Goal: Transaction & Acquisition: Obtain resource

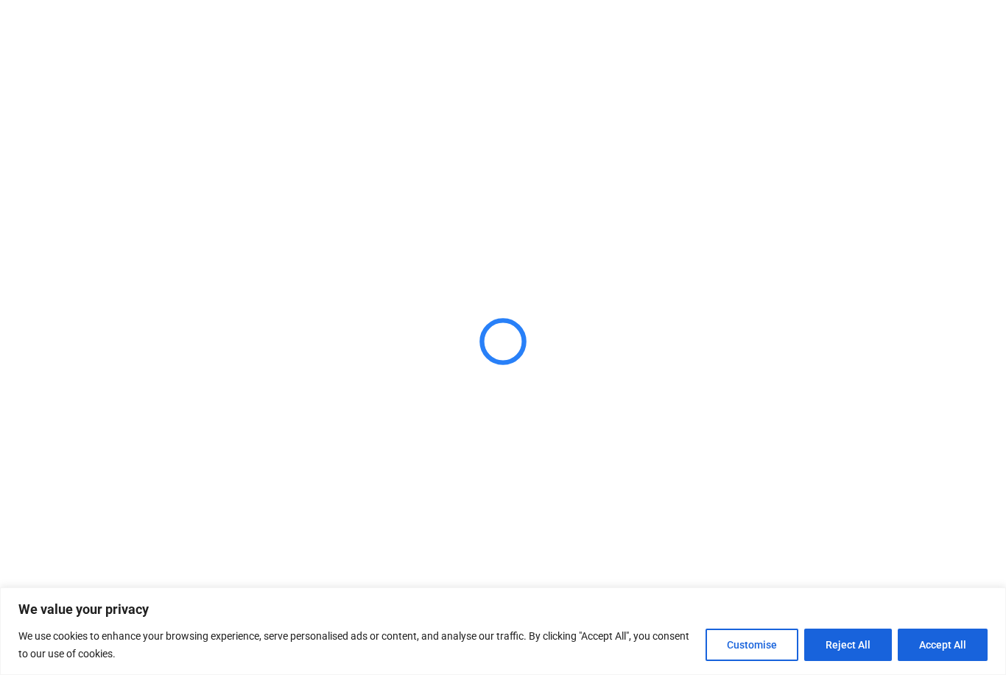
click at [930, 640] on button "Accept All" at bounding box center [943, 645] width 90 height 32
checkbox input "true"
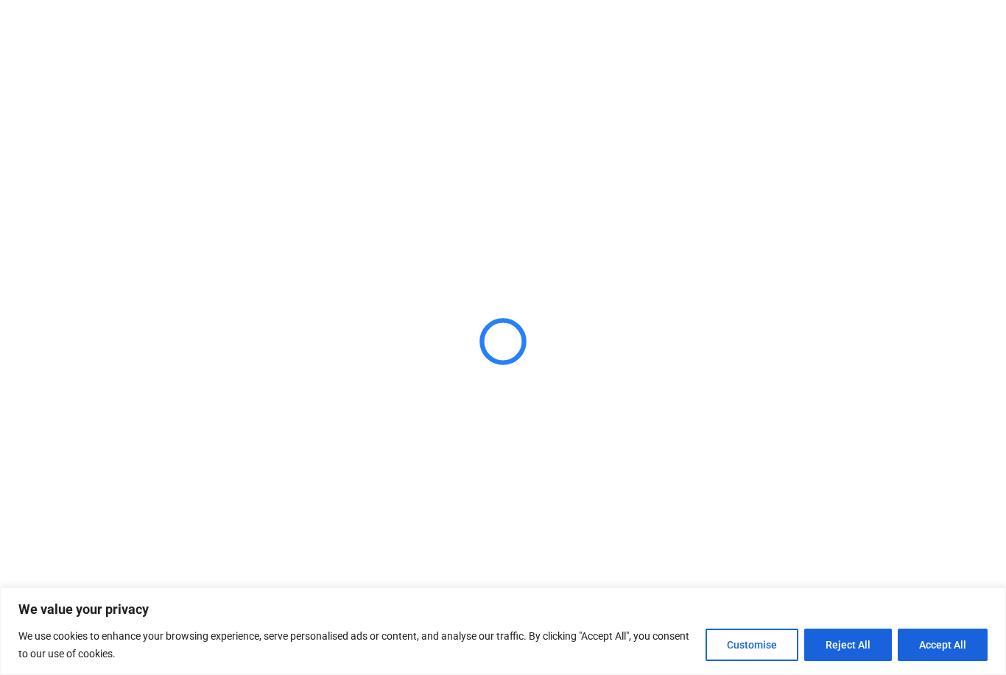
checkbox input "true"
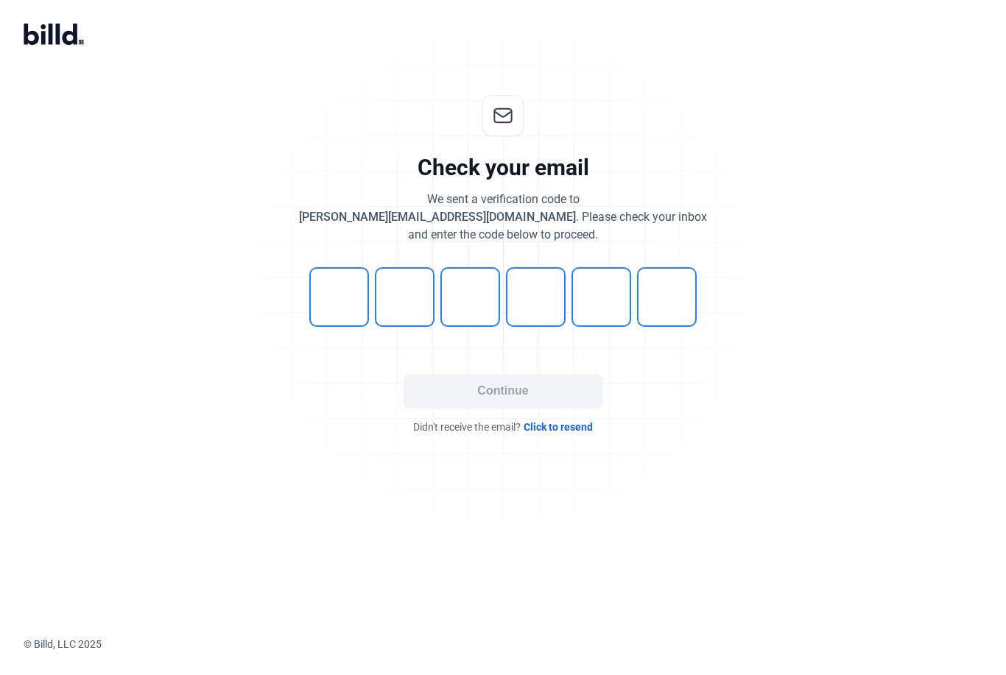
click at [342, 310] on input "tel" at bounding box center [339, 297] width 60 height 60
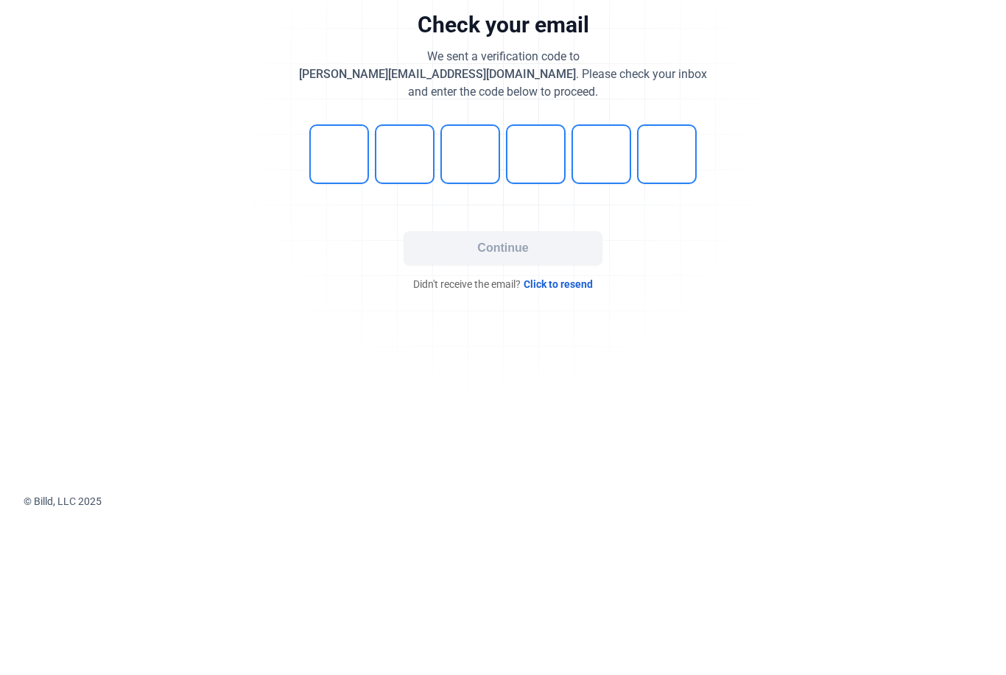
type input "4"
type input "1"
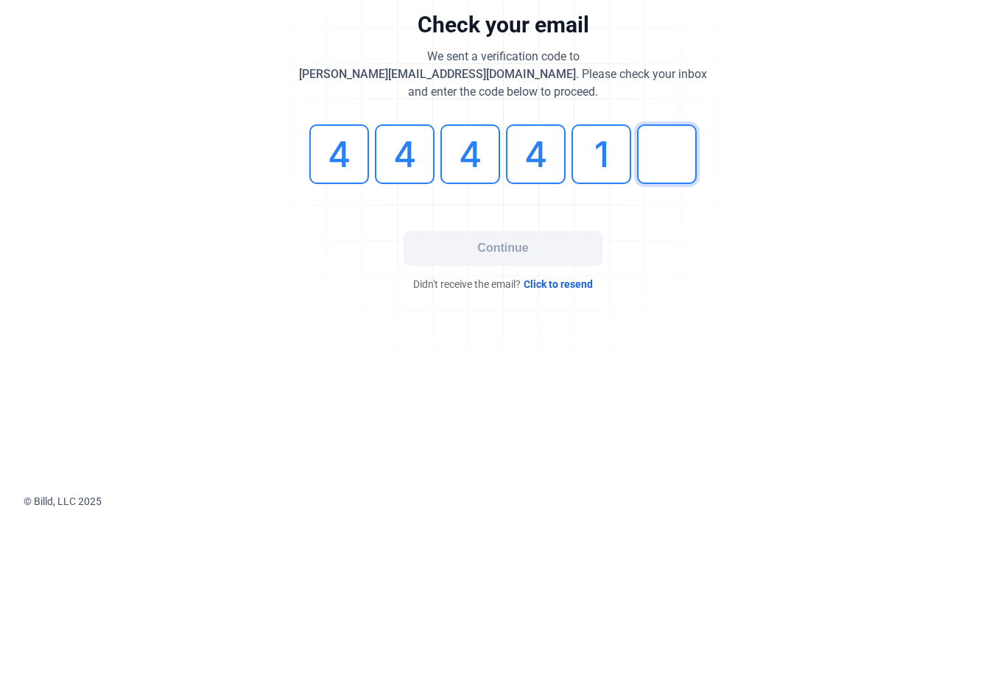
type input "0"
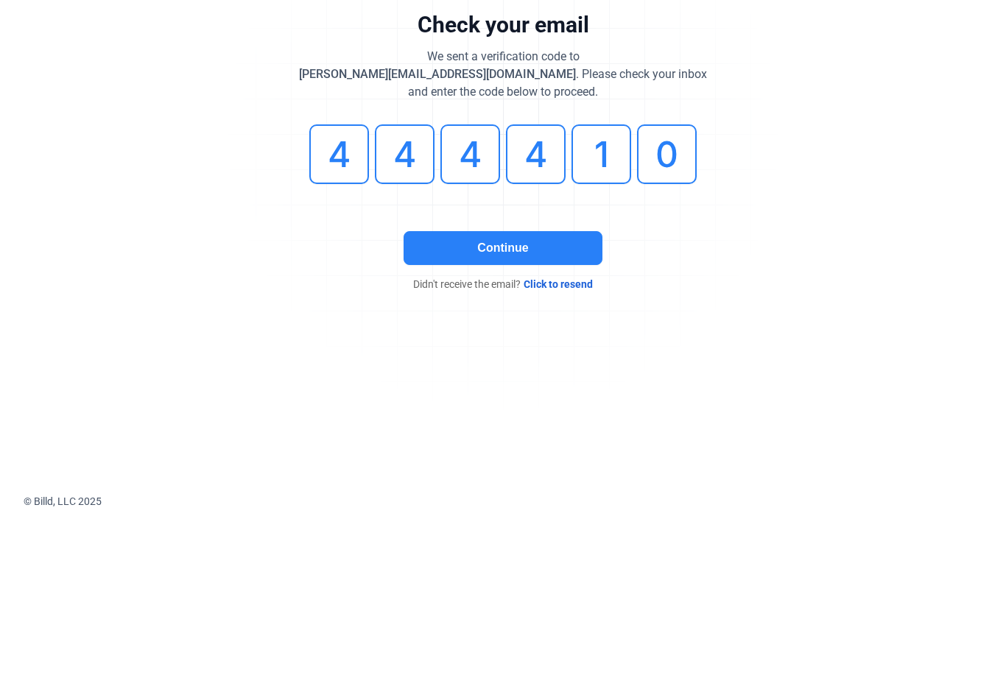
click at [560, 374] on button "Continue" at bounding box center [503, 391] width 199 height 34
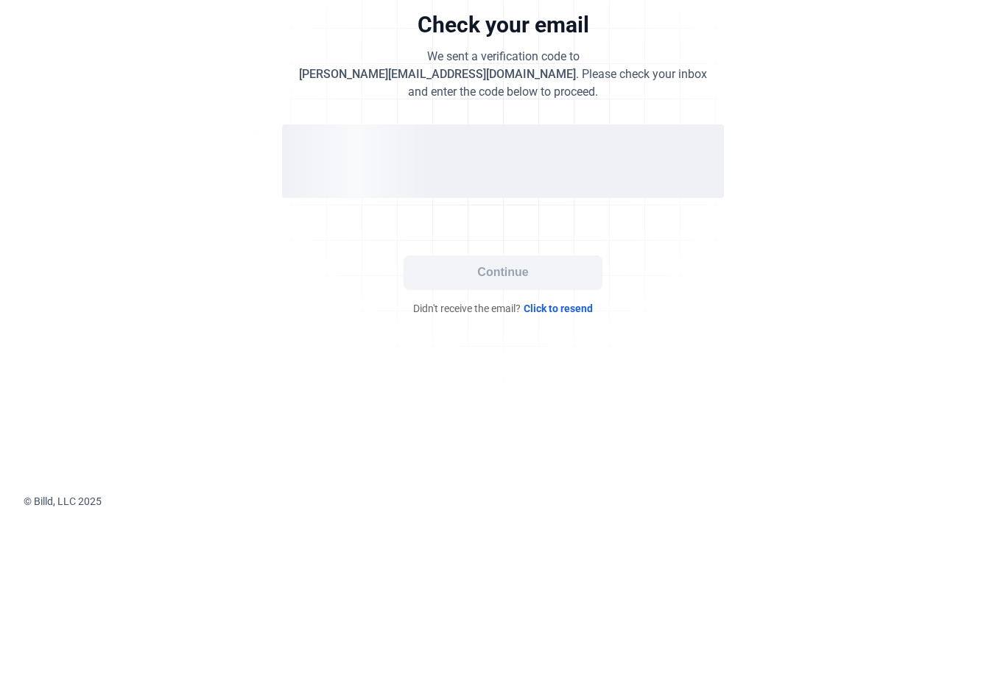
scroll to position [47, 0]
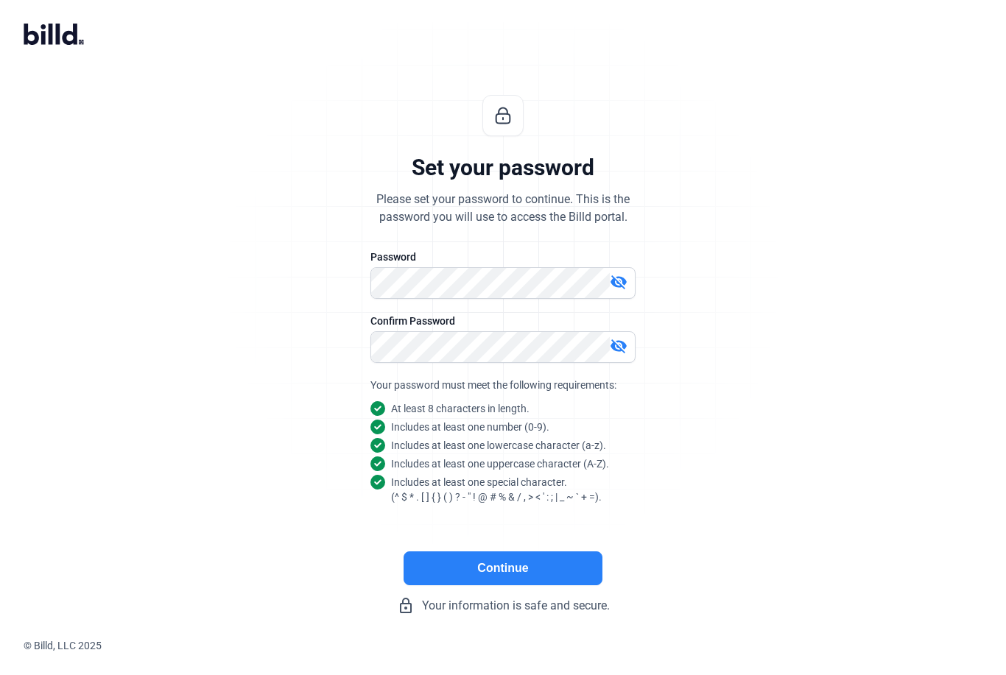
click at [562, 552] on button "Continue" at bounding box center [503, 569] width 199 height 34
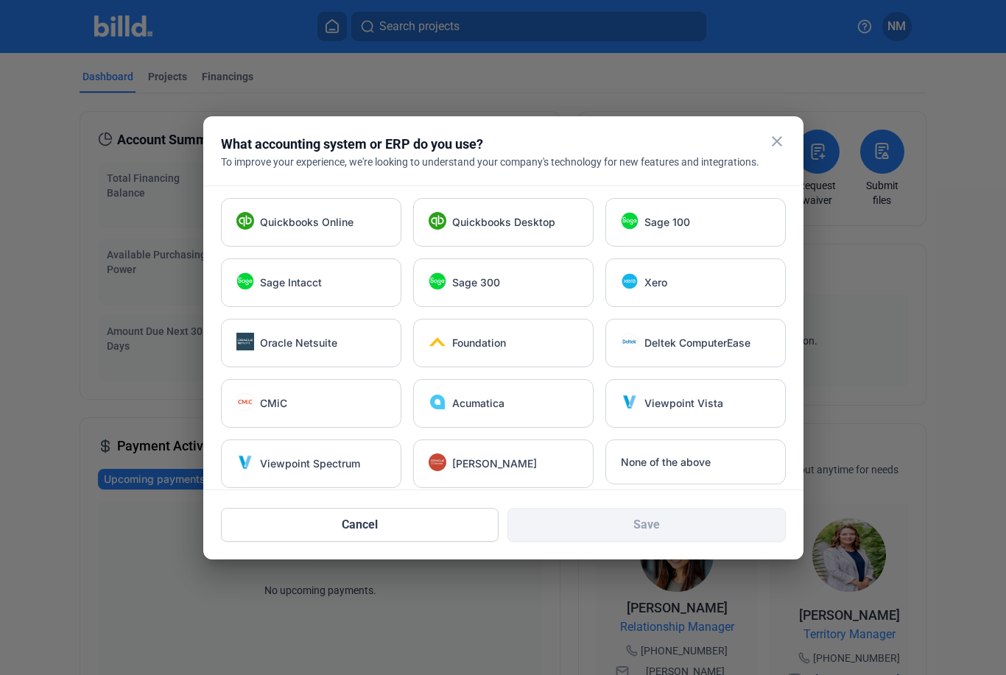
click at [268, 224] on span "Quickbooks Online" at bounding box center [307, 222] width 94 height 15
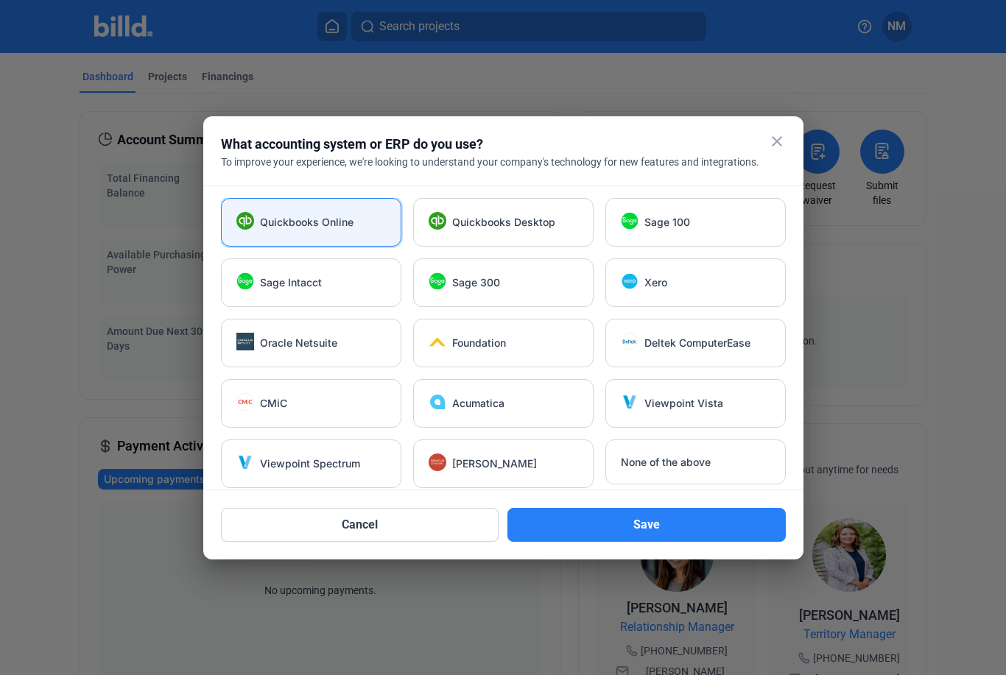
click at [717, 521] on button "Save" at bounding box center [646, 525] width 278 height 34
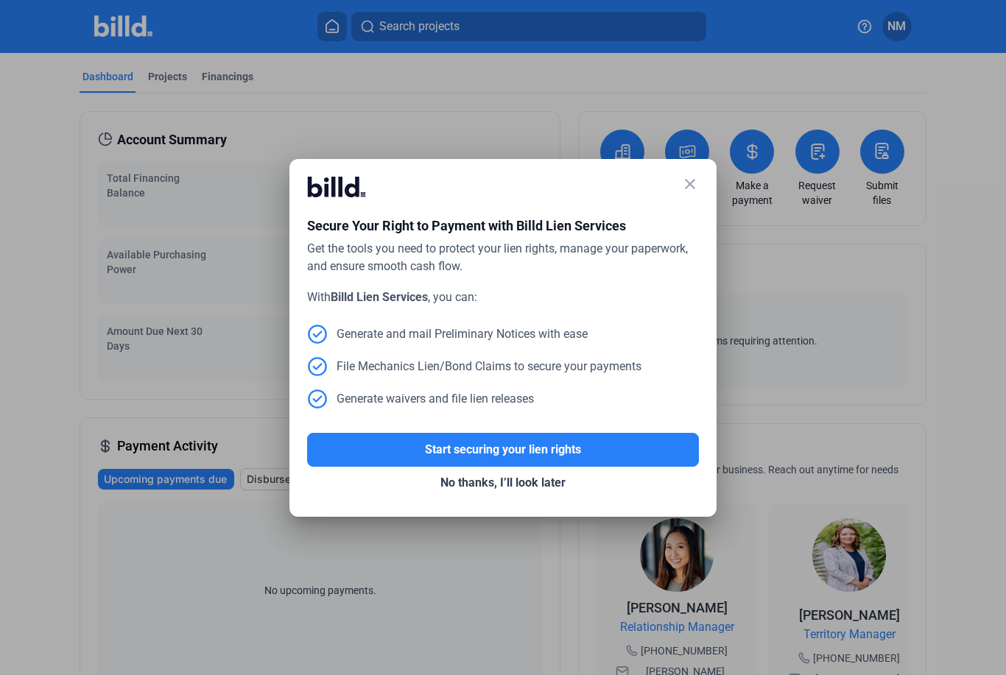
click at [551, 487] on button "No thanks, I’ll look later" at bounding box center [503, 483] width 392 height 32
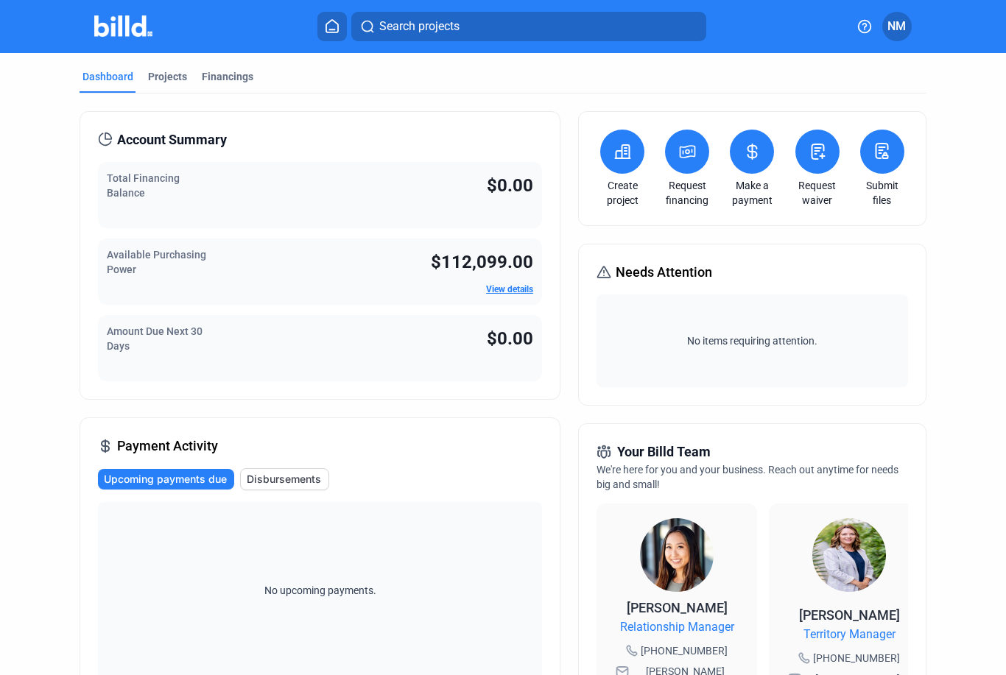
click at [880, 148] on icon at bounding box center [882, 151] width 18 height 18
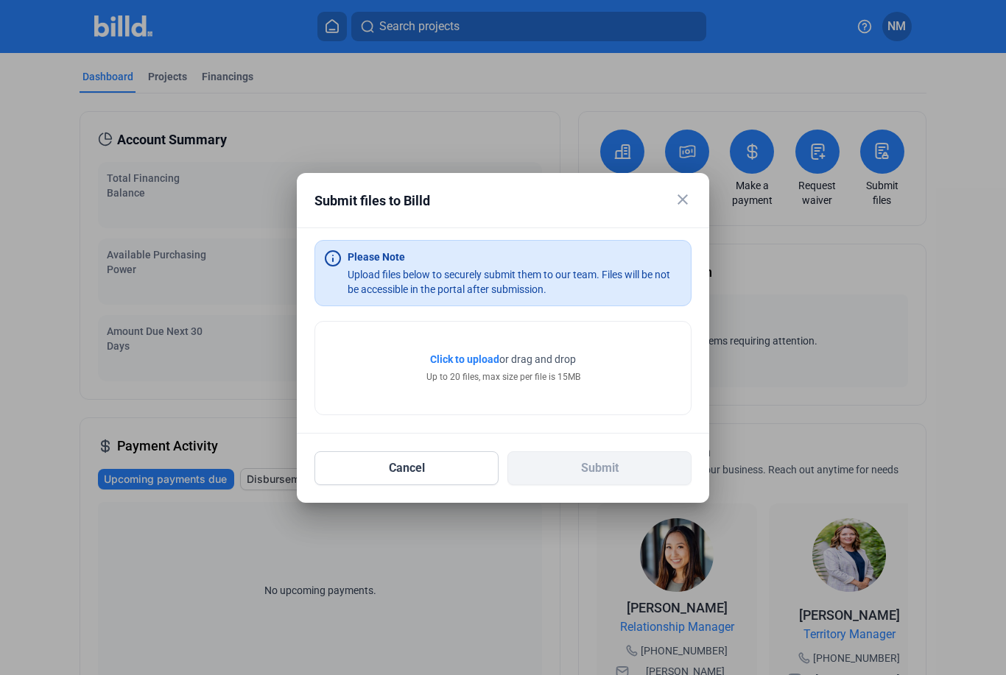
click at [450, 463] on button "Cancel" at bounding box center [406, 468] width 184 height 34
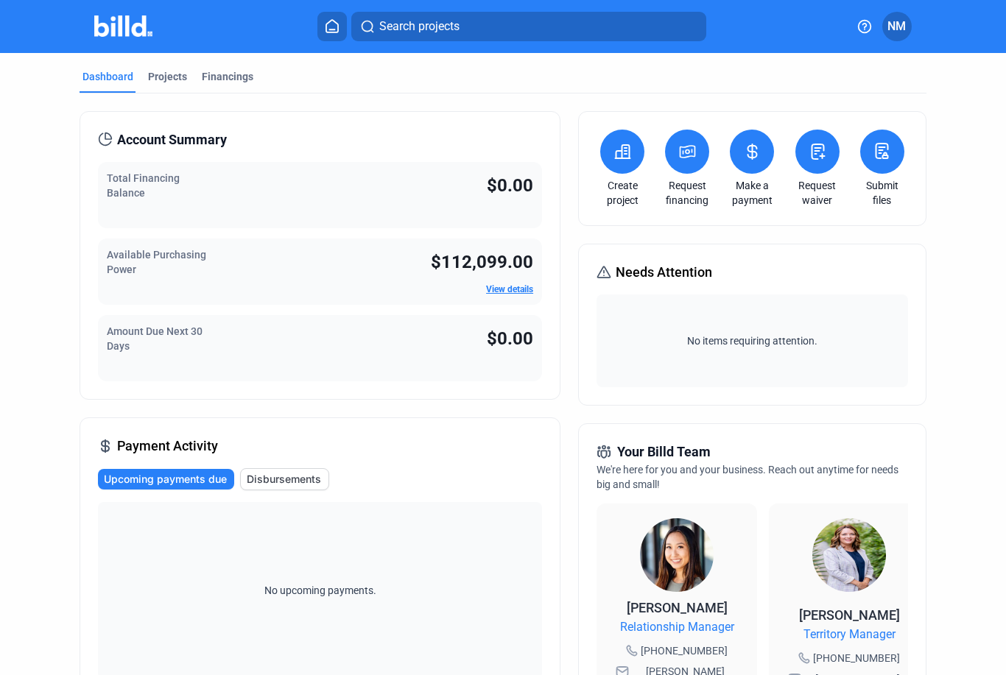
click at [878, 151] on icon at bounding box center [882, 151] width 18 height 18
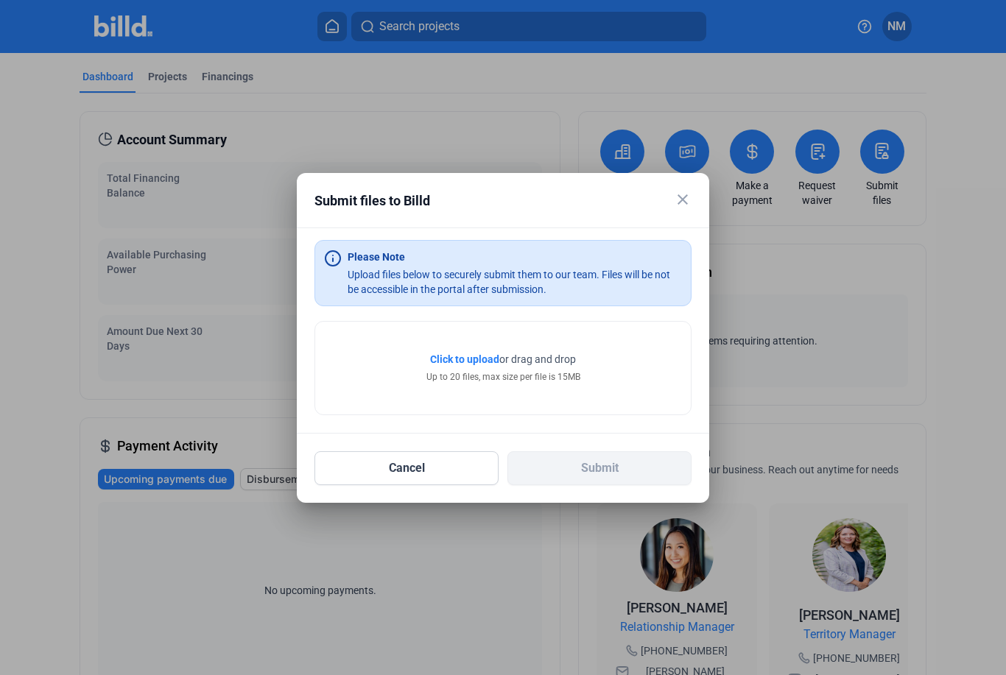
click at [484, 358] on span "Click to upload" at bounding box center [464, 359] width 69 height 12
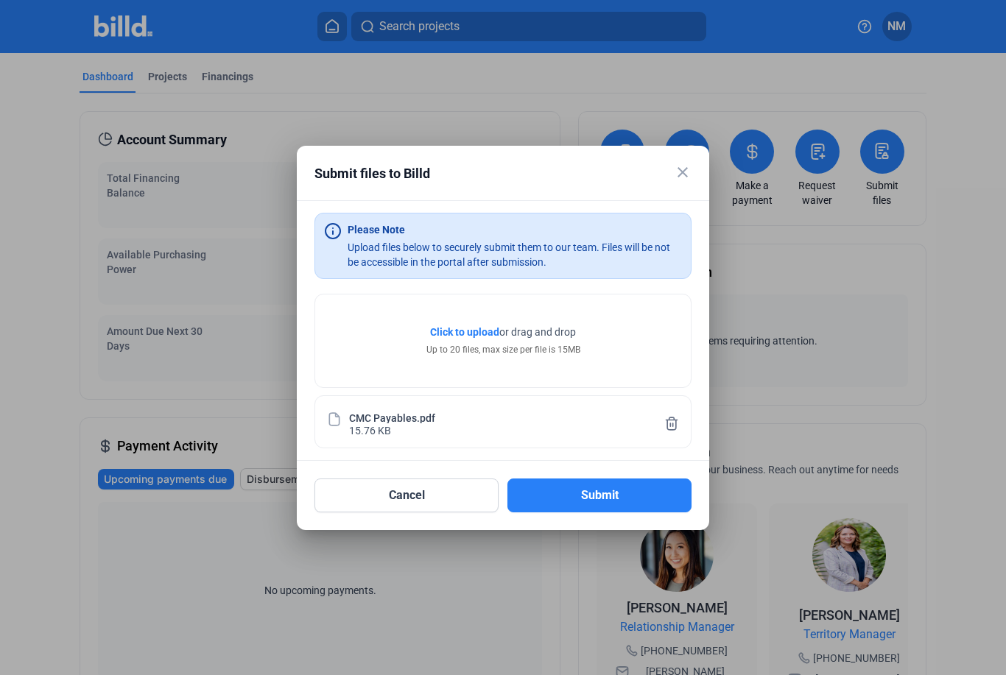
click at [485, 326] on span "Click to upload" at bounding box center [464, 332] width 69 height 12
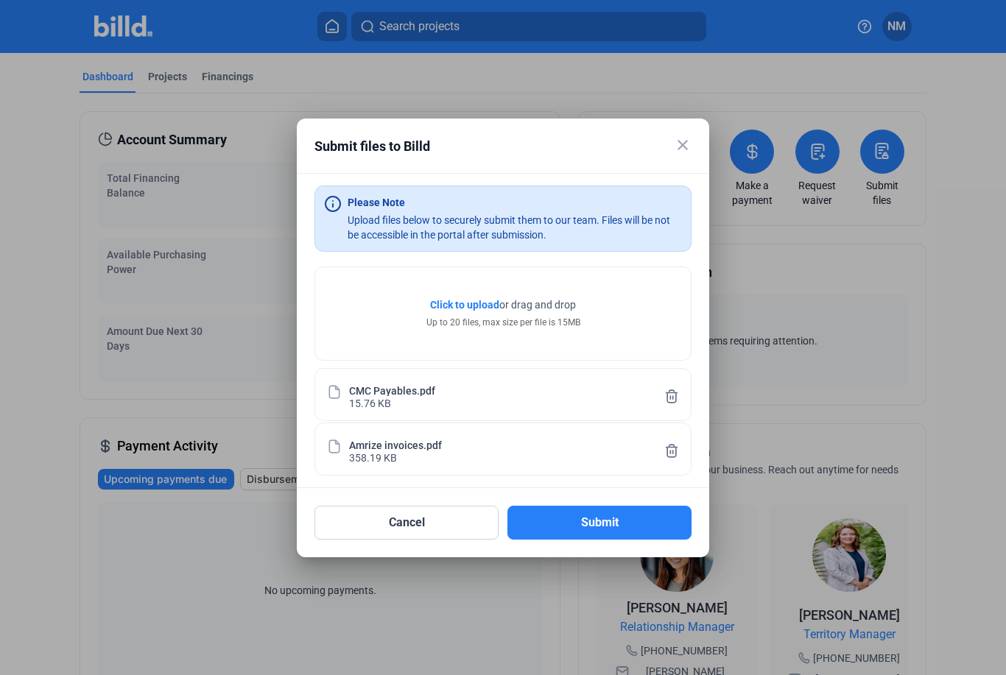
click at [635, 521] on button "Submit" at bounding box center [599, 523] width 184 height 34
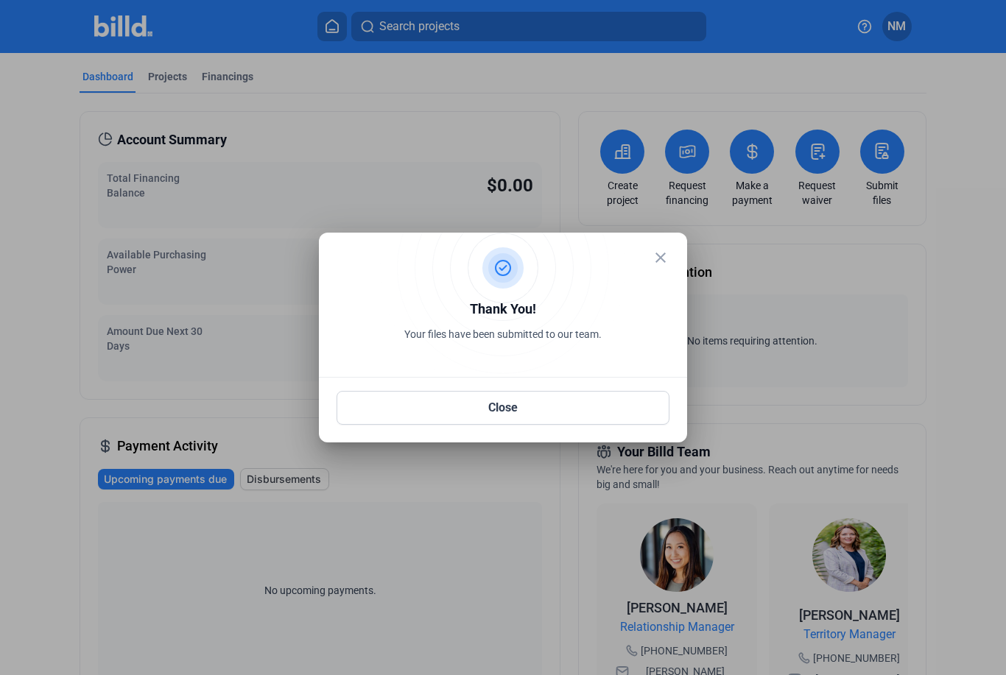
click at [584, 409] on button "Close" at bounding box center [503, 408] width 333 height 34
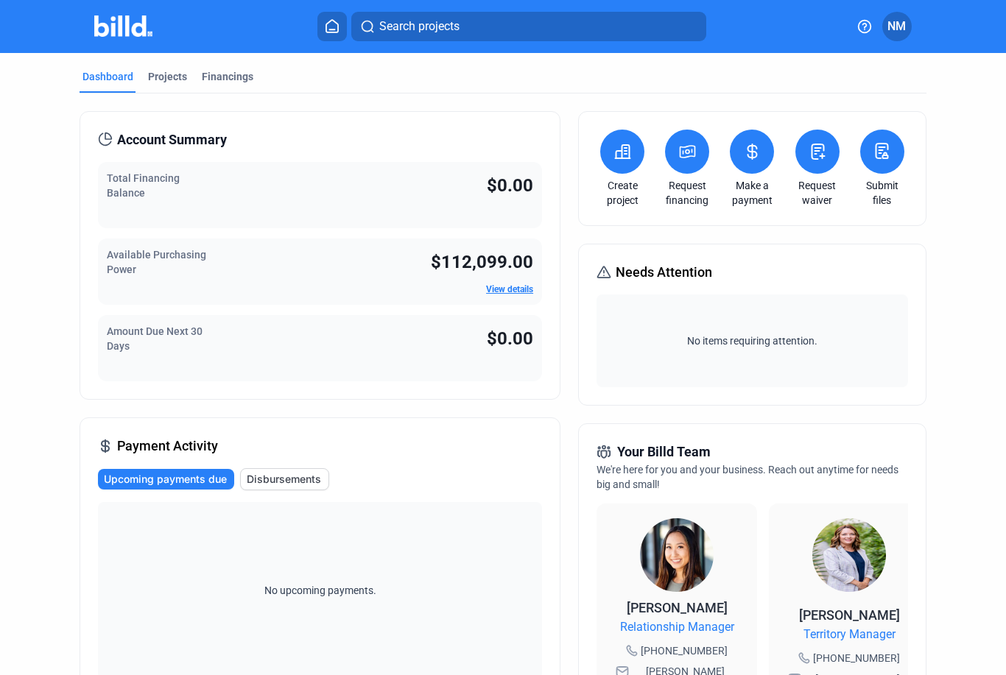
click at [688, 151] on icon at bounding box center [687, 152] width 18 height 18
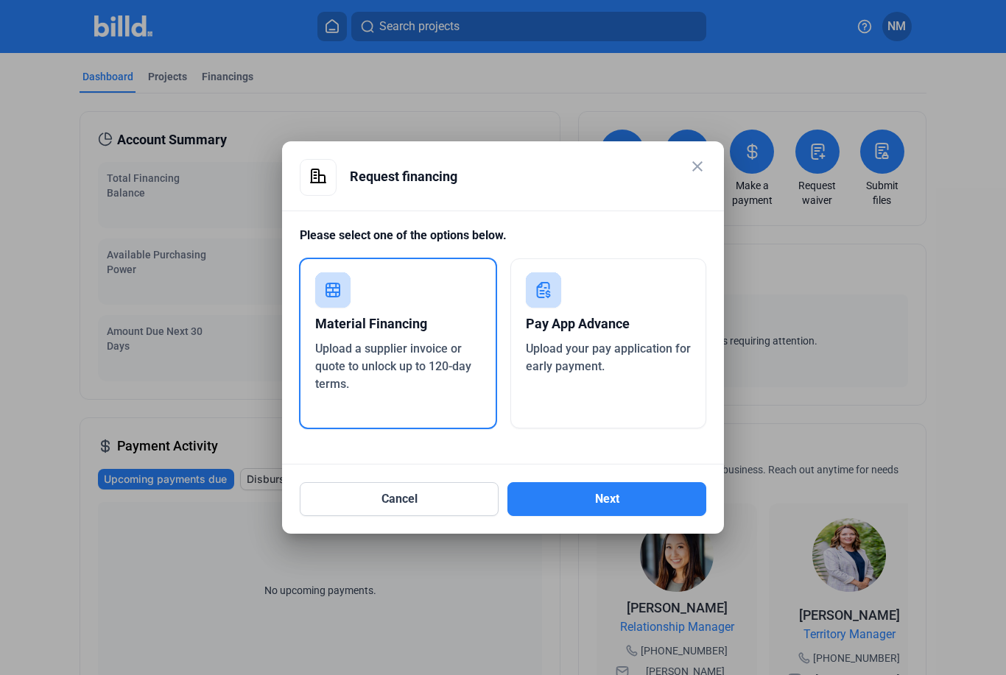
click at [609, 510] on button "Next" at bounding box center [606, 499] width 199 height 34
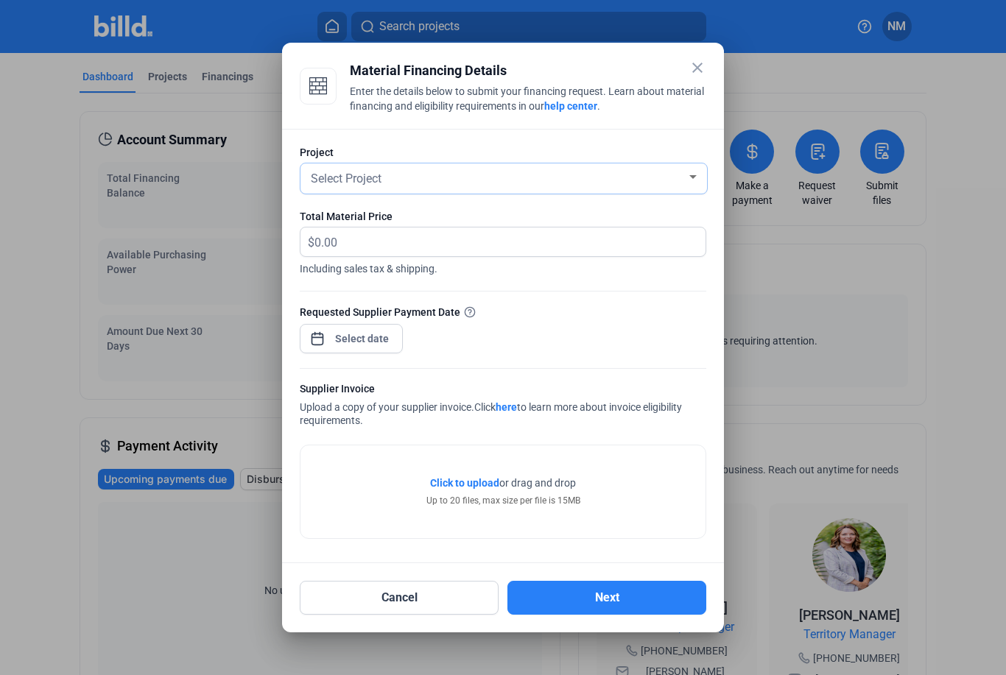
click at [677, 175] on div "Select Project" at bounding box center [497, 177] width 378 height 21
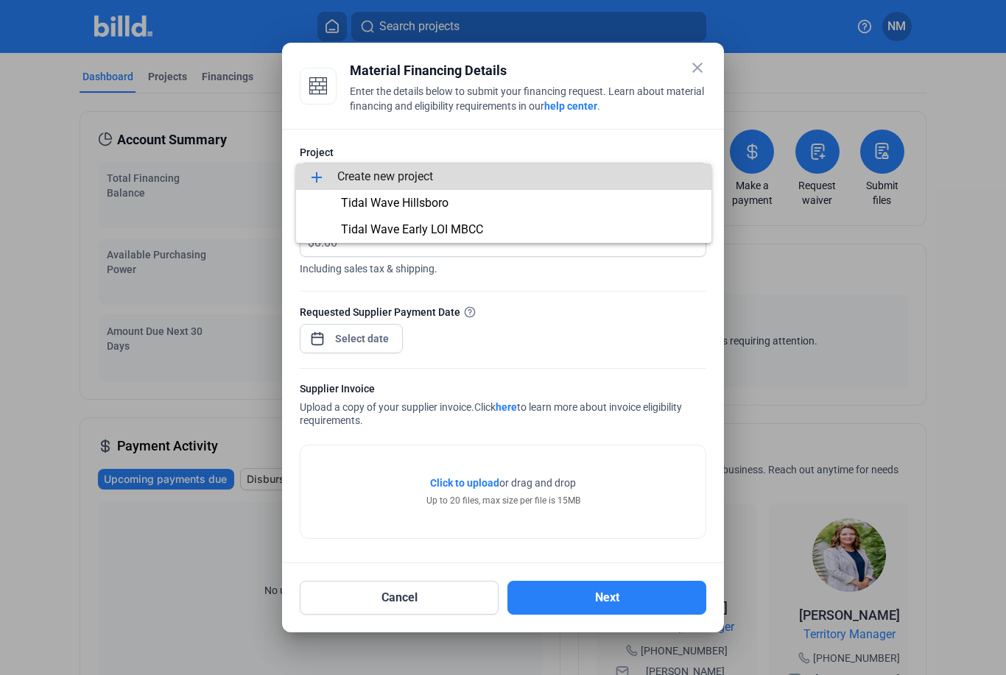
click at [424, 181] on span "add Create new project" at bounding box center [504, 176] width 392 height 27
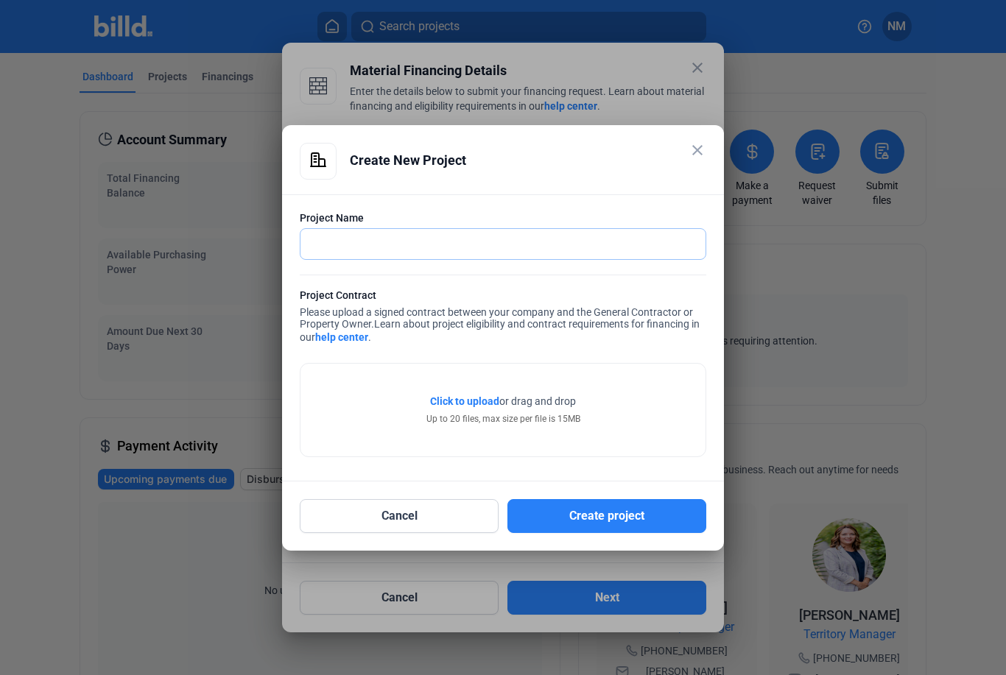
click at [555, 230] on input "text" at bounding box center [494, 244] width 389 height 30
type input "Coppell Veterans Memorial"
click at [462, 401] on span "Click to upload" at bounding box center [464, 401] width 69 height 12
click at [490, 432] on div "Click to upload Tap to upload or drag and drop Up to 20 files, max size per fil…" at bounding box center [502, 410] width 405 height 93
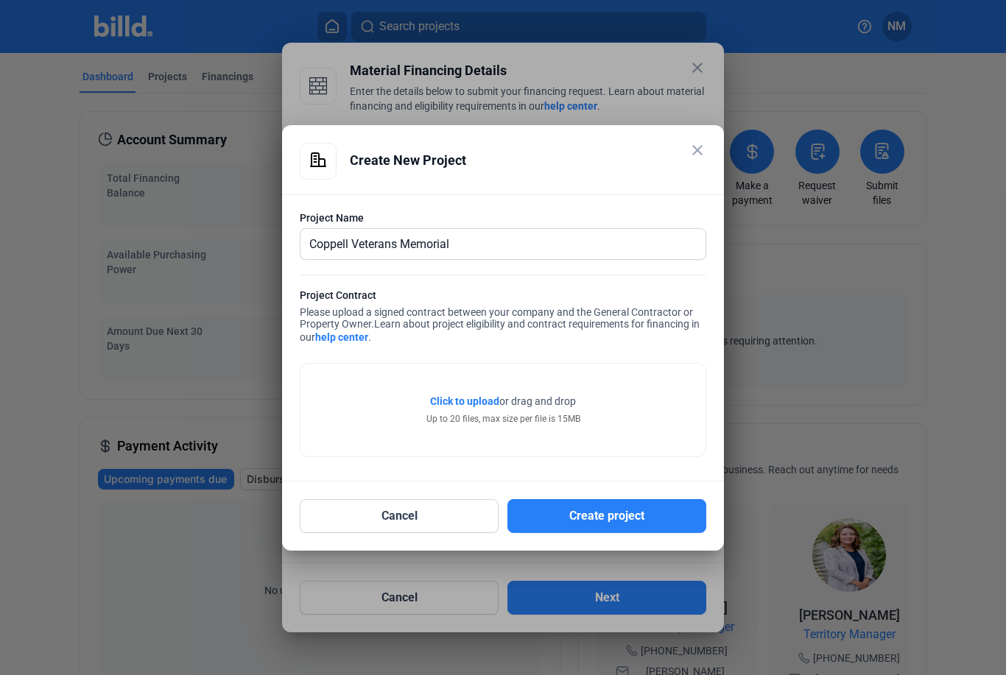
click at [474, 409] on span "Click to upload Tap to upload" at bounding box center [464, 401] width 69 height 15
click at [577, 331] on div "Project Contract Please upload a signed contract between your company and the G…" at bounding box center [503, 318] width 406 height 60
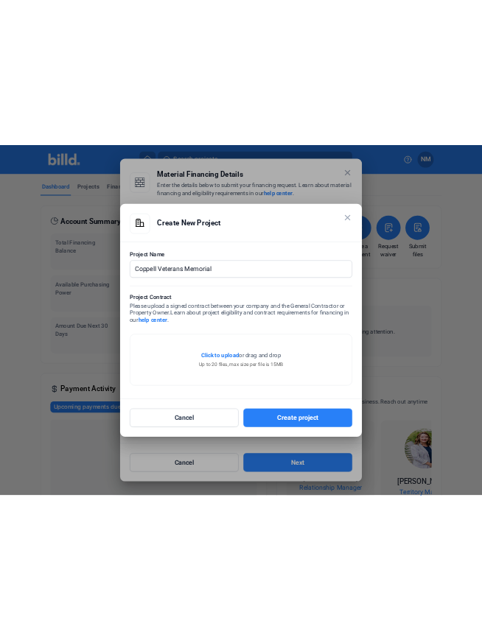
scroll to position [0, 0]
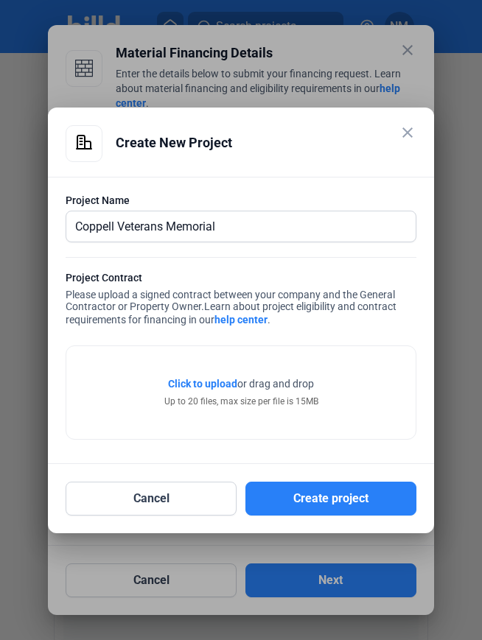
click at [220, 383] on span "Click to upload" at bounding box center [202, 384] width 69 height 12
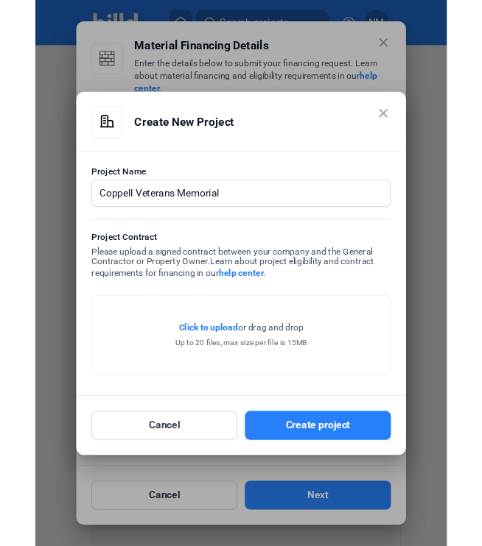
scroll to position [47, 0]
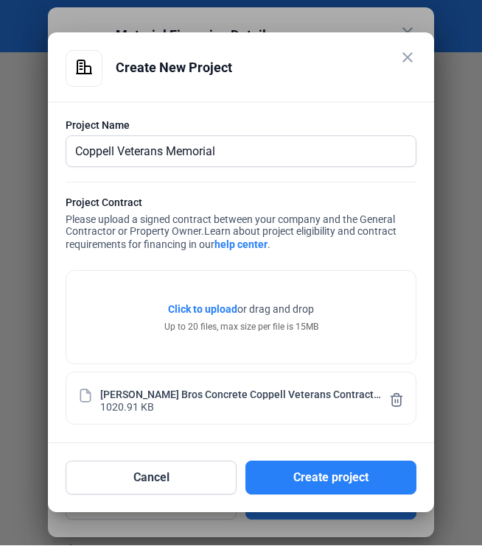
click at [355, 473] on button "Create project" at bounding box center [330, 479] width 171 height 34
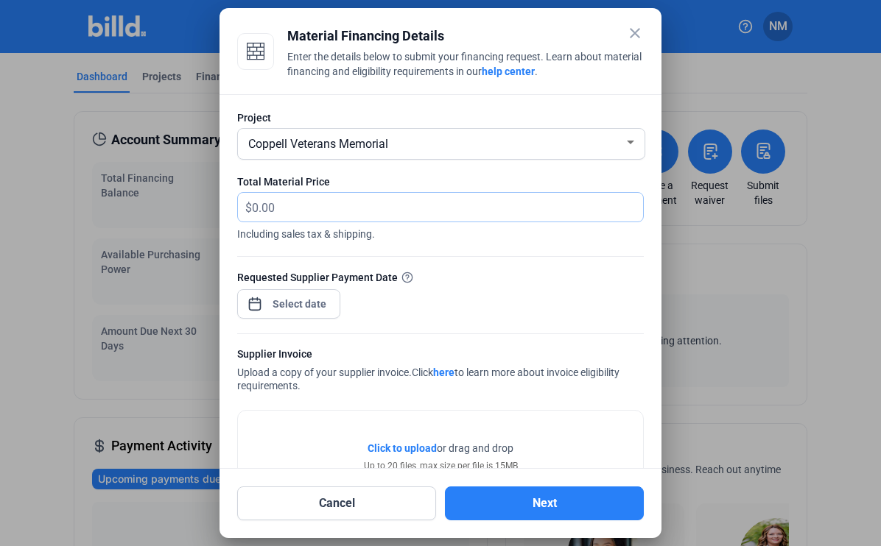
click at [471, 197] on input "text" at bounding box center [439, 207] width 374 height 29
type input "3"
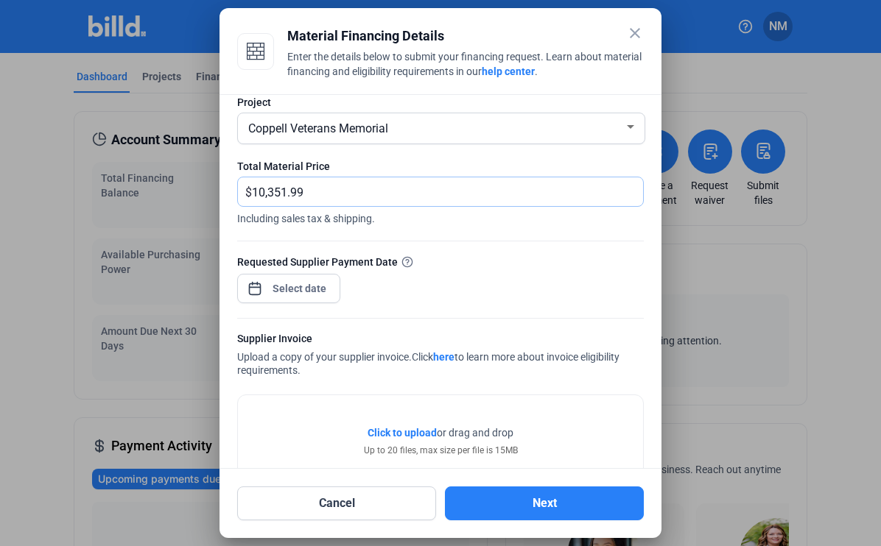
scroll to position [14, 0]
type input "10,351.99"
click at [290, 278] on div "close Material Financing Details Enter the details below to submit your financi…" at bounding box center [440, 273] width 881 height 546
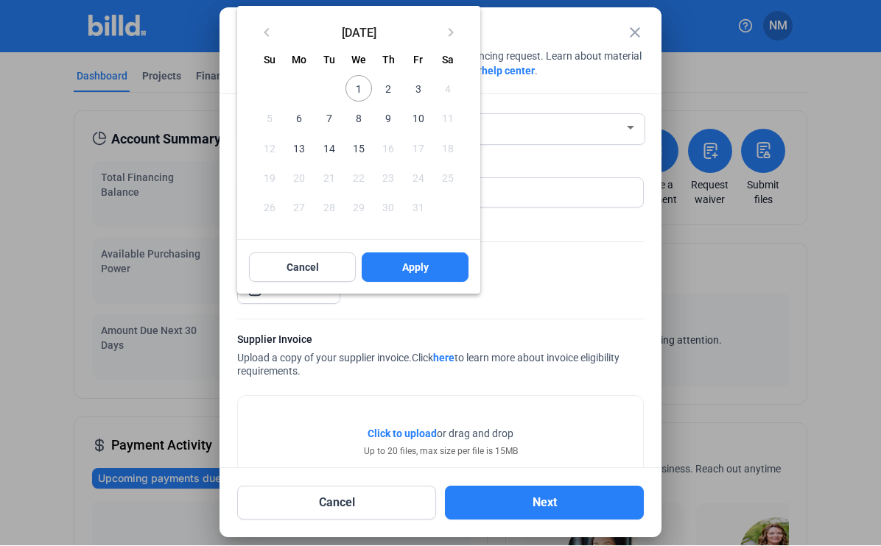
click at [422, 86] on span "3" at bounding box center [417, 89] width 27 height 27
click at [423, 272] on span "Apply" at bounding box center [415, 268] width 27 height 15
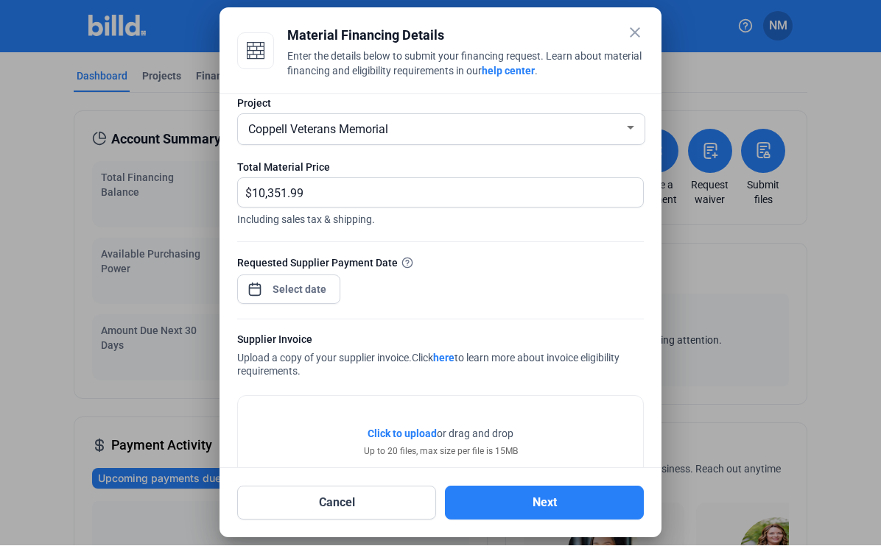
click at [416, 429] on span "Click to upload" at bounding box center [401, 435] width 69 height 12
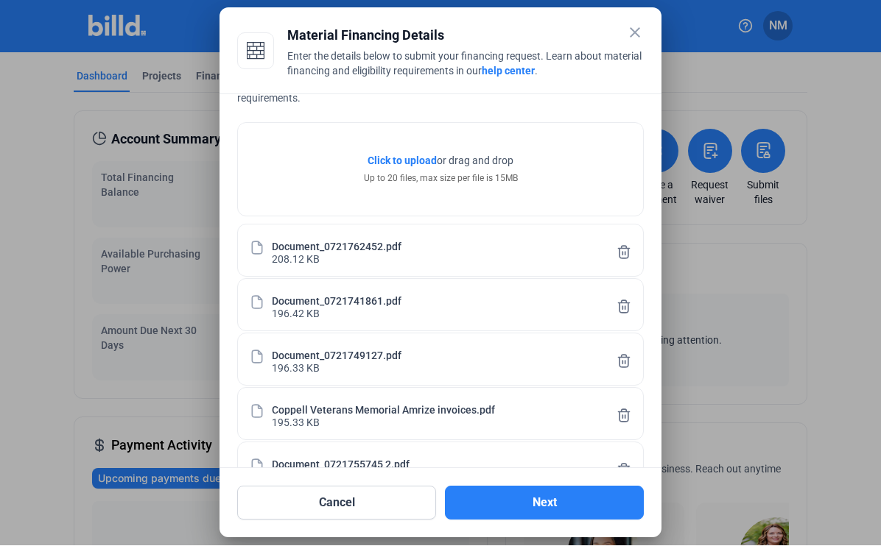
scroll to position [286, 0]
click at [577, 521] on button "Next" at bounding box center [544, 504] width 199 height 34
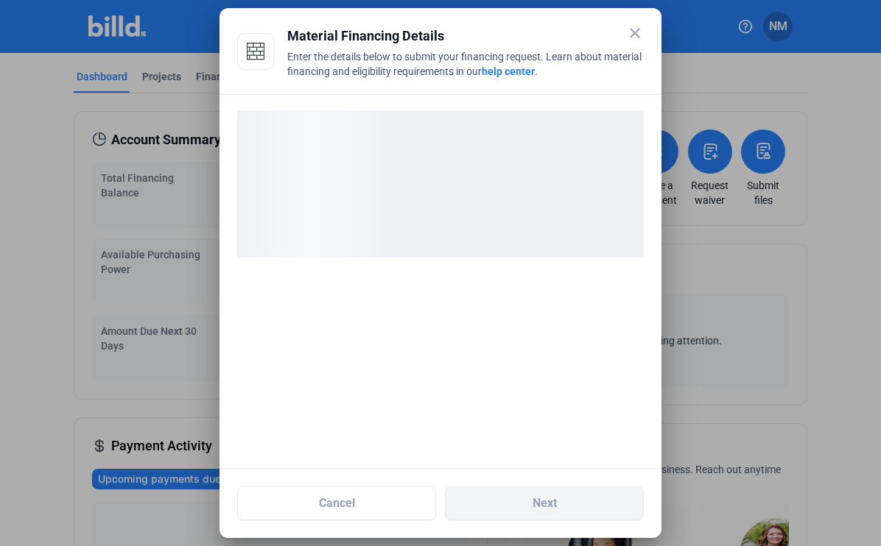
scroll to position [10, 0]
click at [466, 186] on div "loading" at bounding box center [440, 183] width 406 height 147
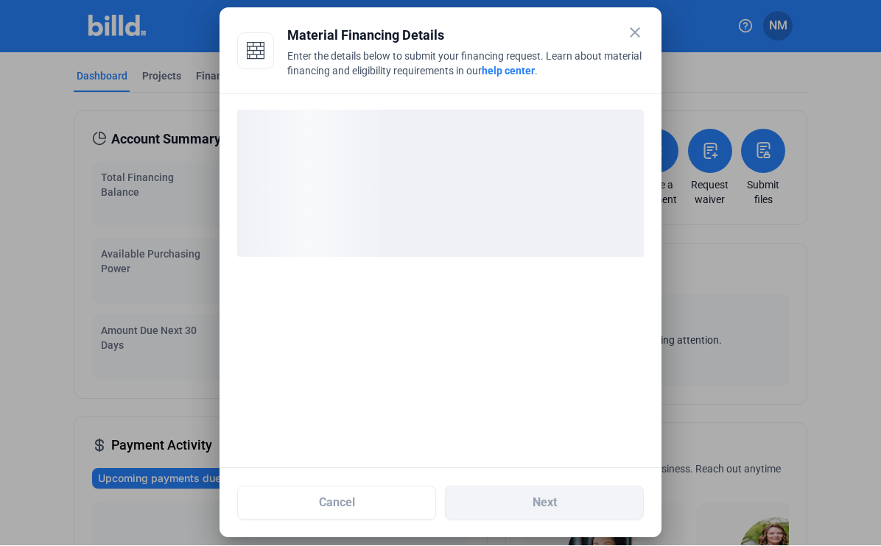
click at [461, 180] on div "loading" at bounding box center [440, 183] width 406 height 147
click at [501, 169] on div "loading" at bounding box center [440, 183] width 406 height 147
click at [511, 66] on link "help center" at bounding box center [508, 72] width 53 height 12
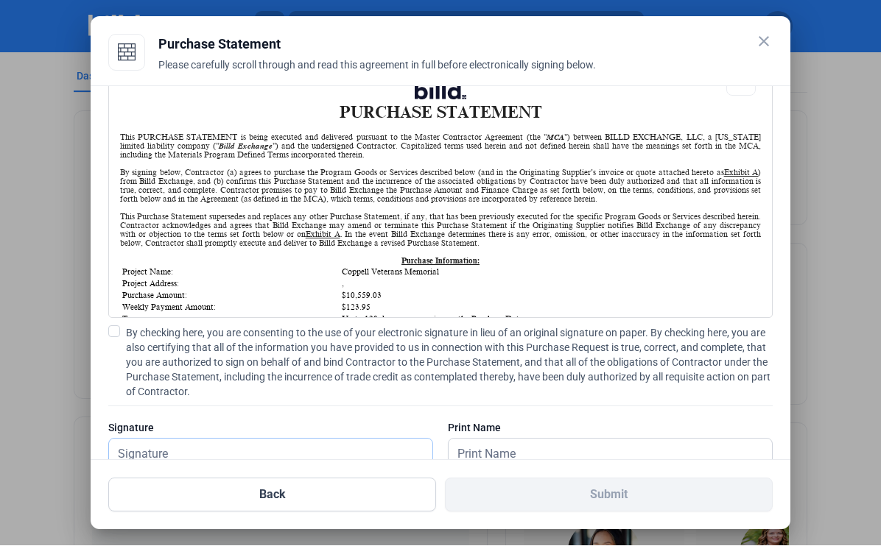
scroll to position [42, 0]
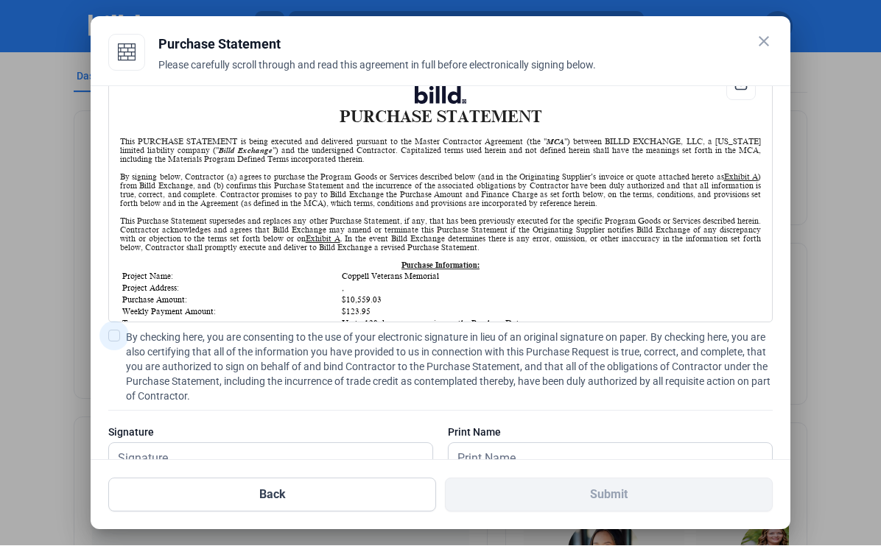
click at [123, 331] on label "By checking here, you are consenting to the use of your electronic signature in…" at bounding box center [440, 368] width 664 height 74
click at [0, 0] on input "By checking here, you are consenting to the use of your electronic signature in…" at bounding box center [0, 0] width 0 height 0
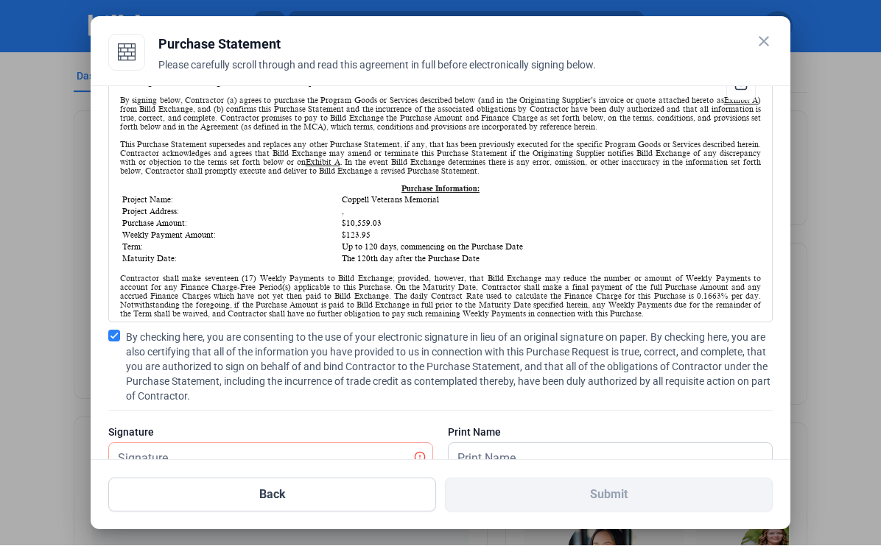
scroll to position [79, 0]
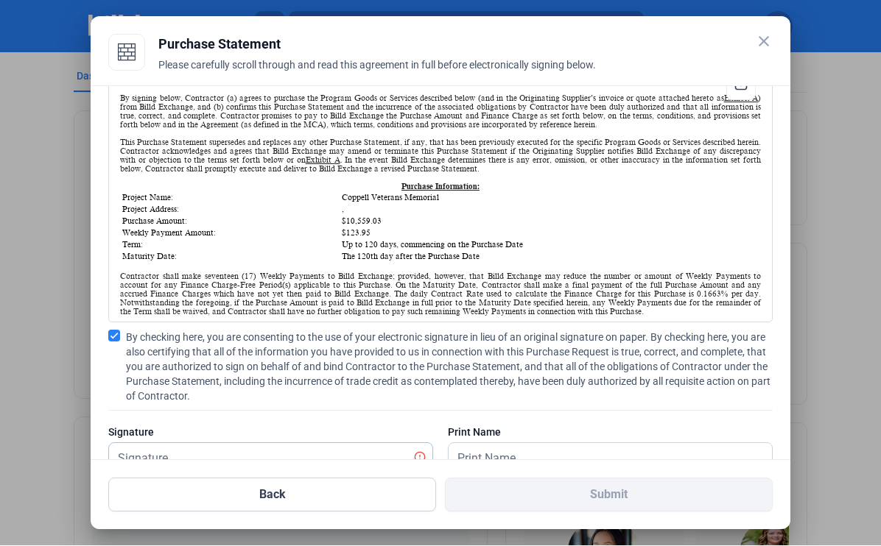
click at [250, 447] on input "text" at bounding box center [262, 459] width 307 height 30
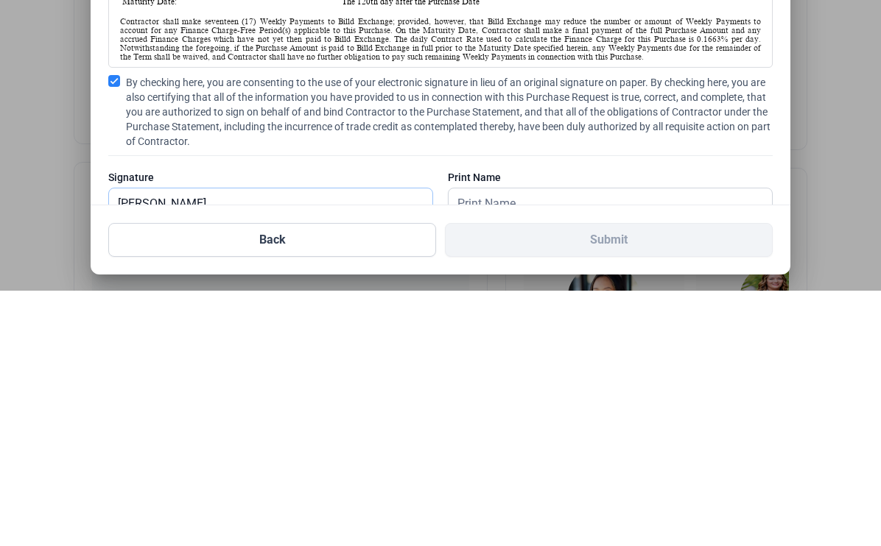
type input "[PERSON_NAME]"
click at [566, 444] on input "text" at bounding box center [601, 459] width 307 height 30
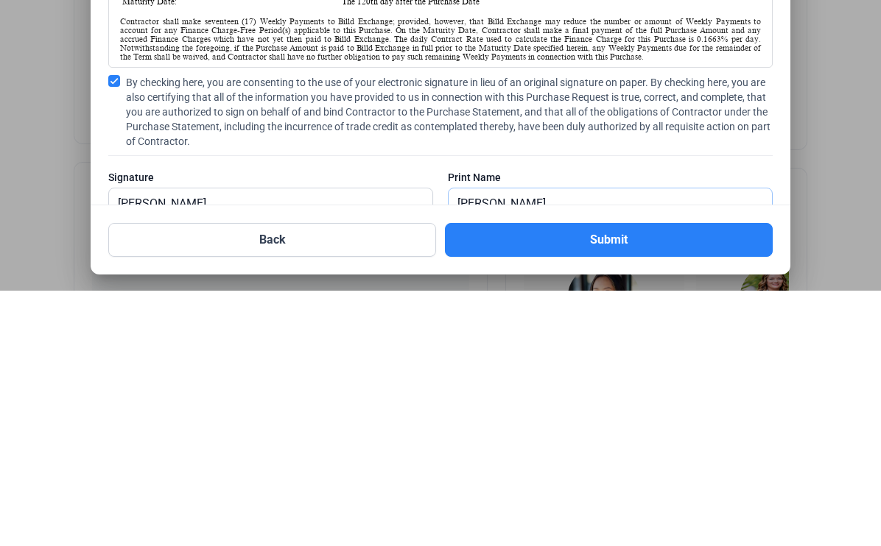
type input "[PERSON_NAME]"
click at [677, 479] on button "Submit" at bounding box center [609, 496] width 328 height 34
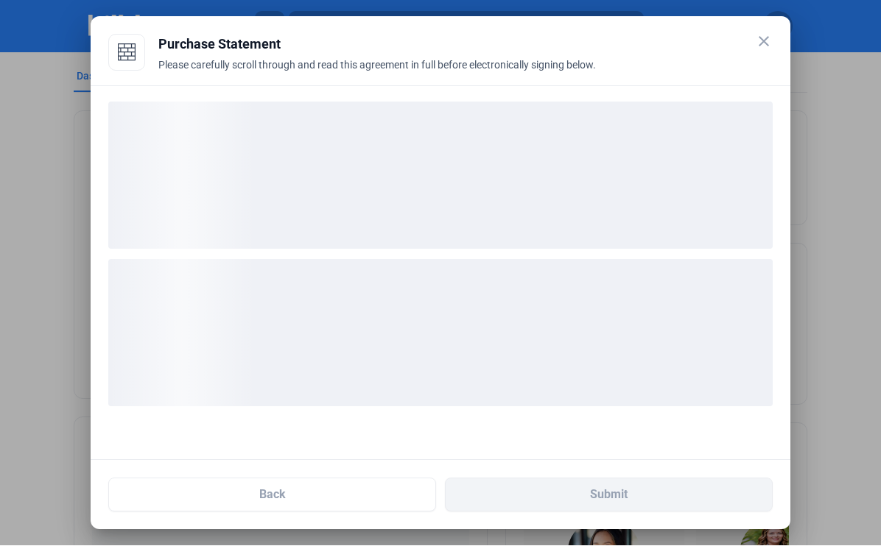
scroll to position [0, 0]
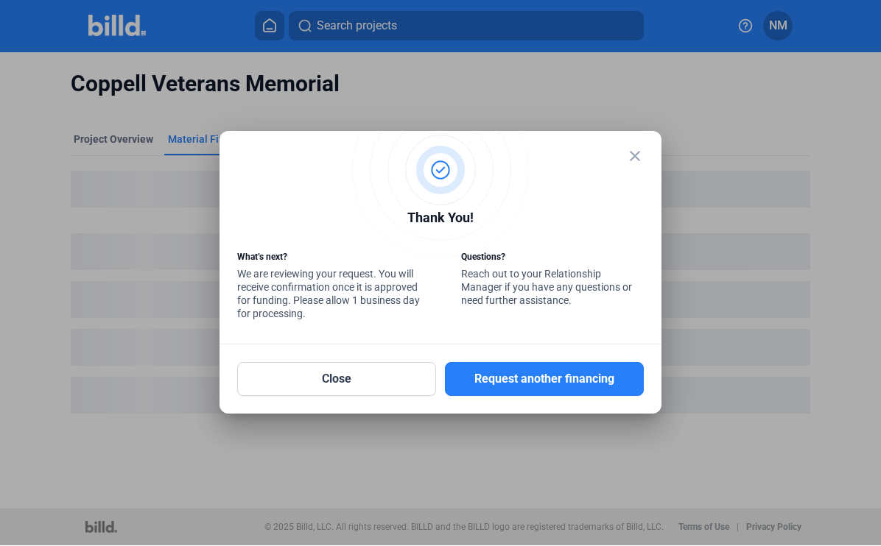
click at [560, 382] on button "Request another financing" at bounding box center [544, 380] width 199 height 34
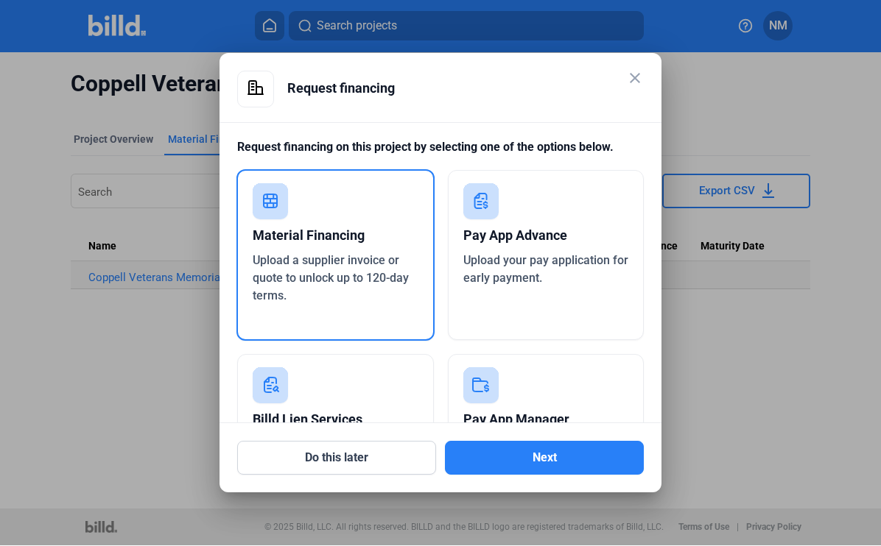
click at [539, 476] on button "Next" at bounding box center [544, 459] width 199 height 34
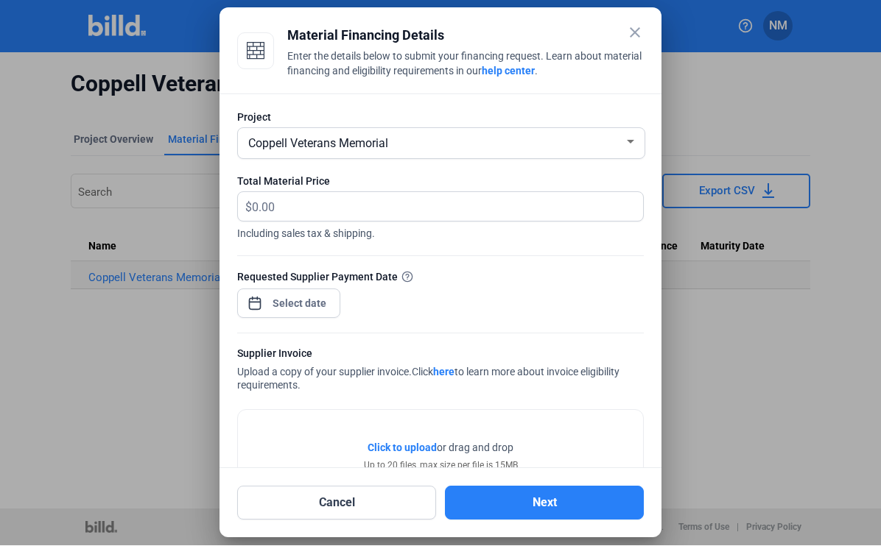
click at [605, 144] on div "Coppell Veterans Memorial" at bounding box center [434, 143] width 378 height 21
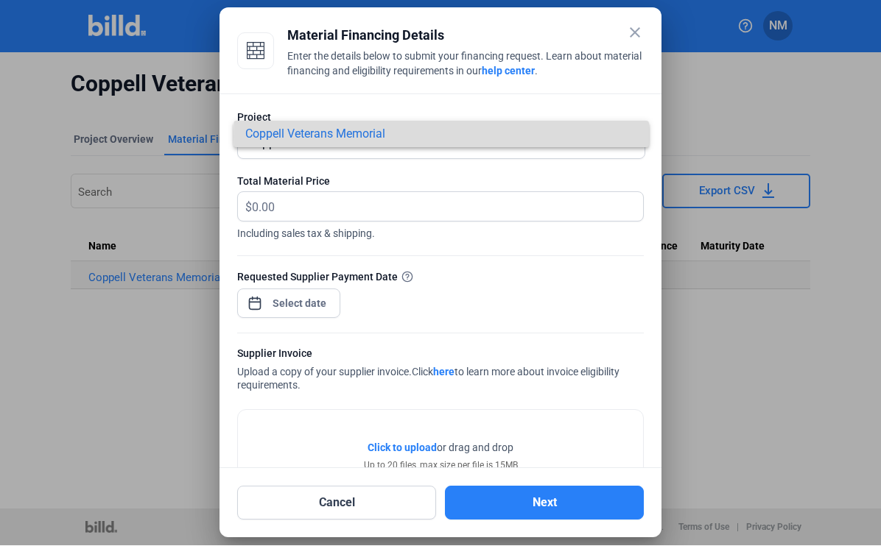
click at [588, 136] on span "Coppell Veterans Memorial" at bounding box center [441, 134] width 392 height 27
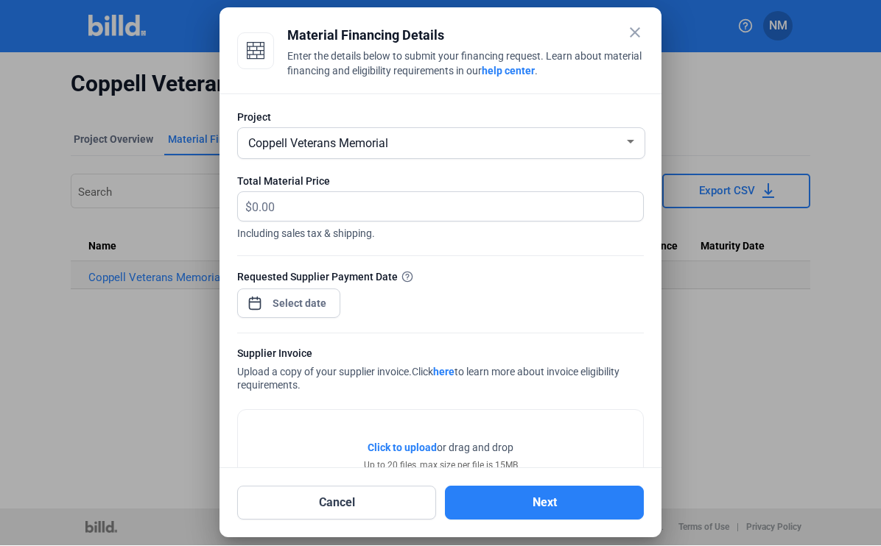
click at [624, 138] on div at bounding box center [630, 143] width 13 height 12
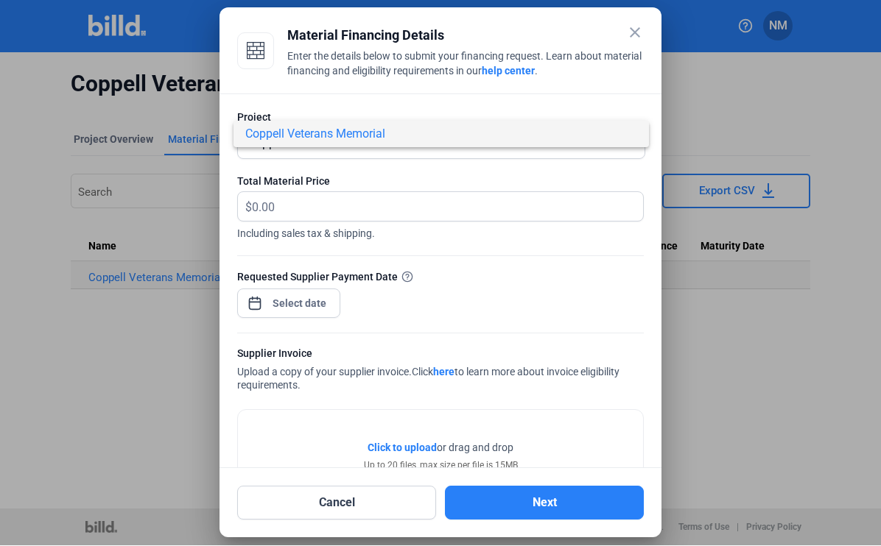
click at [551, 238] on div at bounding box center [440, 273] width 881 height 546
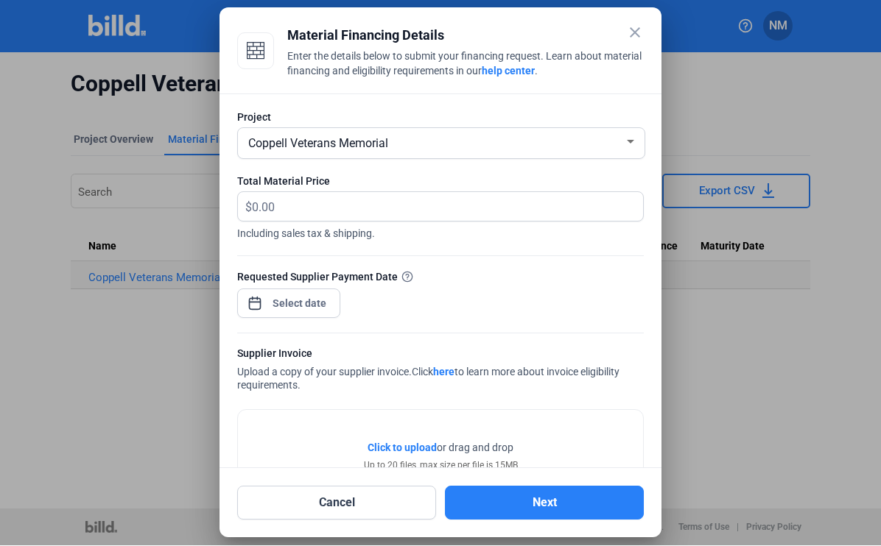
click at [638, 27] on mat-icon "close" at bounding box center [635, 33] width 18 height 18
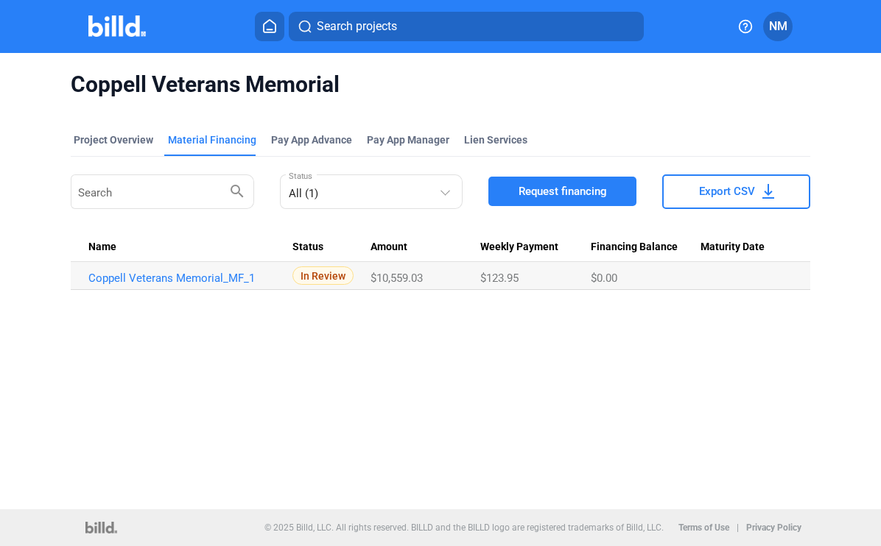
scroll to position [2, 0]
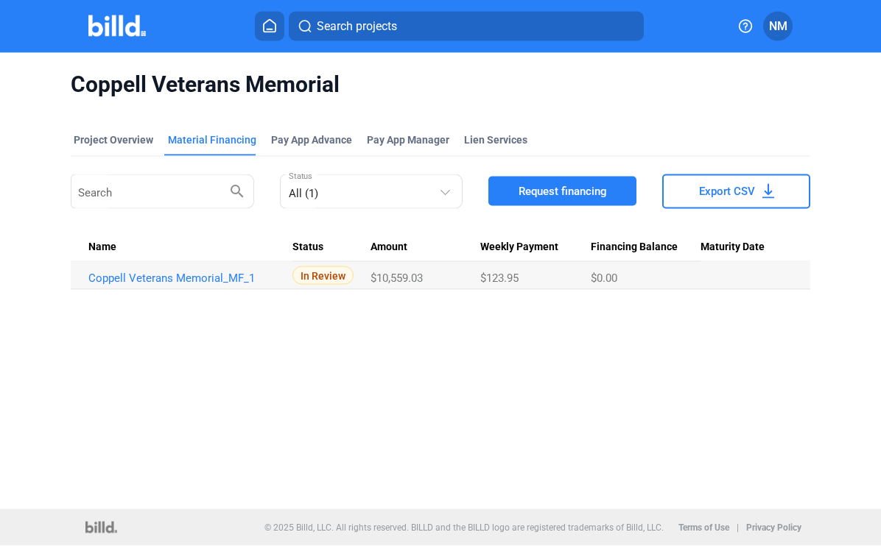
click at [571, 199] on button "Request financing" at bounding box center [562, 191] width 148 height 29
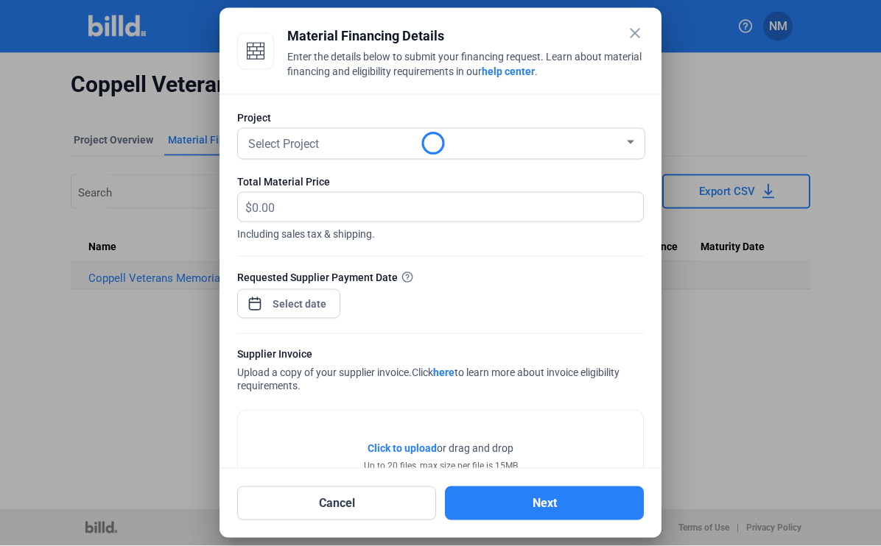
scroll to position [3, 0]
click at [607, 140] on div "Coppell Veterans Memorial" at bounding box center [434, 143] width 378 height 21
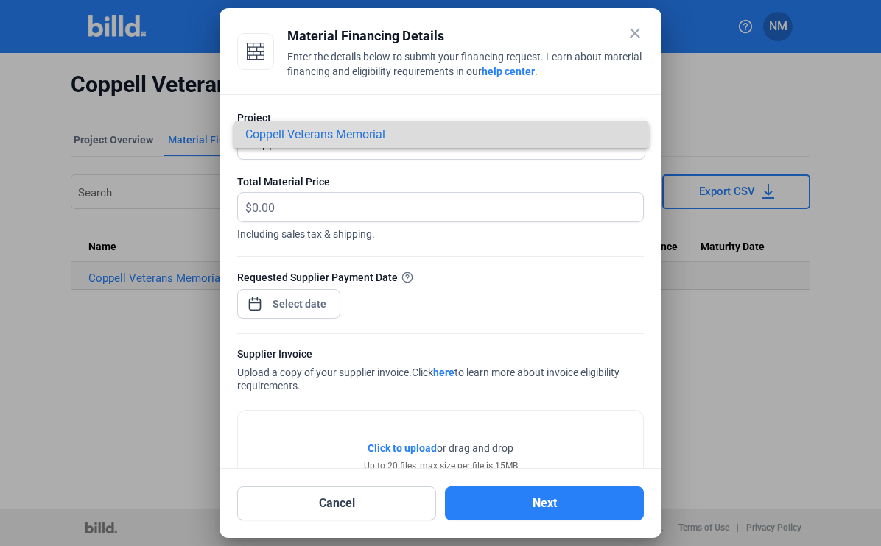
click at [348, 135] on span "Coppell Veterans Memorial" at bounding box center [315, 134] width 140 height 14
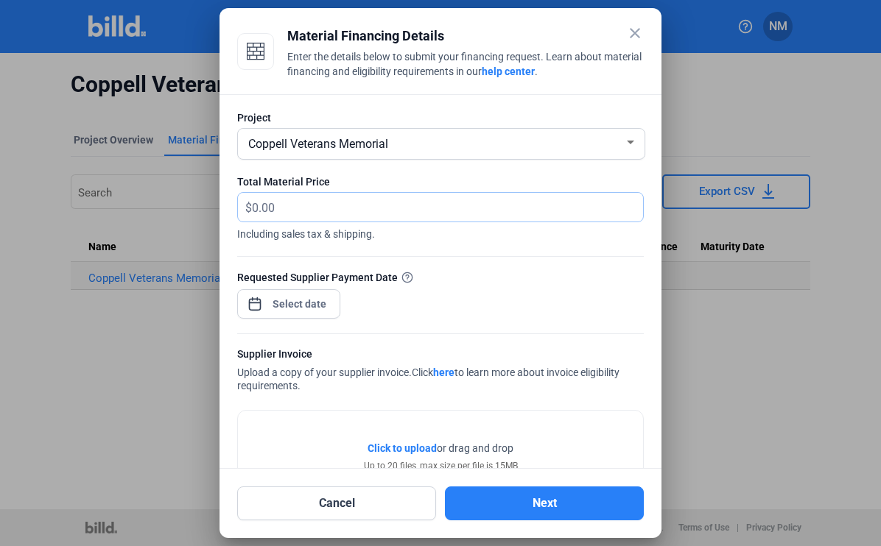
click at [382, 211] on input "text" at bounding box center [439, 207] width 374 height 29
click at [458, 198] on input "text" at bounding box center [447, 207] width 391 height 29
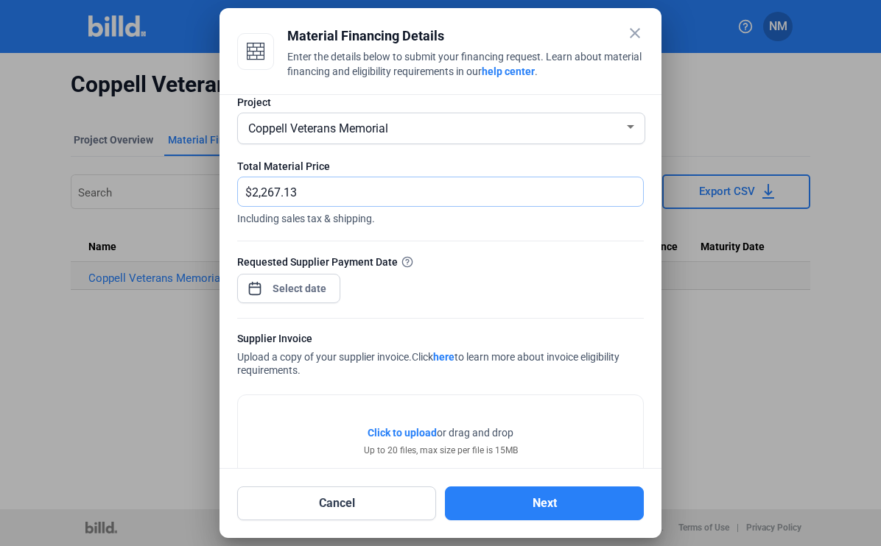
scroll to position [14, 0]
click at [453, 267] on div "Requested Supplier Payment Date" at bounding box center [440, 288] width 406 height 64
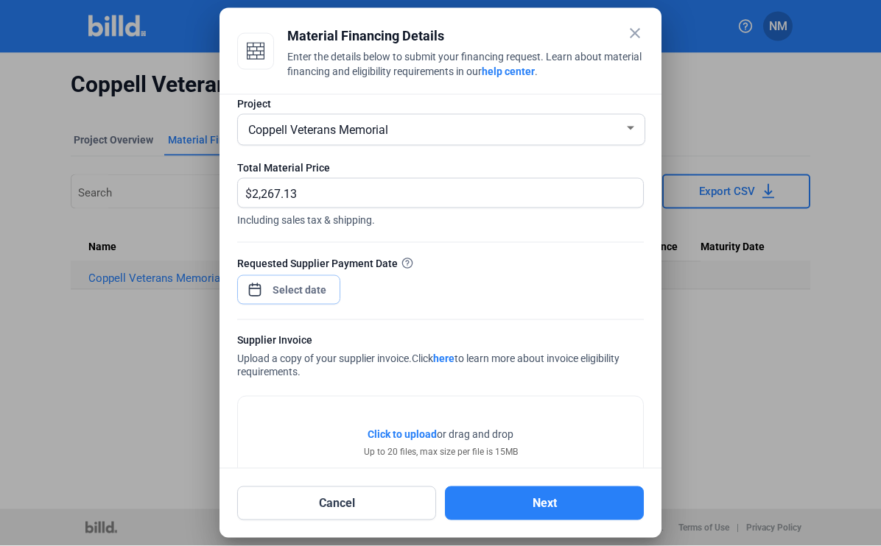
click at [307, 283] on div "close Material Financing Details Enter the details below to submit your financi…" at bounding box center [440, 273] width 881 height 546
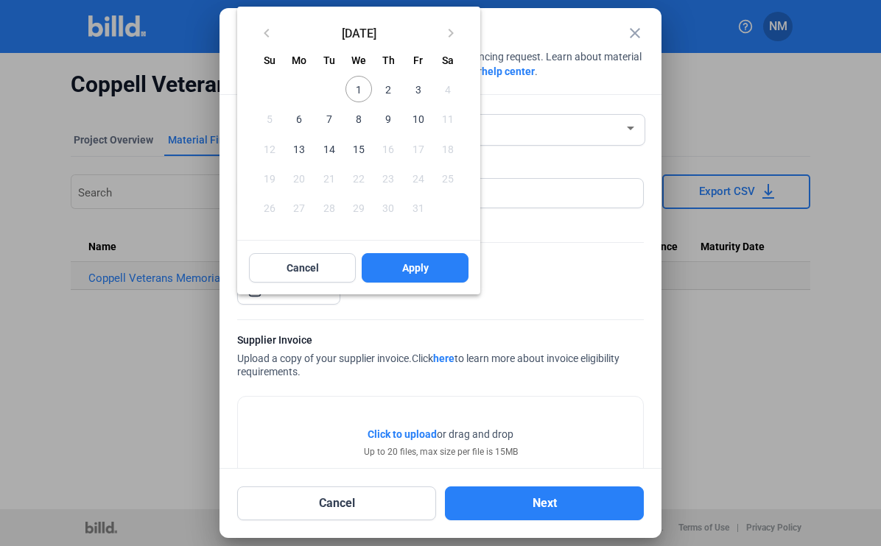
scroll to position [47, 0]
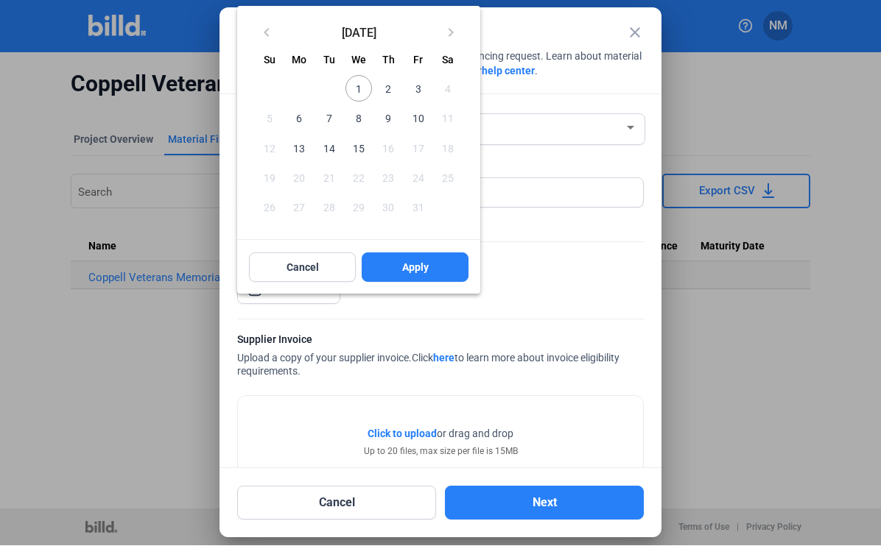
click at [419, 91] on span "3" at bounding box center [417, 89] width 27 height 27
click at [427, 280] on button "Apply" at bounding box center [415, 267] width 107 height 29
click at [432, 275] on button "Apply" at bounding box center [415, 267] width 107 height 29
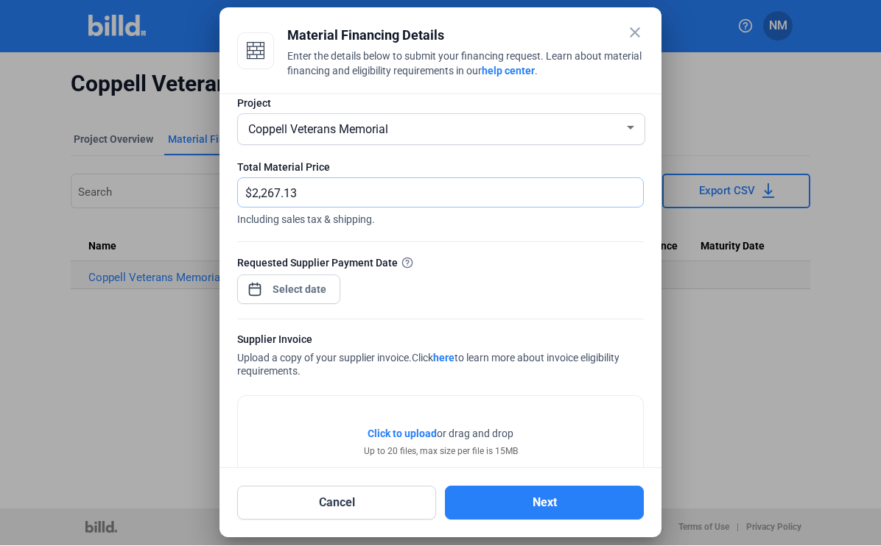
click at [464, 179] on input "2,267.13" at bounding box center [439, 193] width 374 height 29
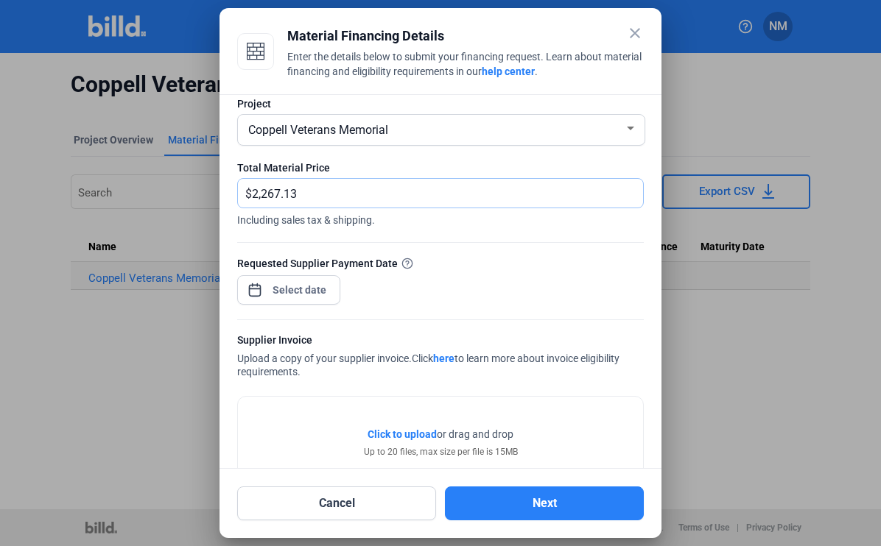
click at [468, 191] on input "2,267.13" at bounding box center [447, 193] width 391 height 29
type input "2"
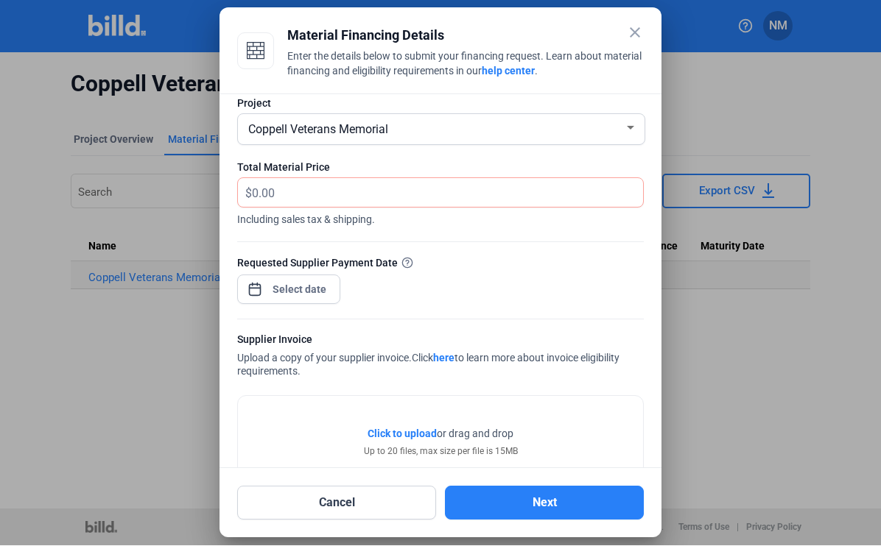
click at [424, 429] on span "Click to upload" at bounding box center [401, 435] width 69 height 12
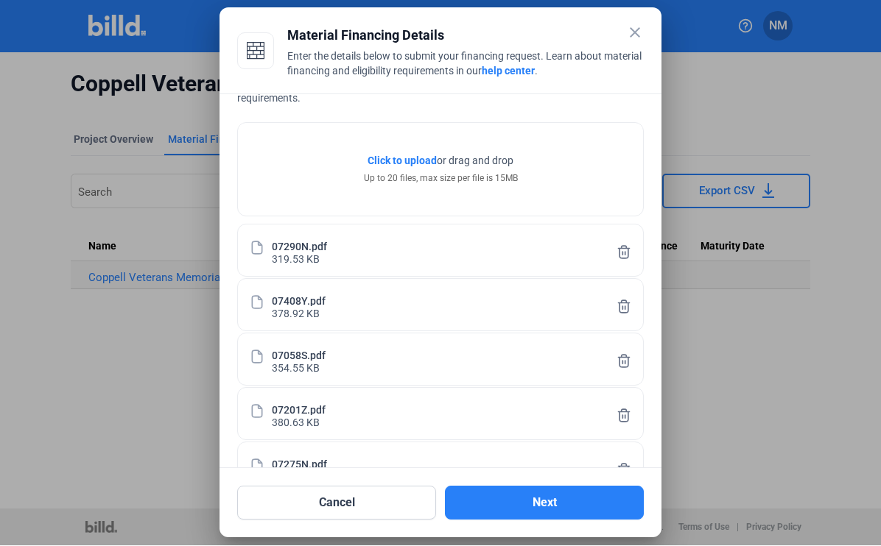
scroll to position [286, 0]
click at [303, 241] on div "07290N.pdf" at bounding box center [299, 247] width 55 height 13
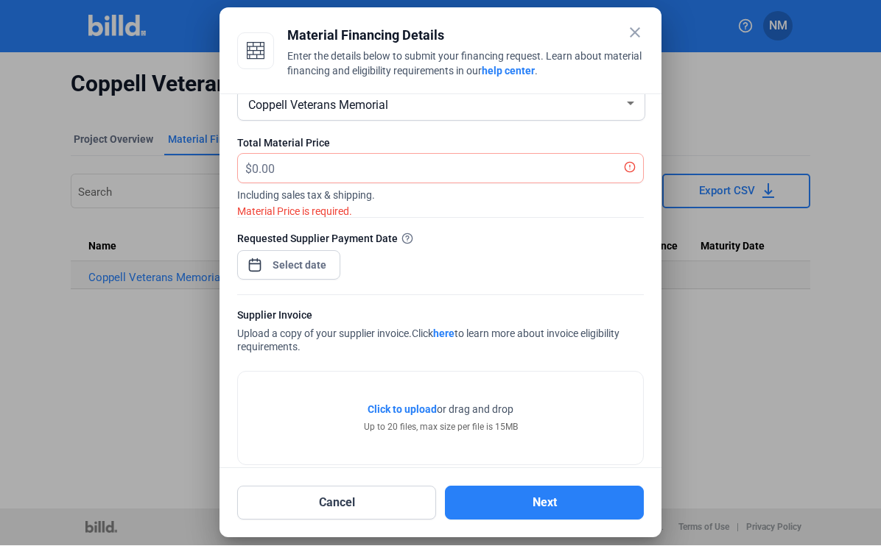
scroll to position [13, 0]
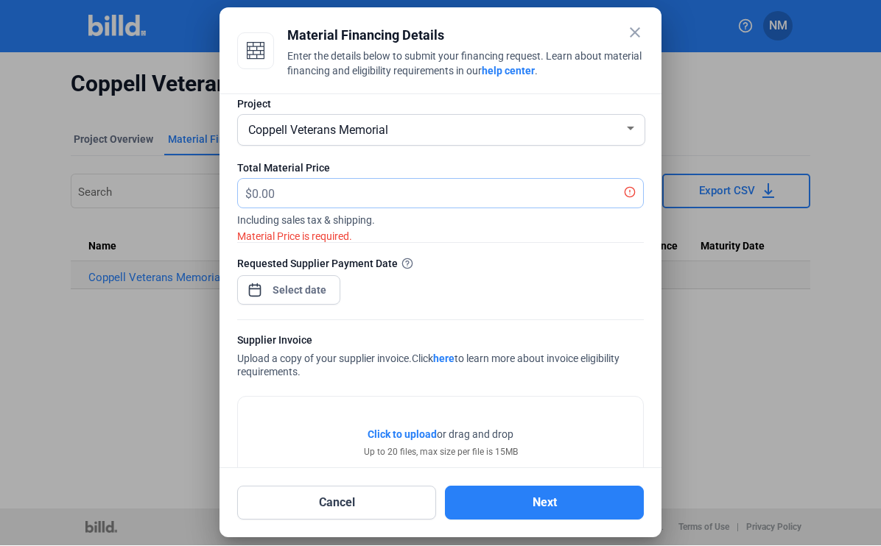
click at [390, 194] on input "text" at bounding box center [439, 194] width 374 height 29
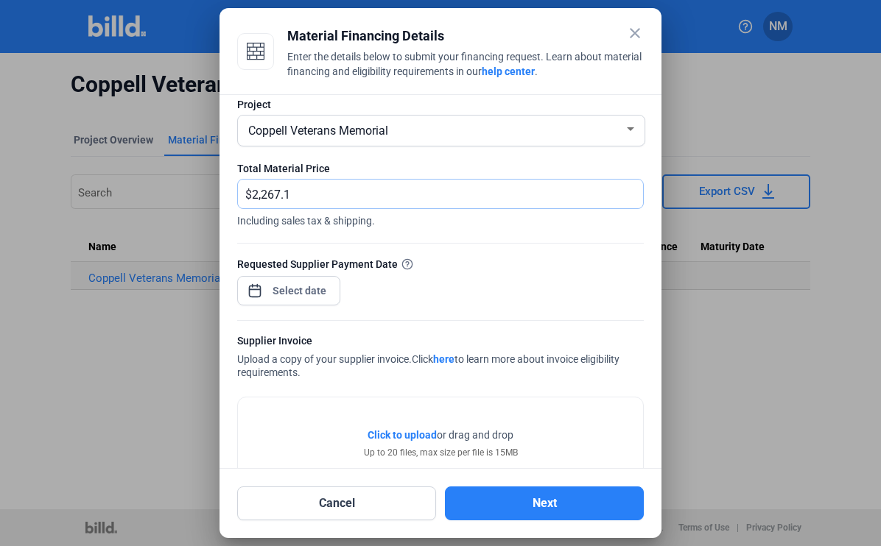
type input "2,267.13"
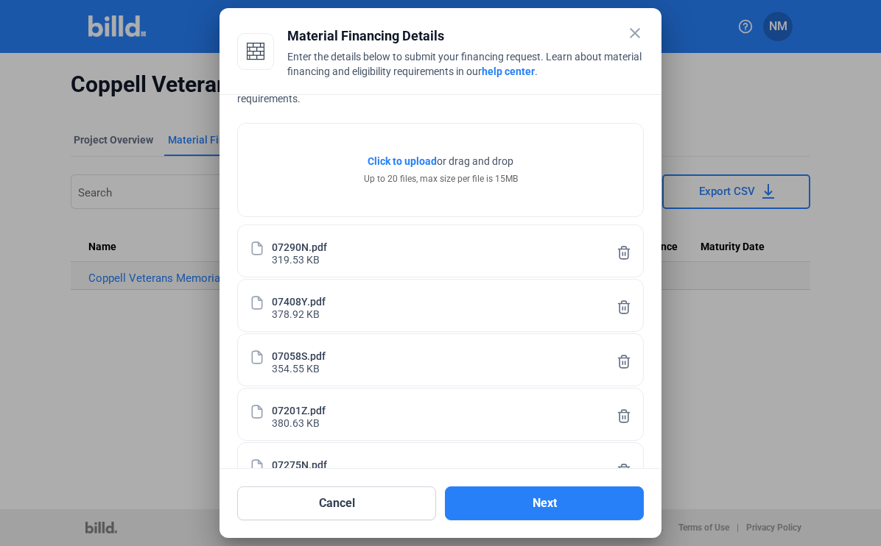
scroll to position [286, 0]
click at [583, 521] on button "Next" at bounding box center [544, 504] width 199 height 34
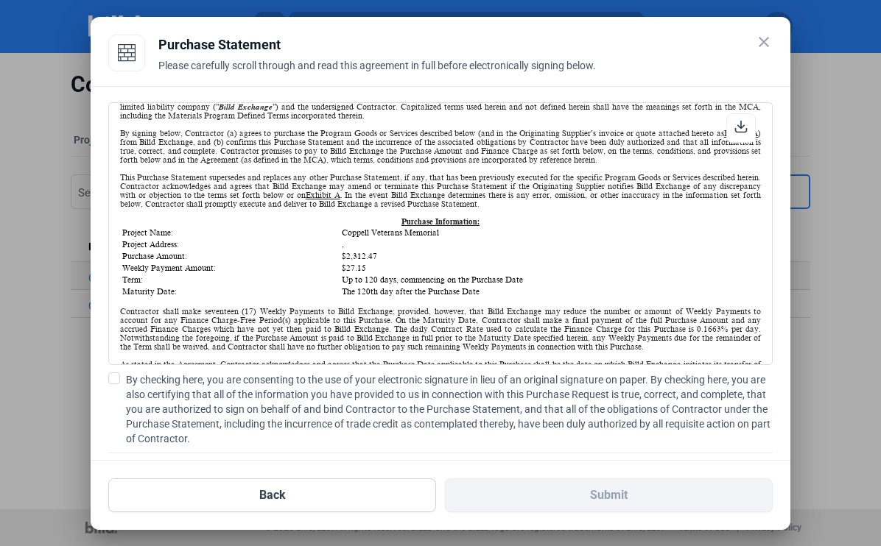
scroll to position [177, 0]
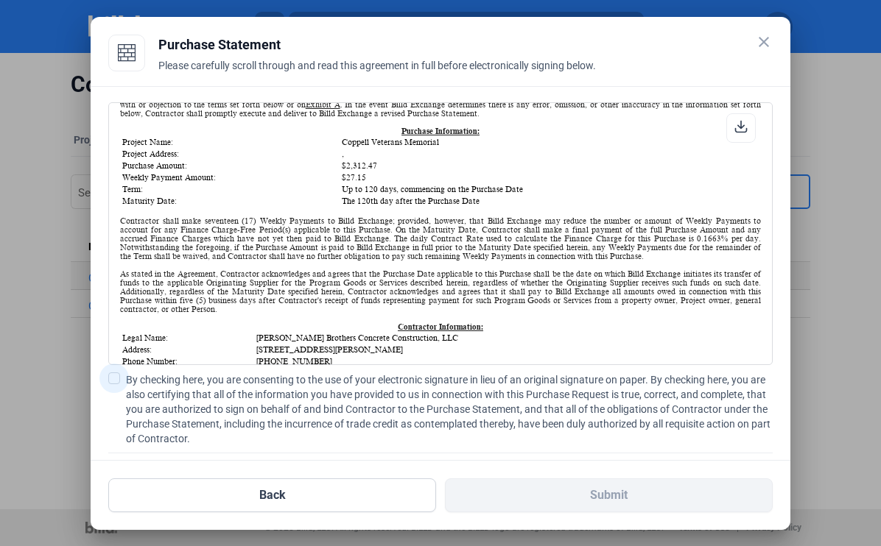
click at [128, 373] on span "By checking here, you are consenting to the use of your electronic signature in…" at bounding box center [449, 410] width 647 height 74
click at [0, 0] on input "By checking here, you are consenting to the use of your electronic signature in…" at bounding box center [0, 0] width 0 height 0
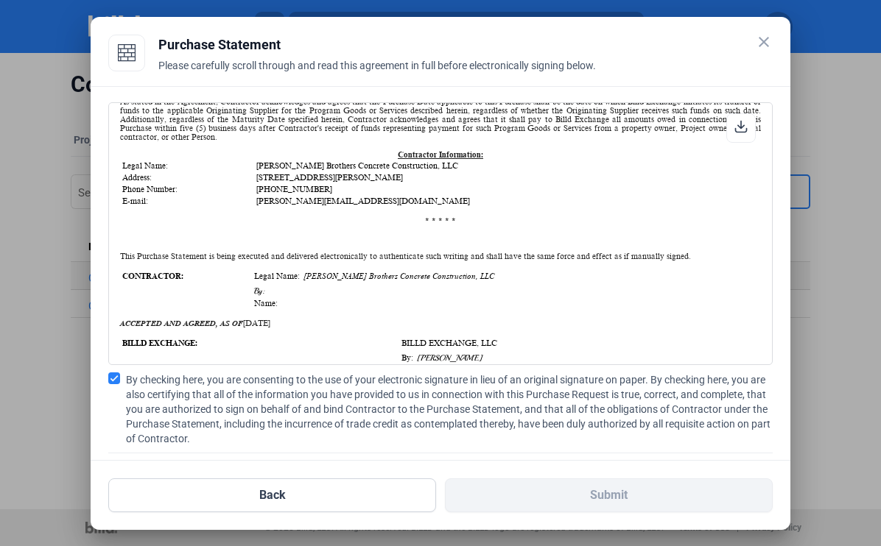
scroll to position [352, 0]
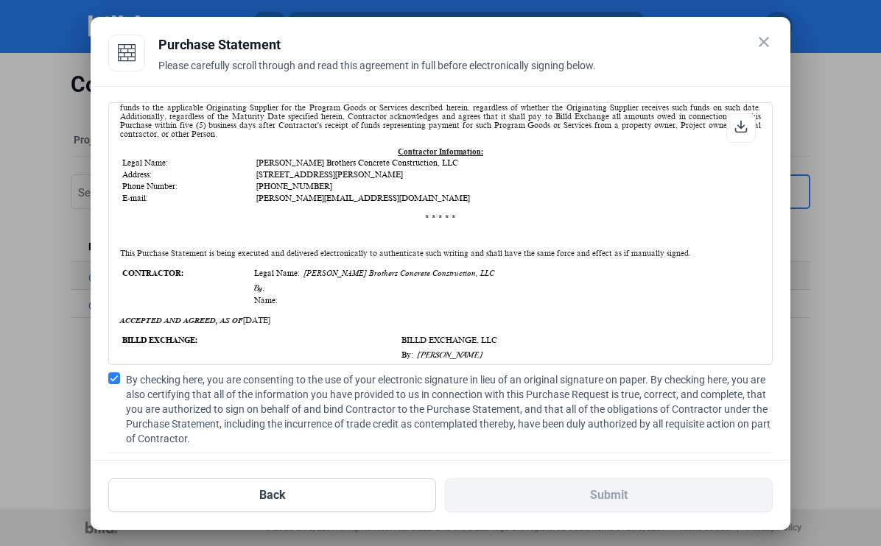
click at [250, 488] on input "text" at bounding box center [262, 501] width 307 height 30
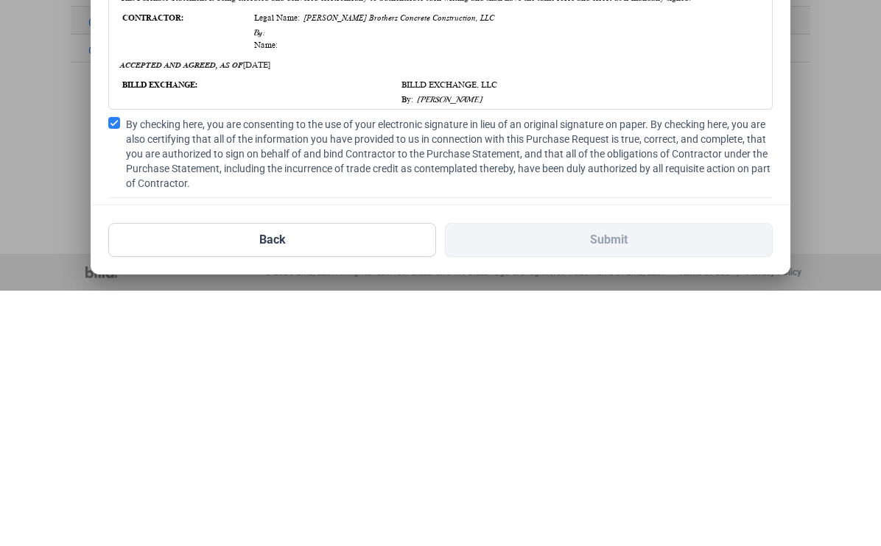
scroll to position [1, 0]
type input "[PERSON_NAME]"
click at [581, 485] on input "text" at bounding box center [601, 500] width 307 height 30
type input "N"
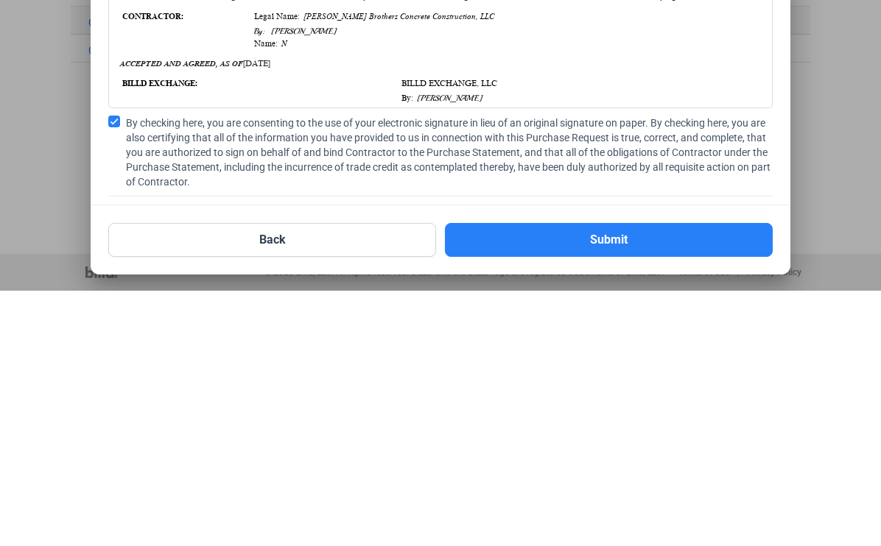
type input "[PERSON_NAME]"
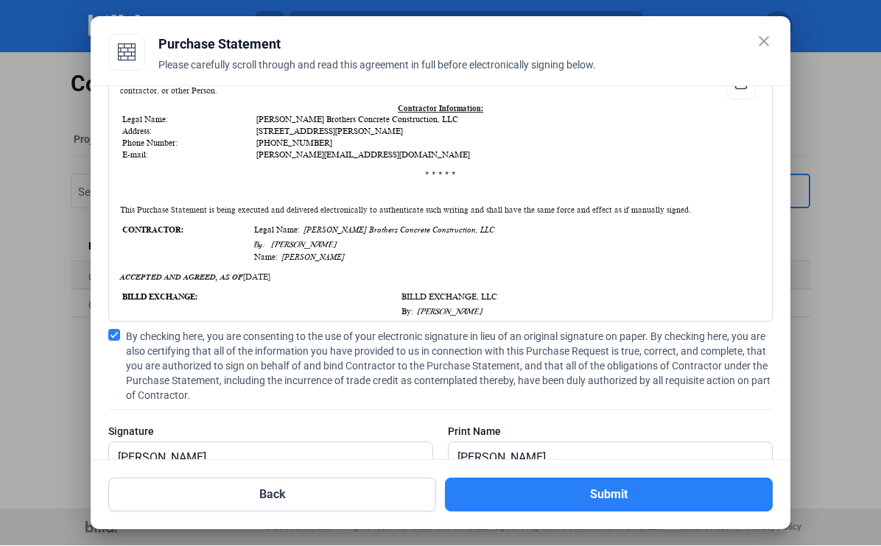
scroll to position [42, 0]
click at [624, 512] on button "Submit" at bounding box center [609, 496] width 328 height 34
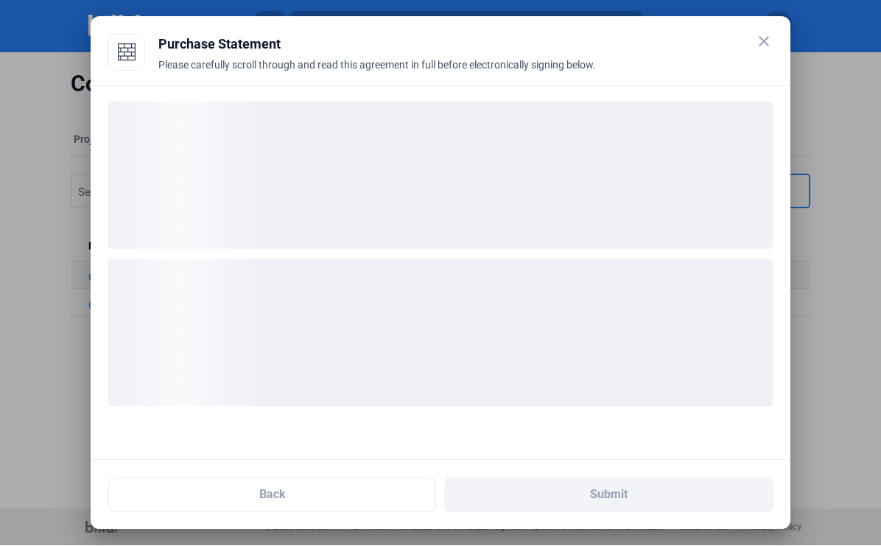
scroll to position [0, 0]
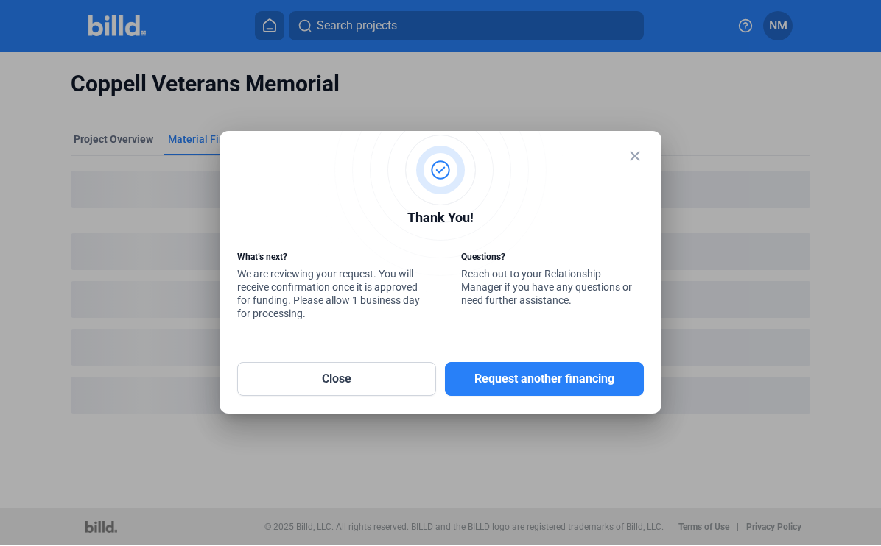
click at [364, 378] on button "Close" at bounding box center [336, 380] width 199 height 34
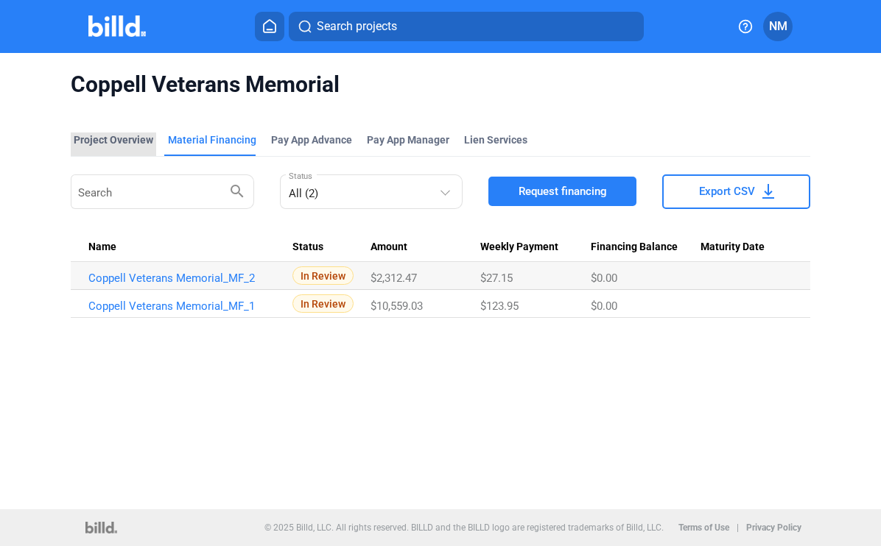
click at [128, 137] on div "Project Overview" at bounding box center [114, 140] width 80 height 15
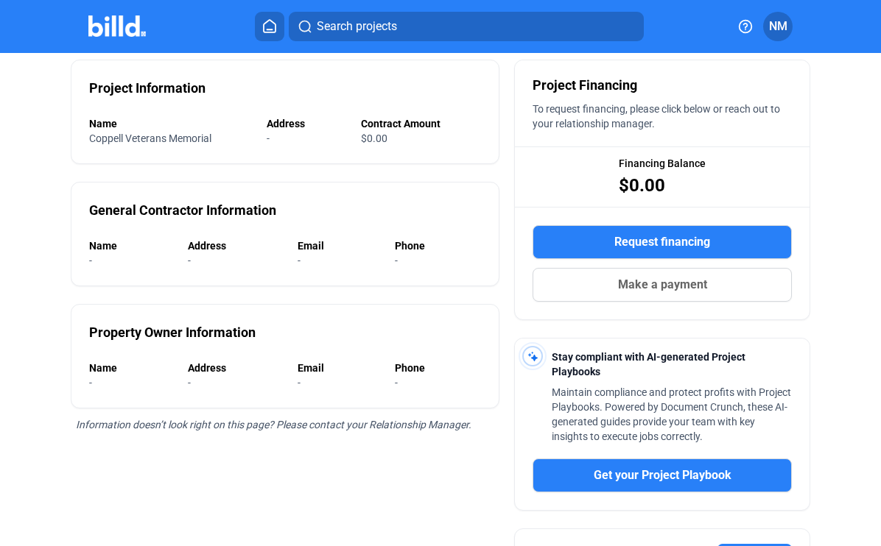
scroll to position [116, 0]
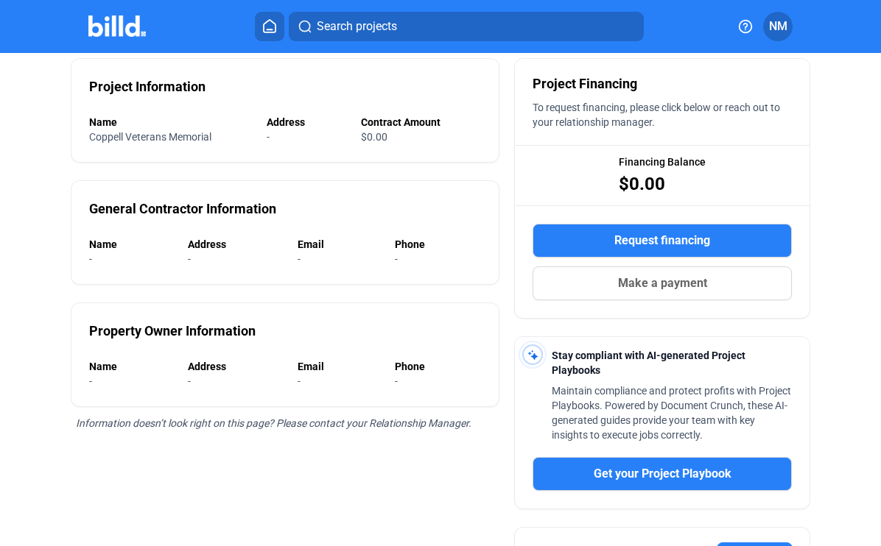
click at [107, 259] on div "-" at bounding box center [127, 259] width 76 height 15
click at [171, 239] on div "Name" at bounding box center [131, 244] width 84 height 15
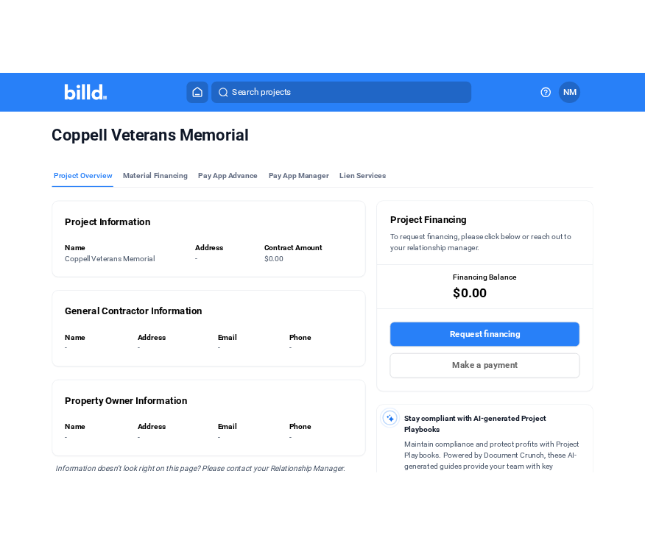
scroll to position [0, 0]
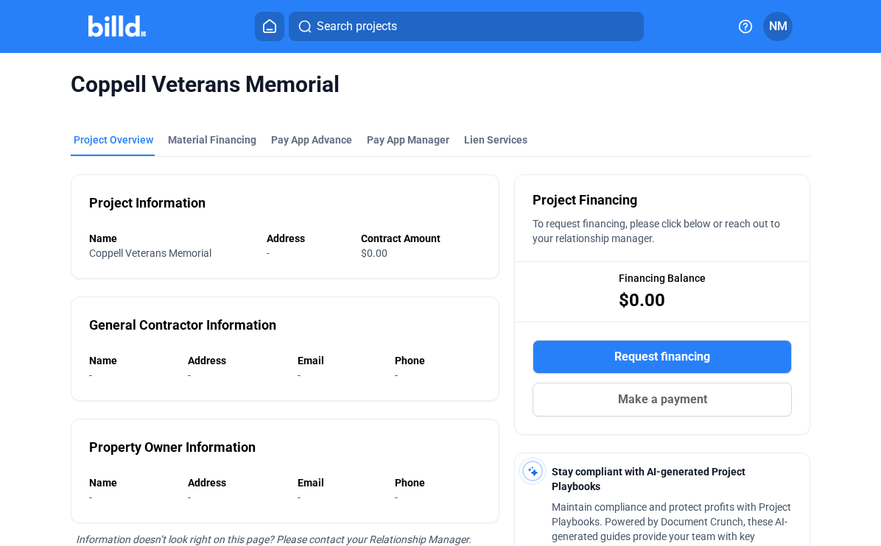
click at [128, 28] on img at bounding box center [117, 25] width 58 height 21
click at [784, 27] on span "NM" at bounding box center [778, 27] width 18 height 18
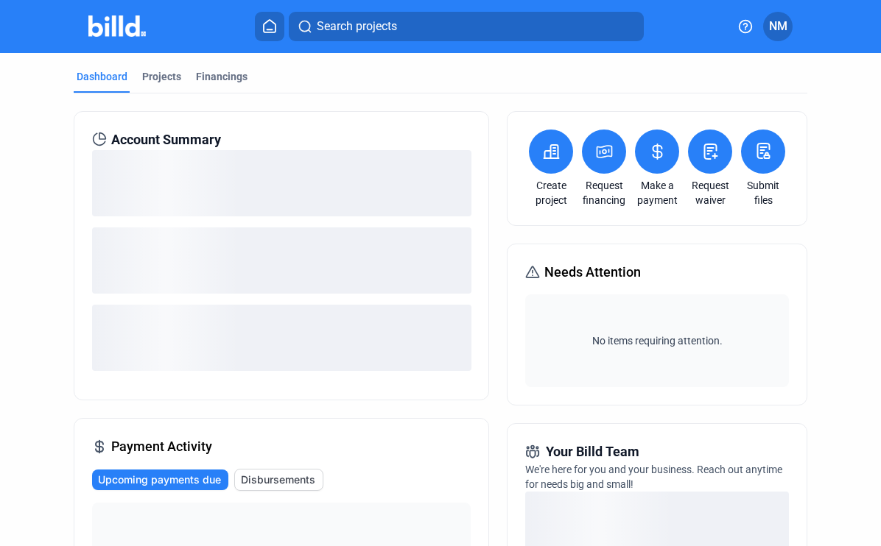
click at [38, 378] on div "Dashboard Projects Financings Account Summary Payment Activity Upcoming payment…" at bounding box center [440, 517] width 881 height 928
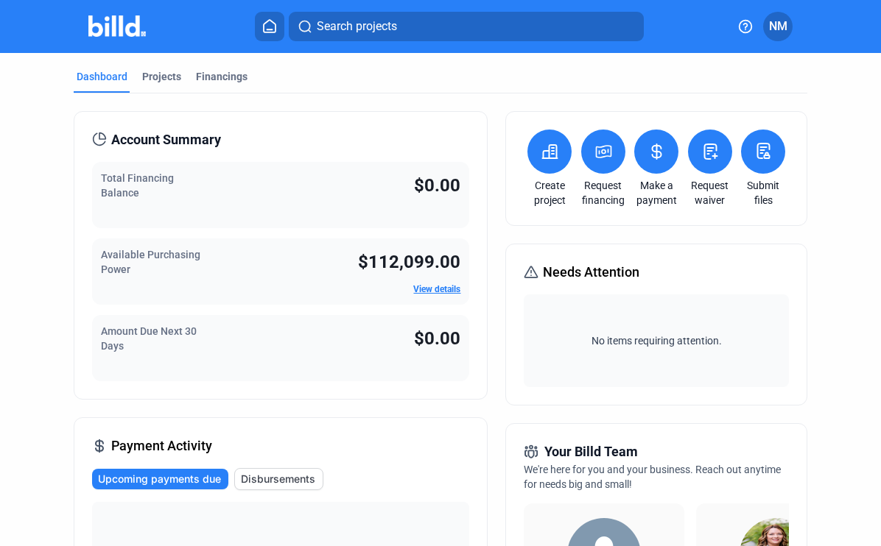
click at [602, 145] on icon at bounding box center [603, 152] width 18 height 18
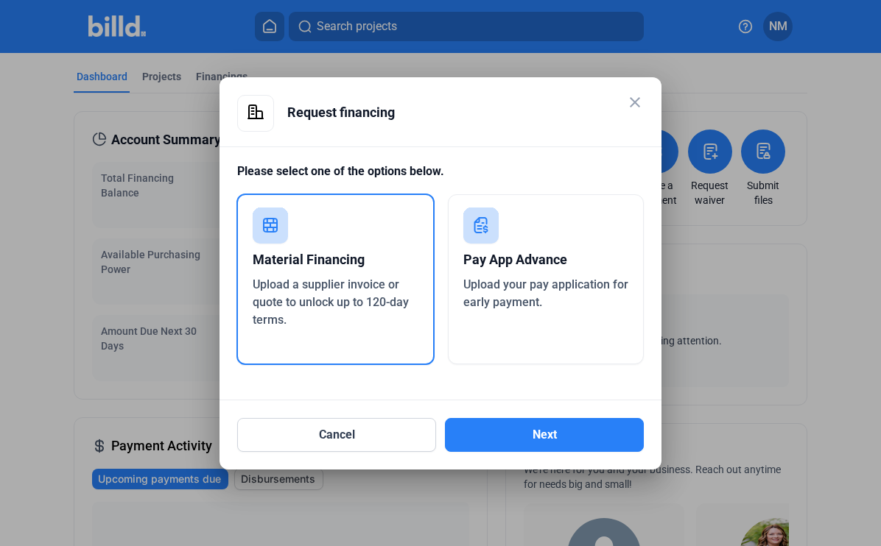
click at [563, 436] on button "Next" at bounding box center [544, 435] width 199 height 34
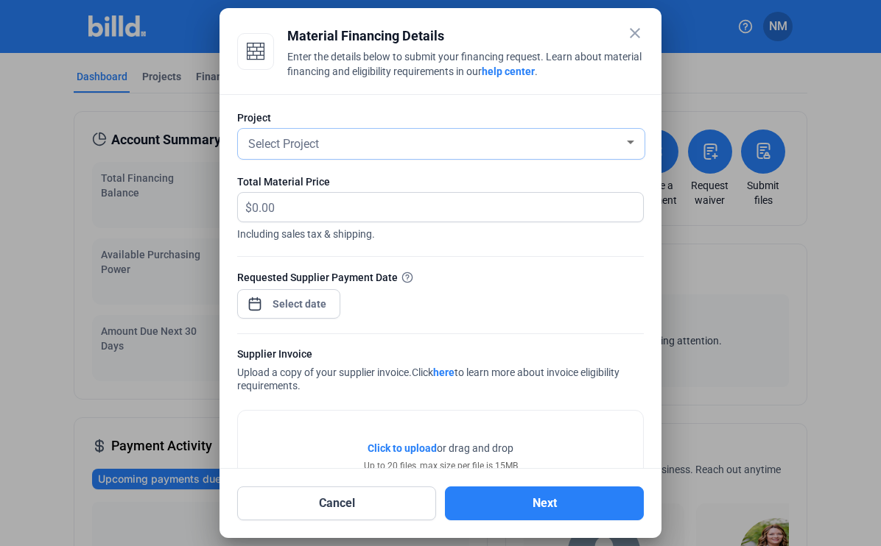
click at [627, 141] on div at bounding box center [630, 143] width 7 height 4
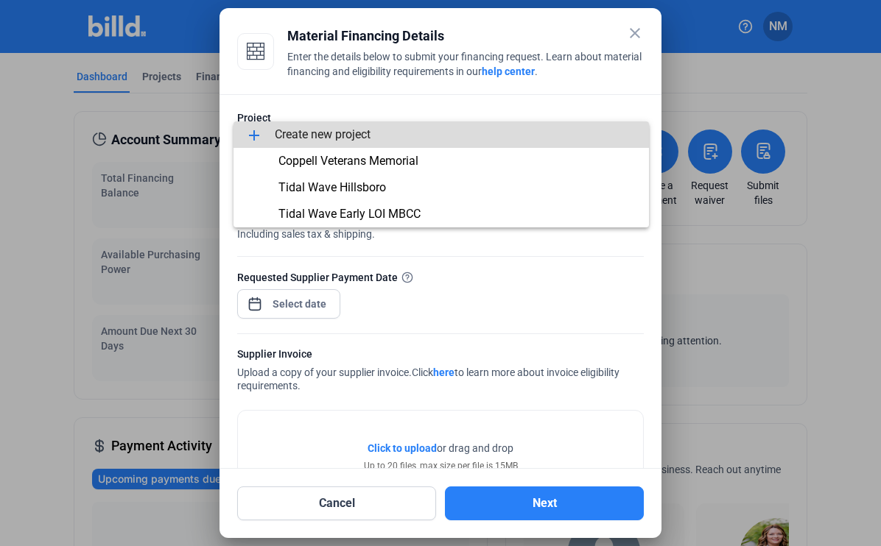
click at [354, 141] on span "add Create new project" at bounding box center [441, 134] width 392 height 27
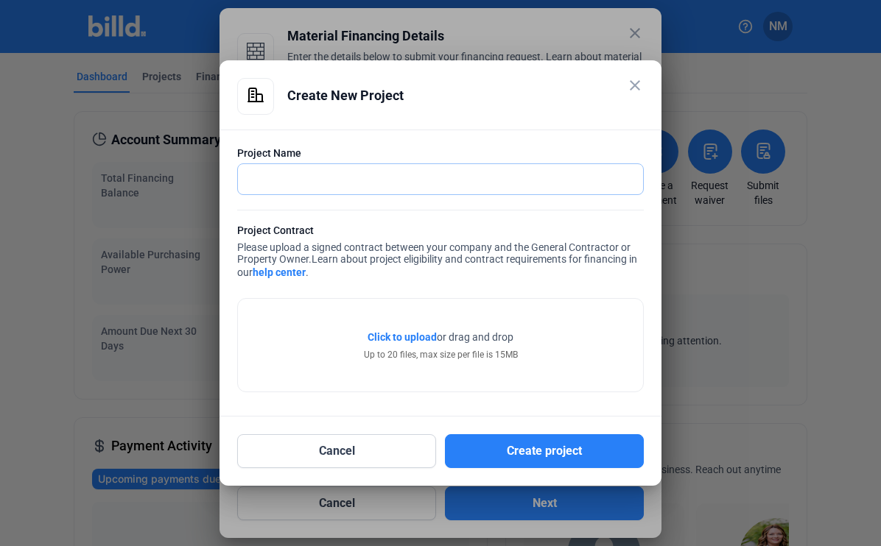
click at [379, 176] on input "text" at bounding box center [432, 179] width 389 height 30
type input "[PERSON_NAME]’s [GEOGRAPHIC_DATA]"
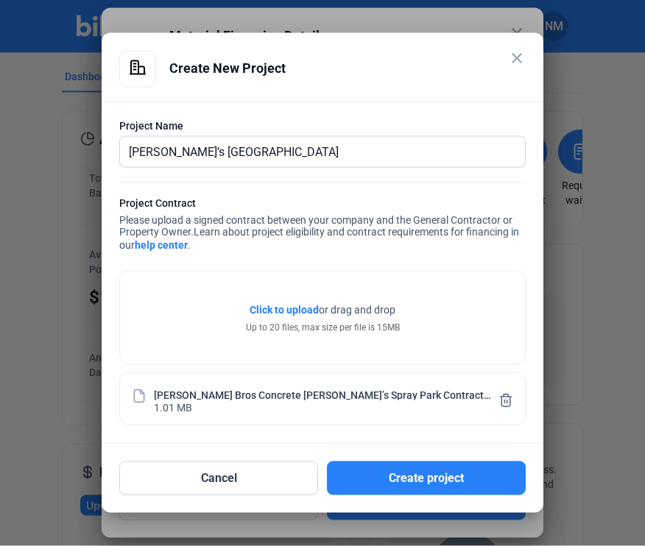
click at [436, 496] on button "Create project" at bounding box center [426, 479] width 199 height 34
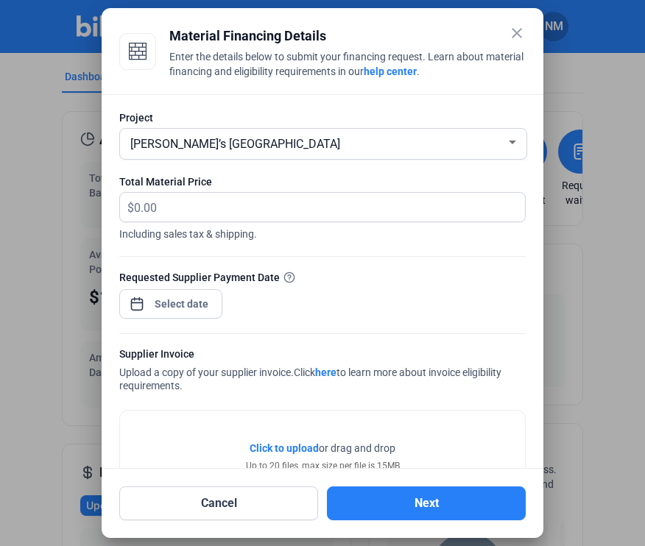
click at [440, 521] on button "Next" at bounding box center [426, 504] width 199 height 34
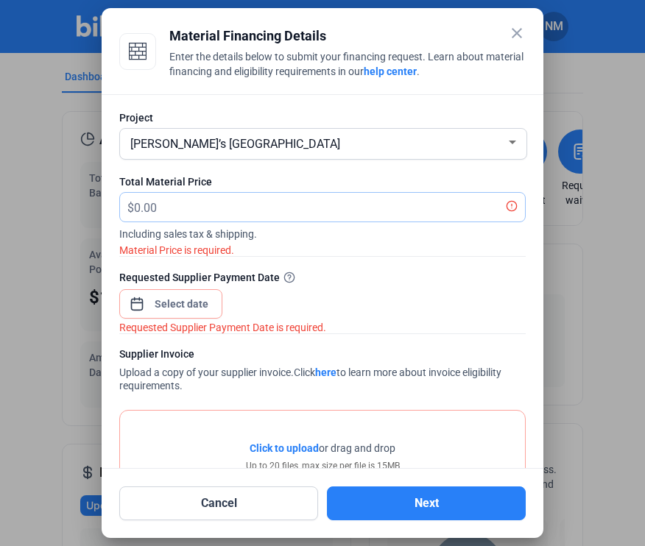
click at [285, 208] on input "text" at bounding box center [321, 207] width 374 height 29
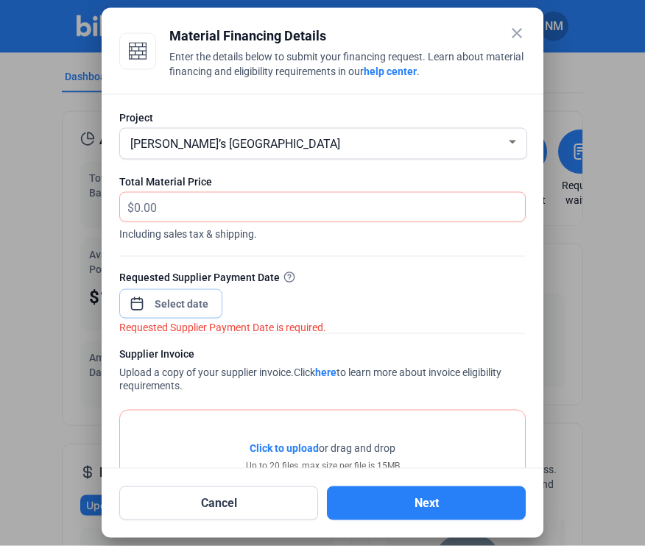
click at [163, 300] on div "close Material Financing Details Enter the details below to submit your financi…" at bounding box center [322, 273] width 645 height 546
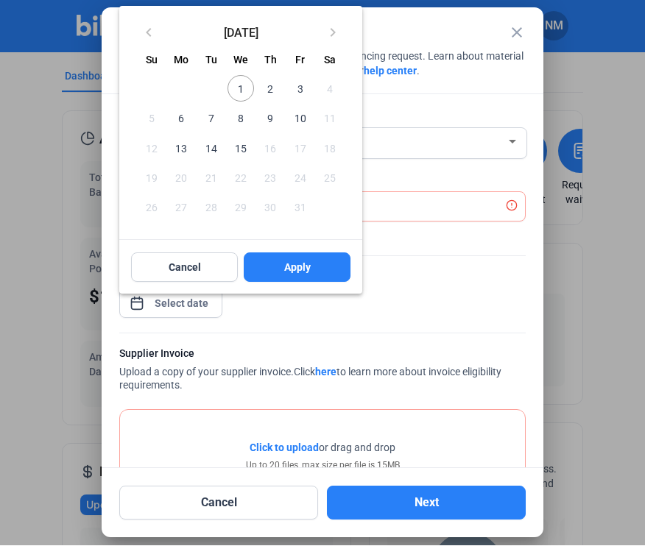
click at [301, 102] on span "3" at bounding box center [299, 89] width 27 height 27
click at [306, 283] on button "Apply" at bounding box center [297, 267] width 107 height 29
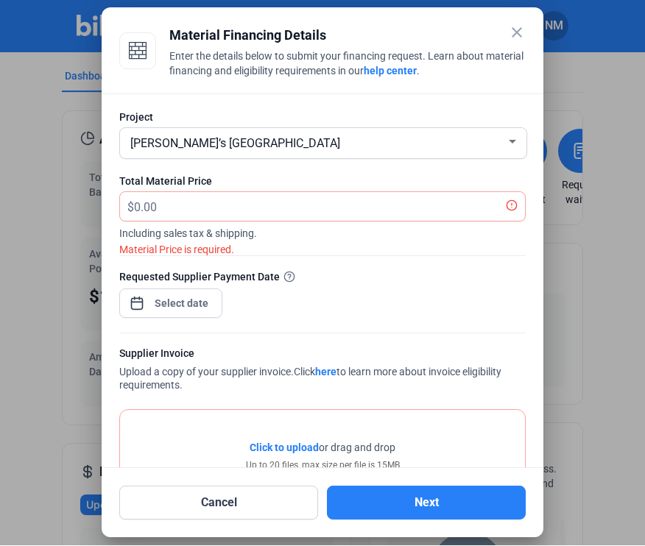
click at [289, 449] on span "Click to upload" at bounding box center [284, 449] width 69 height 12
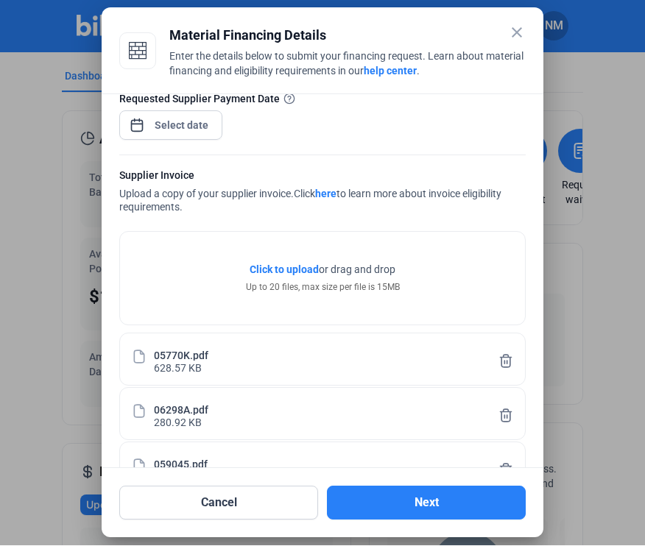
scroll to position [177, 0]
click at [149, 355] on div "05770K.pdf 628.57 KB" at bounding box center [323, 361] width 352 height 28
click at [159, 357] on div "05770K.pdf" at bounding box center [181, 356] width 54 height 13
click at [507, 367] on icon at bounding box center [506, 362] width 15 height 15
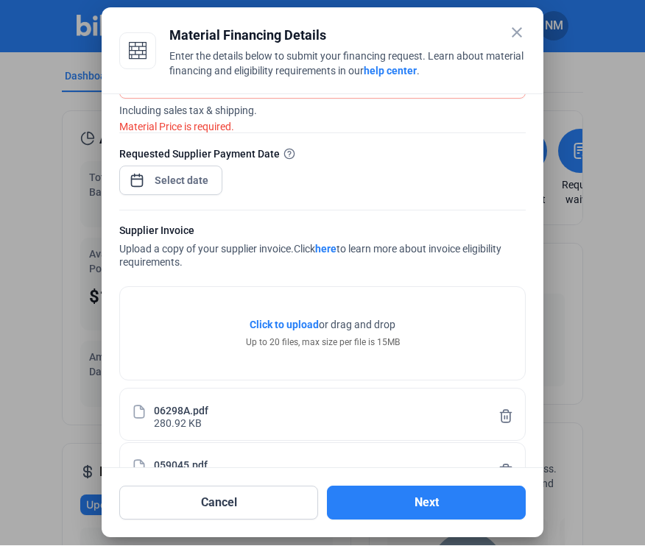
click at [511, 417] on icon at bounding box center [506, 416] width 15 height 15
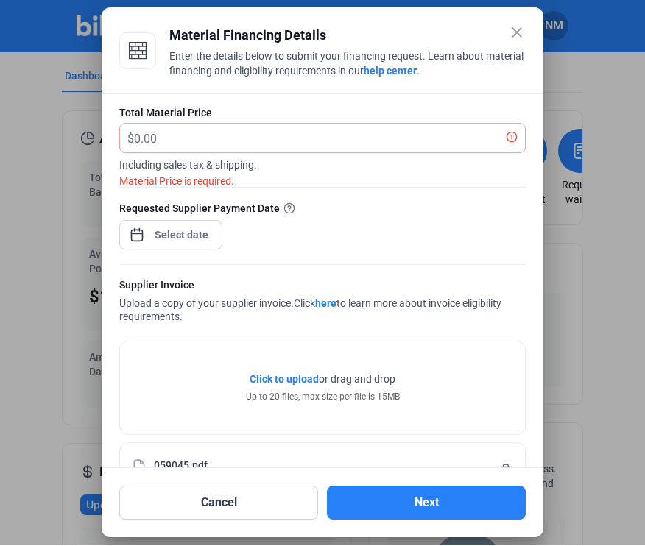
click at [510, 483] on button at bounding box center [506, 470] width 15 height 29
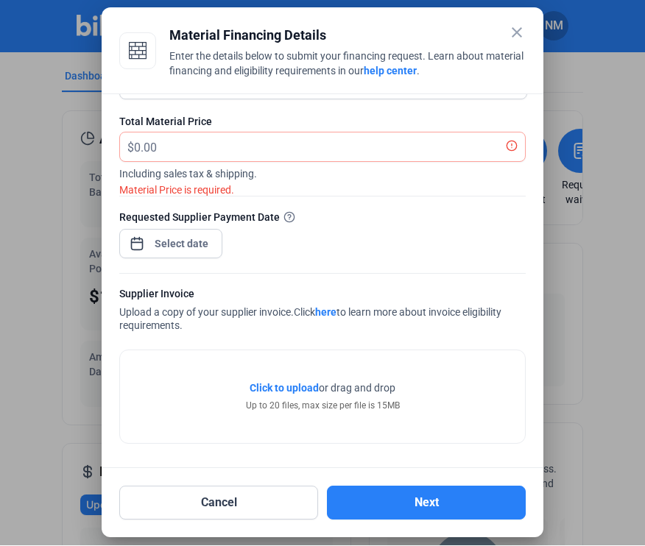
scroll to position [14, 0]
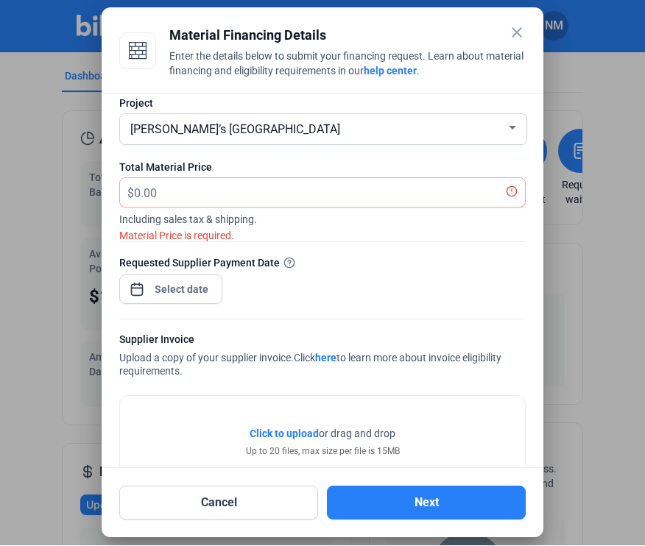
click at [304, 438] on span "Click to upload" at bounding box center [284, 435] width 69 height 12
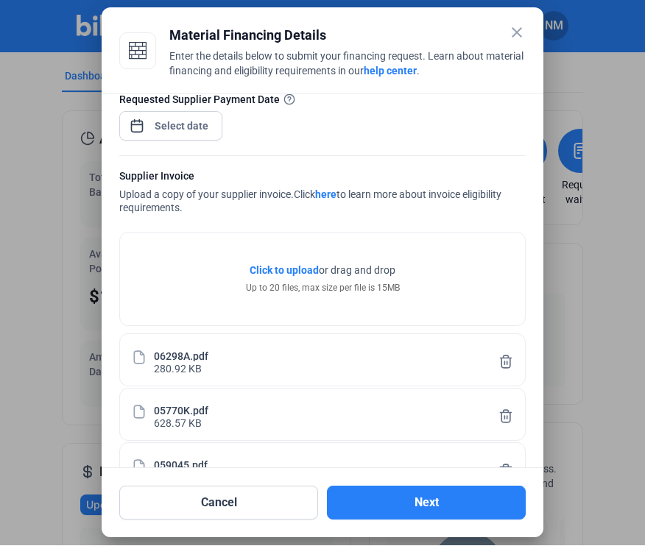
scroll to position [0, 0]
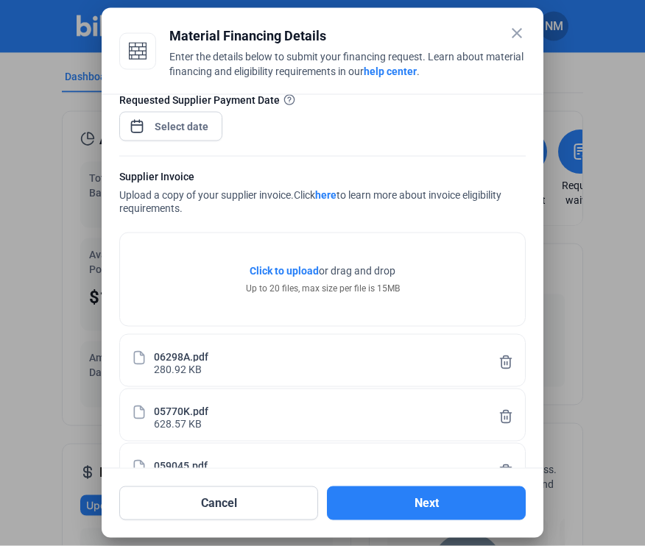
click at [390, 215] on div "Supplier Invoice Upload a copy of your supplier invoice. Click here to learn mo…" at bounding box center [322, 193] width 406 height 49
click at [507, 367] on icon at bounding box center [506, 362] width 15 height 15
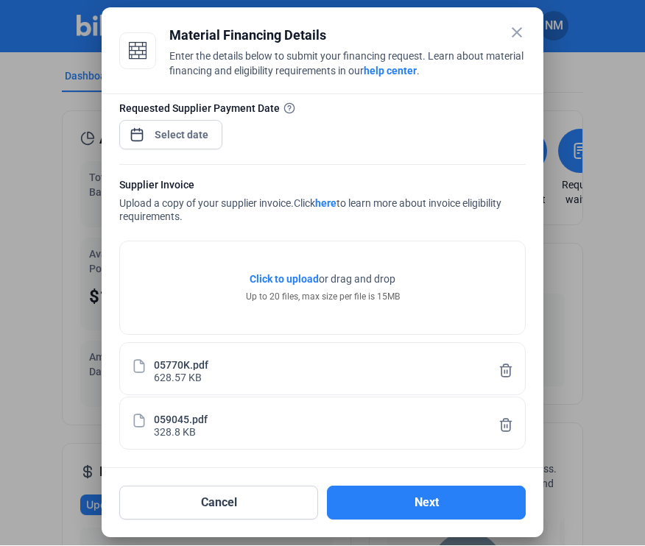
scroll to position [123, 0]
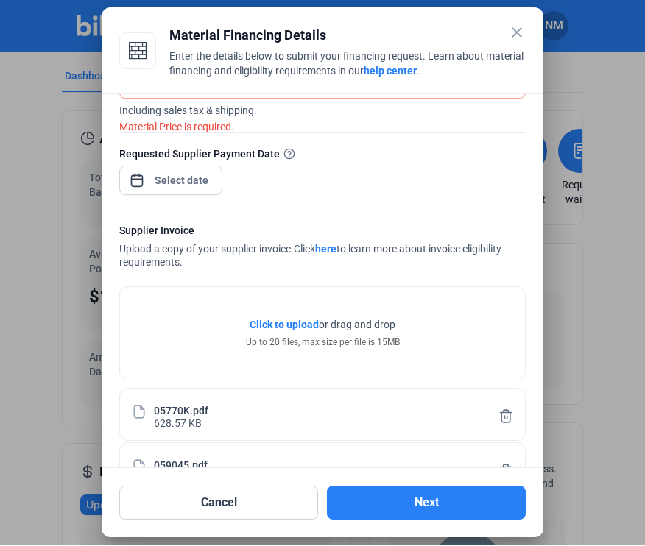
click at [521, 419] on div "05770K.pdf 628.57 KB" at bounding box center [322, 415] width 406 height 53
click at [510, 474] on icon at bounding box center [506, 471] width 11 height 13
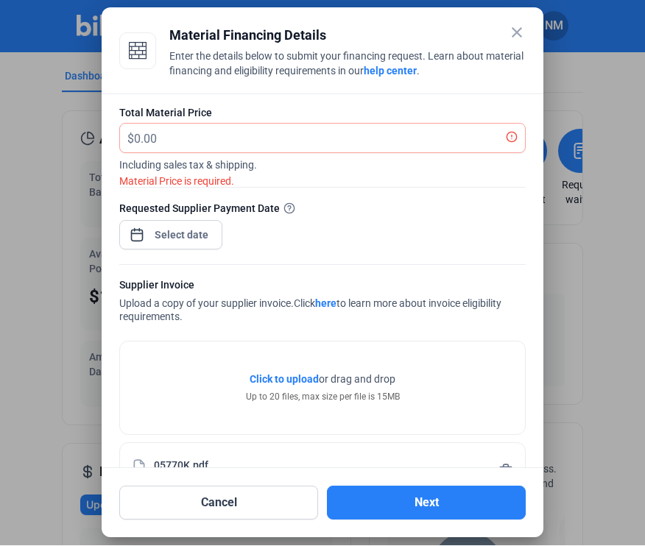
click at [510, 472] on icon at bounding box center [506, 471] width 11 height 13
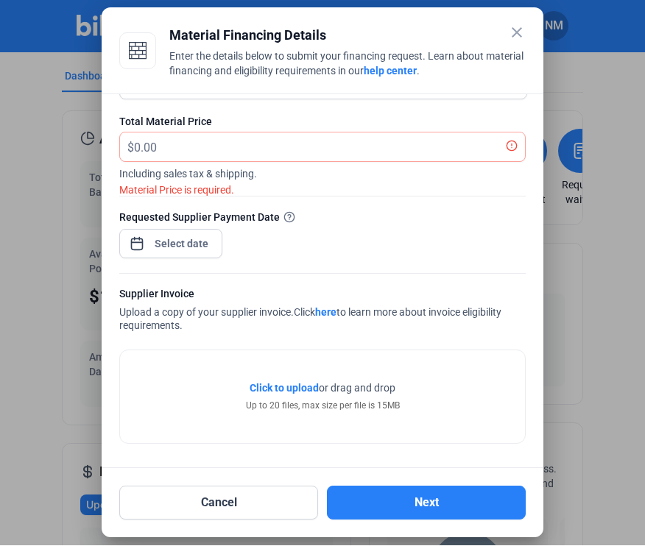
scroll to position [14, 0]
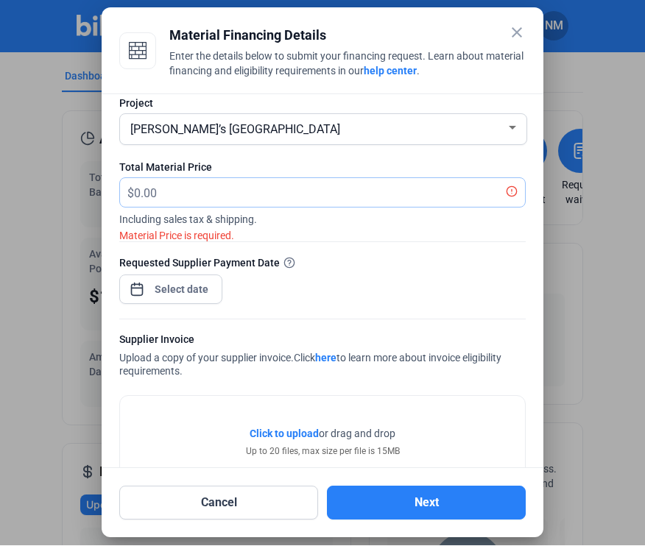
click at [295, 201] on input "text" at bounding box center [321, 193] width 374 height 29
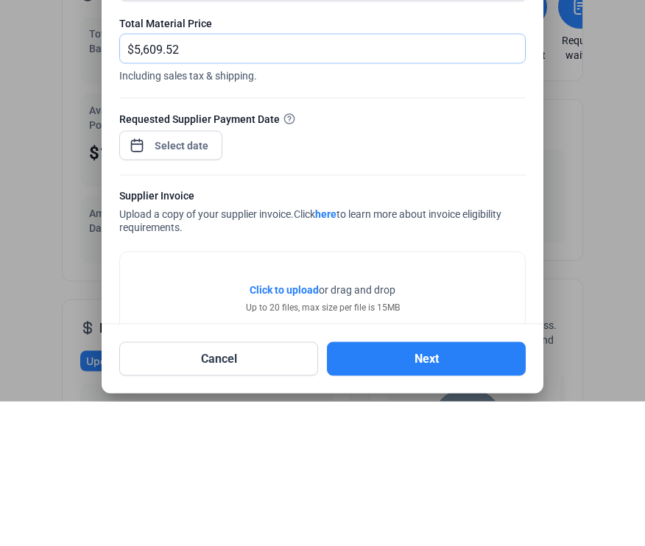
type input "5,609.52"
click at [297, 429] on span "Click to upload" at bounding box center [284, 435] width 69 height 12
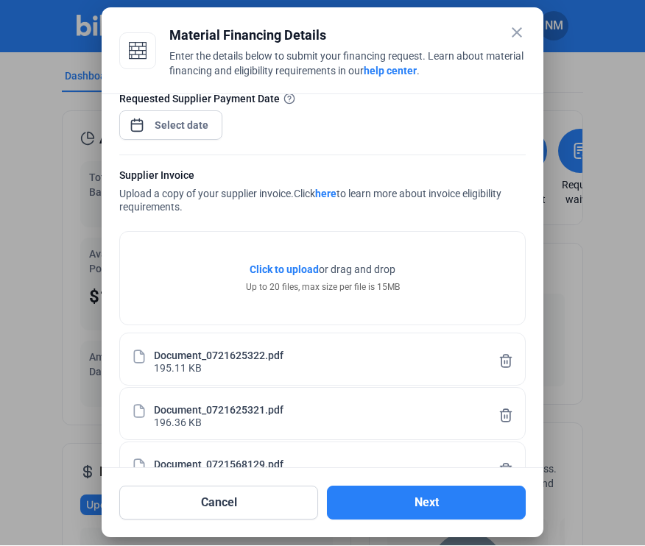
scroll to position [177, 0]
click at [432, 521] on button "Next" at bounding box center [426, 504] width 199 height 34
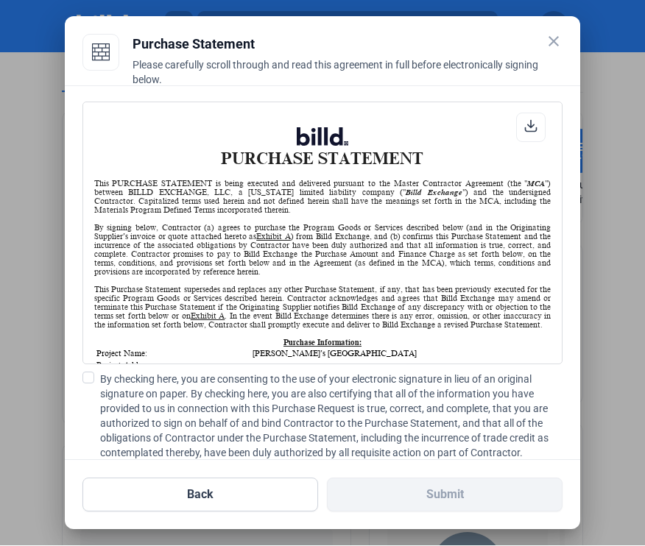
scroll to position [1, 0]
click at [91, 382] on span at bounding box center [88, 379] width 12 height 12
click at [0, 0] on input "By checking here, you are consenting to the use of your electronic signature in…" at bounding box center [0, 0] width 0 height 0
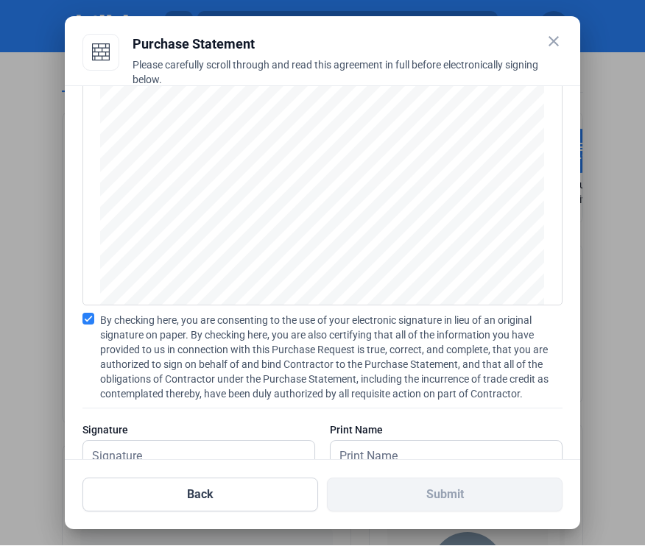
scroll to position [57, 0]
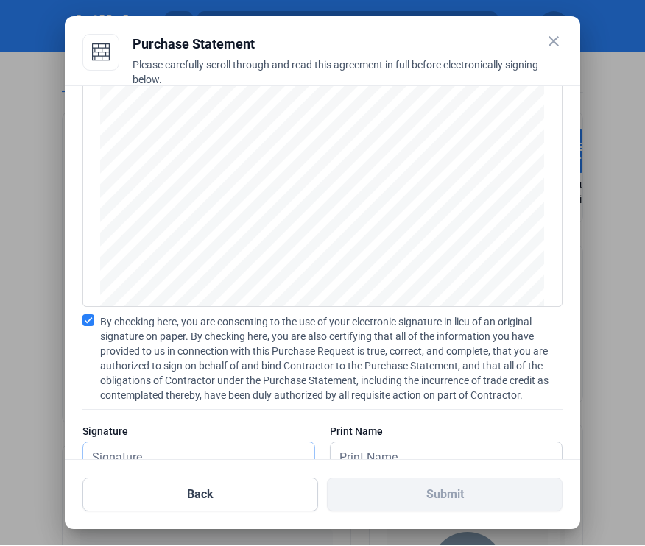
click at [177, 465] on input "text" at bounding box center [191, 458] width 216 height 30
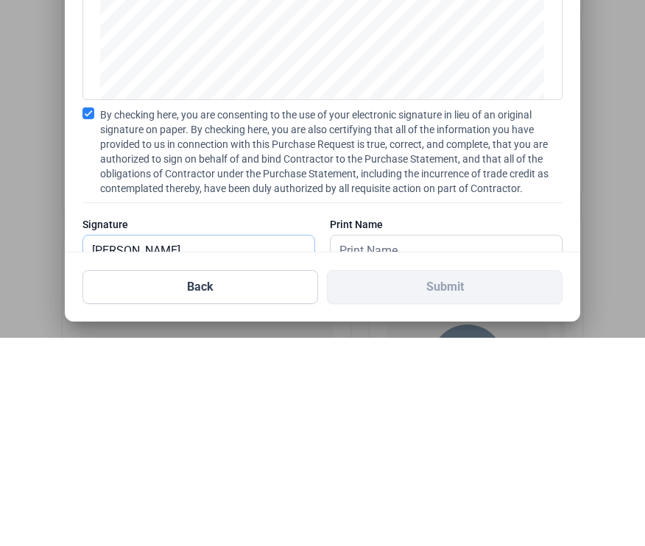
type input "[PERSON_NAME]"
click at [415, 444] on input "text" at bounding box center [439, 459] width 216 height 30
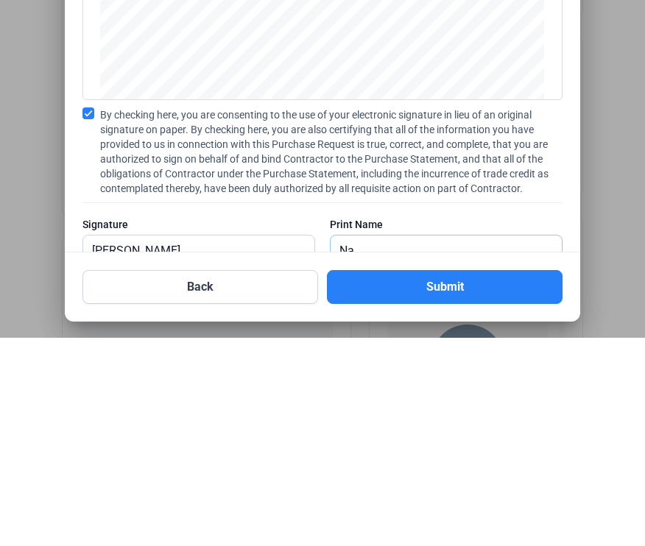
type input "Nat"
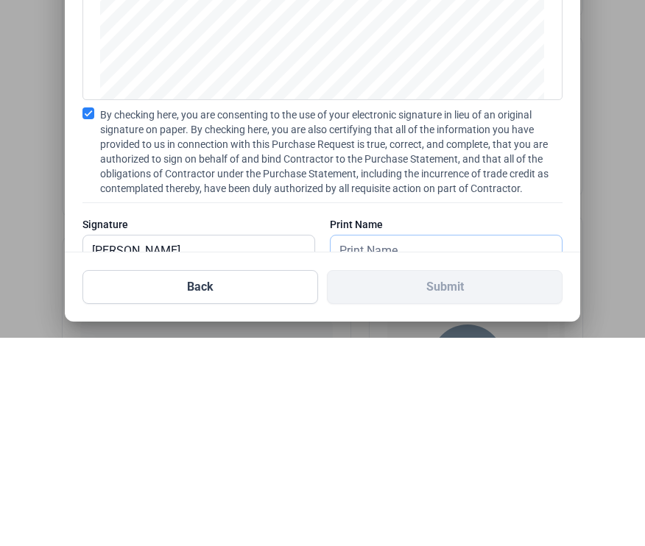
type input "[PERSON_NAME]"
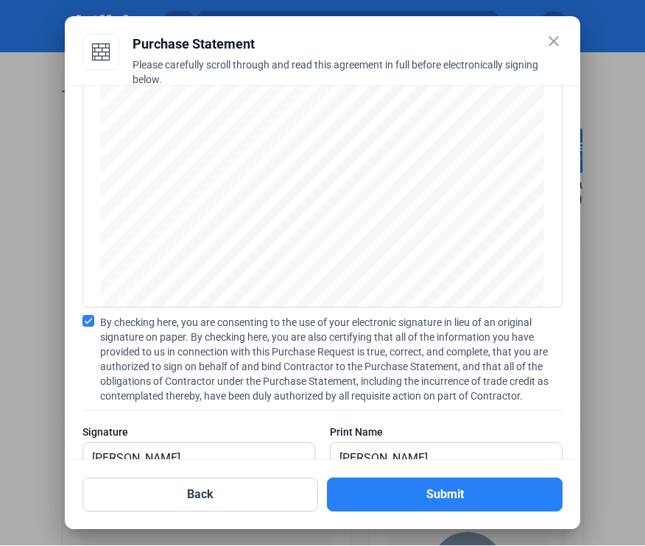
click at [463, 512] on button "Submit" at bounding box center [445, 496] width 236 height 34
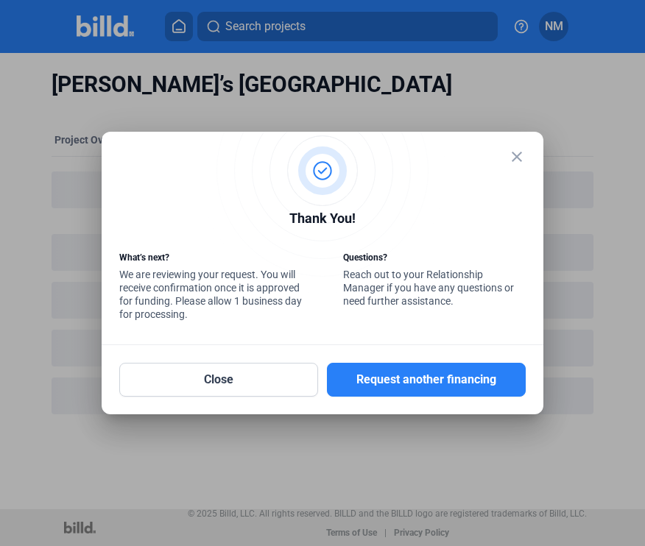
click at [430, 397] on button "Request another financing" at bounding box center [426, 380] width 199 height 34
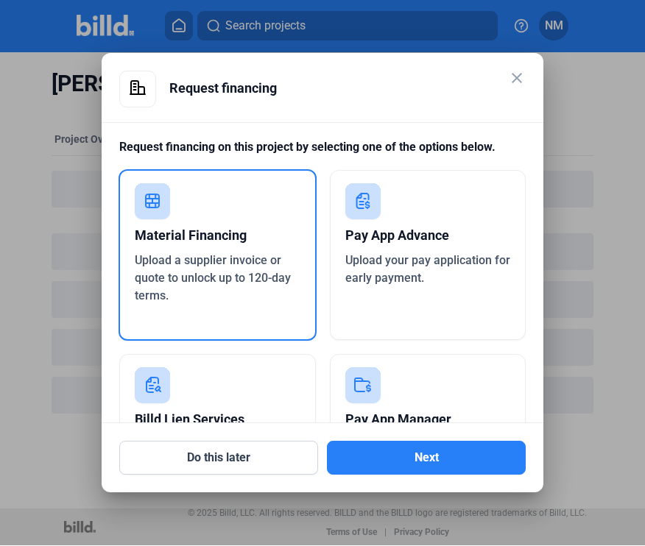
click at [430, 476] on button "Next" at bounding box center [426, 459] width 199 height 34
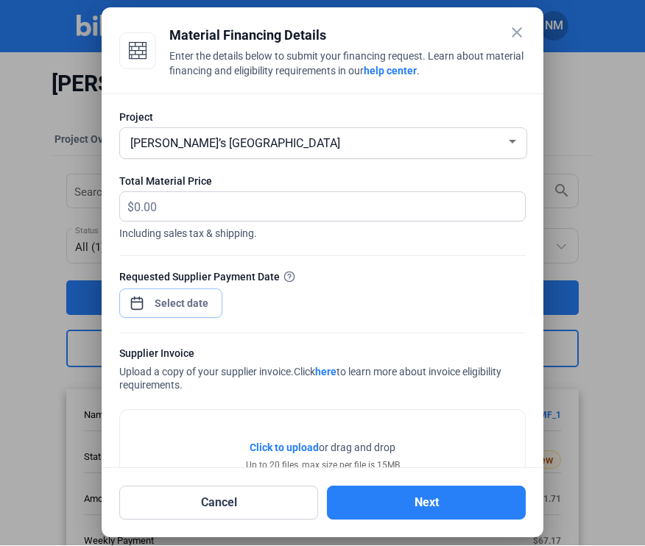
click at [198, 305] on div "close Material Financing Details Enter the details below to submit your financi…" at bounding box center [322, 273] width 645 height 546
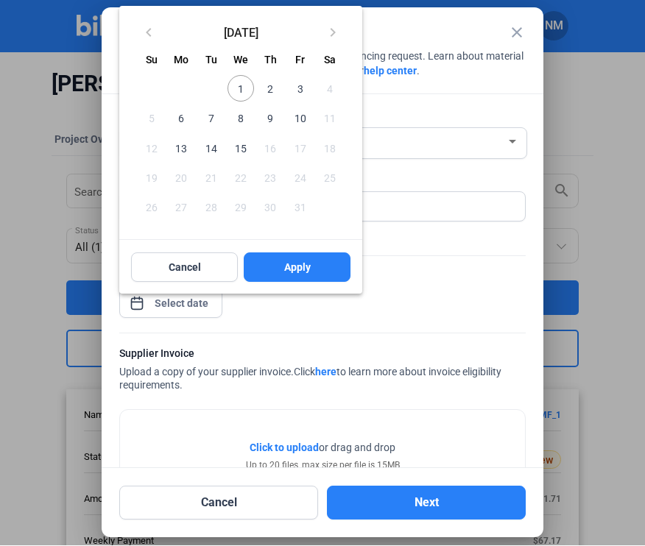
click at [303, 102] on span "3" at bounding box center [299, 89] width 27 height 27
click at [321, 283] on button "Apply" at bounding box center [297, 267] width 107 height 29
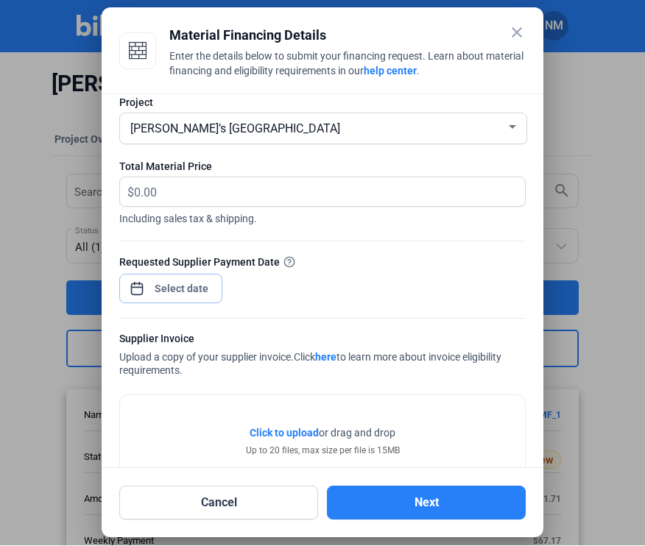
scroll to position [14, 0]
click at [296, 439] on span "Click to upload" at bounding box center [284, 435] width 69 height 12
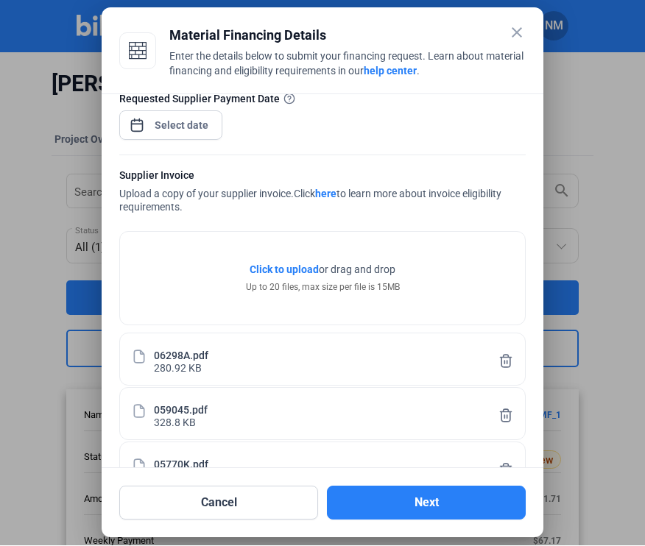
scroll to position [177, 0]
click at [147, 366] on div "06298A.pdf 280.92 KB" at bounding box center [323, 361] width 352 height 28
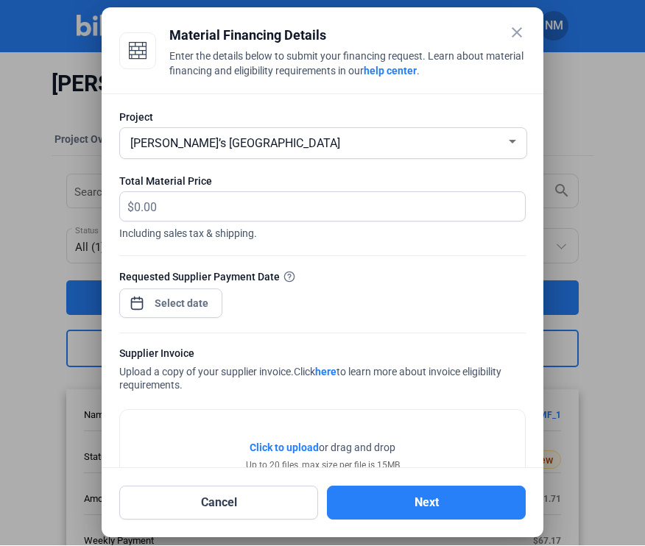
scroll to position [0, 0]
click at [292, 208] on input "text" at bounding box center [321, 207] width 374 height 29
type input "5,079.99"
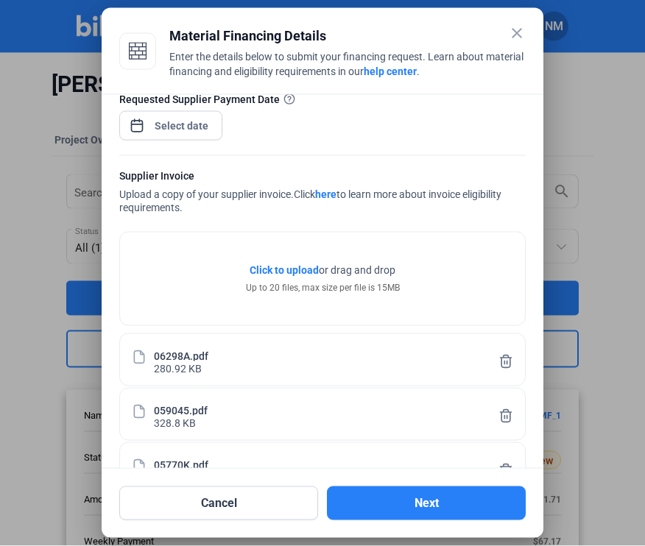
scroll to position [177, 0]
click at [431, 521] on button "Next" at bounding box center [426, 504] width 199 height 34
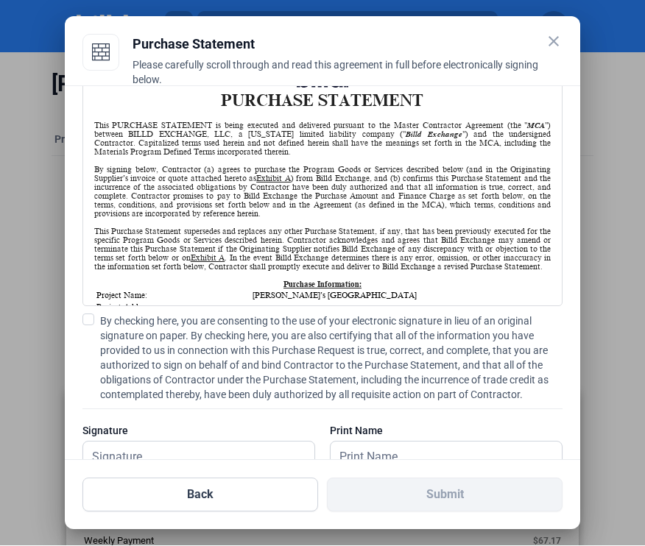
scroll to position [57, 0]
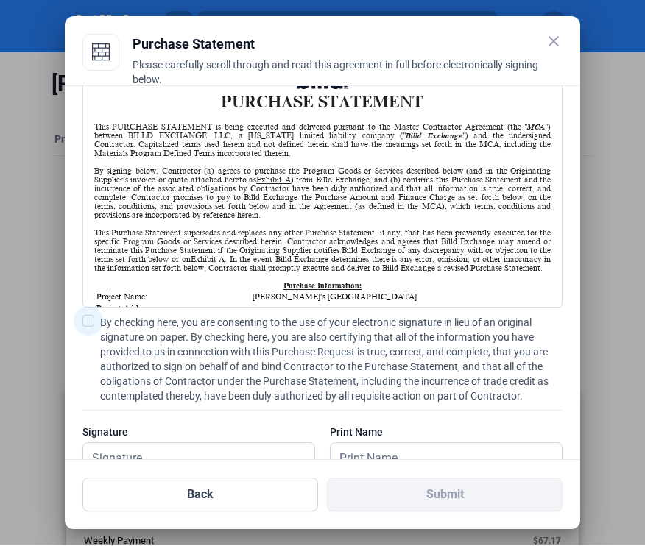
click at [88, 327] on label "By checking here, you are consenting to the use of your electronic signature in…" at bounding box center [322, 360] width 481 height 88
click at [0, 0] on input "By checking here, you are consenting to the use of your electronic signature in…" at bounding box center [0, 0] width 0 height 0
click at [148, 454] on input "text" at bounding box center [191, 459] width 216 height 30
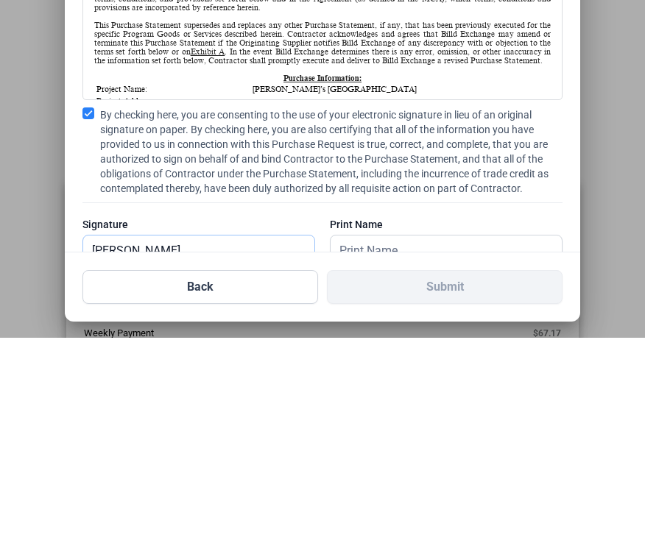
type input "[PERSON_NAME]"
click at [516, 444] on input "text" at bounding box center [439, 459] width 216 height 30
type input "[PERSON_NAME]"
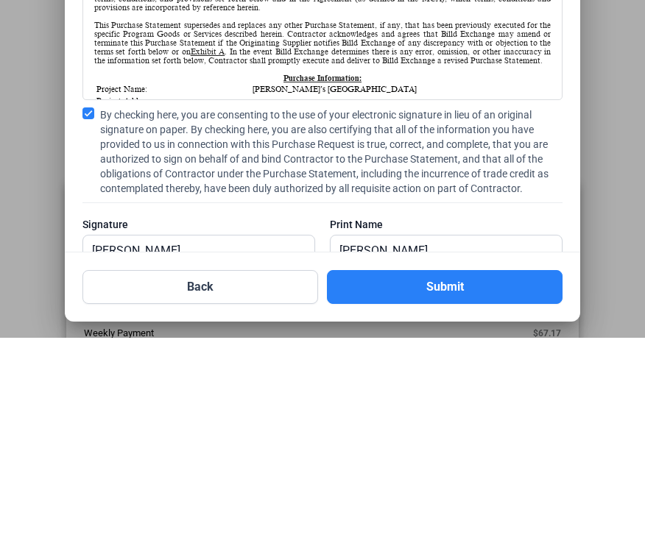
scroll to position [0, 0]
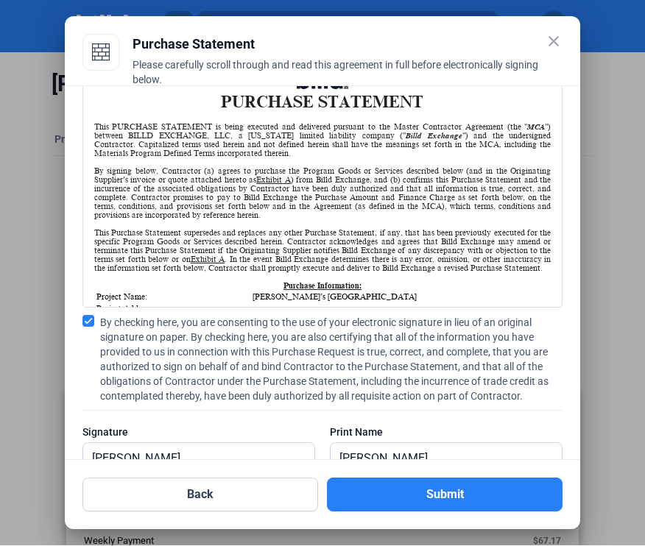
click at [461, 512] on button "Submit" at bounding box center [445, 496] width 236 height 34
click at [227, 471] on input "[PERSON_NAME]" at bounding box center [191, 459] width 216 height 30
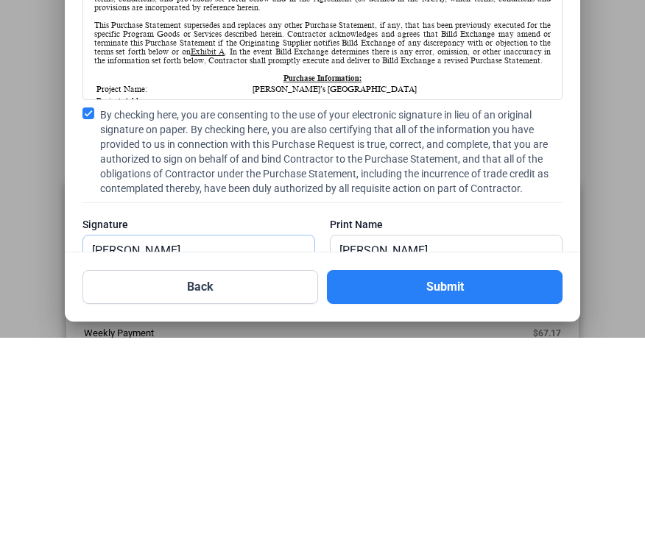
type input "[PERSON_NAME]"
click at [499, 479] on button "Submit" at bounding box center [445, 496] width 236 height 34
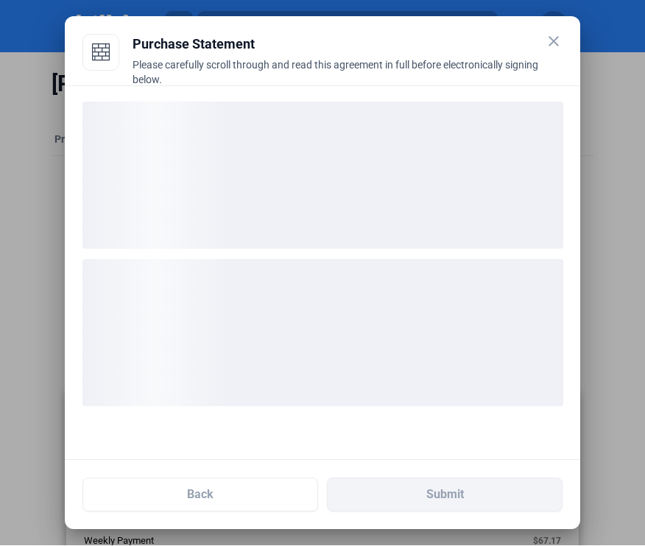
scroll to position [0, 0]
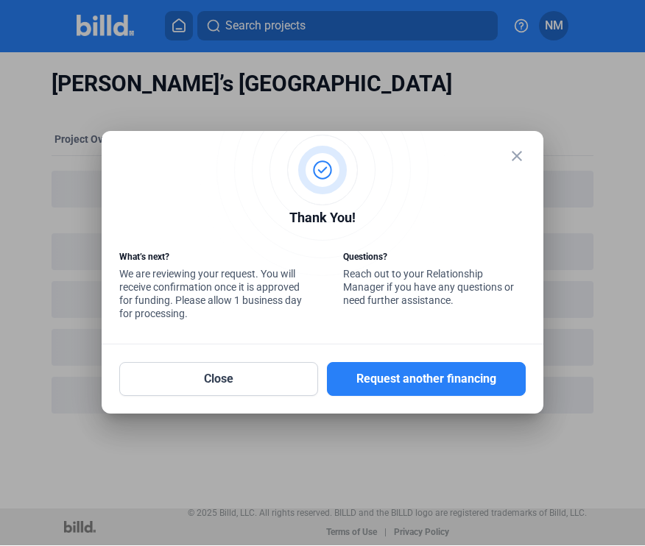
click at [524, 166] on mat-icon "close" at bounding box center [517, 157] width 18 height 18
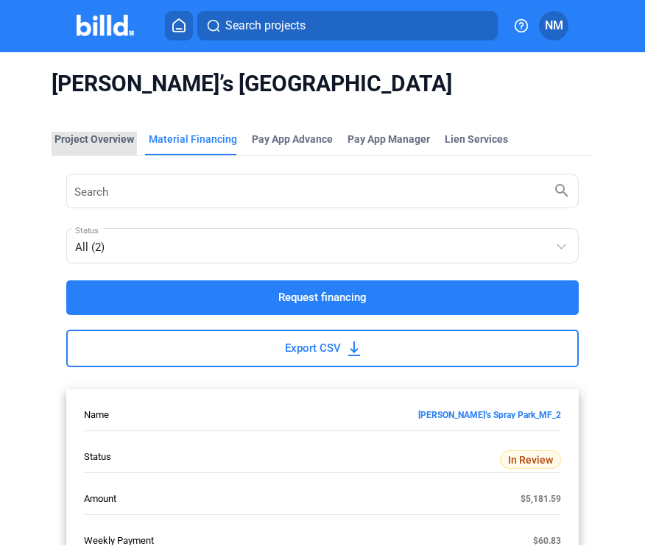
click at [110, 141] on div "Project Overview" at bounding box center [94, 140] width 80 height 15
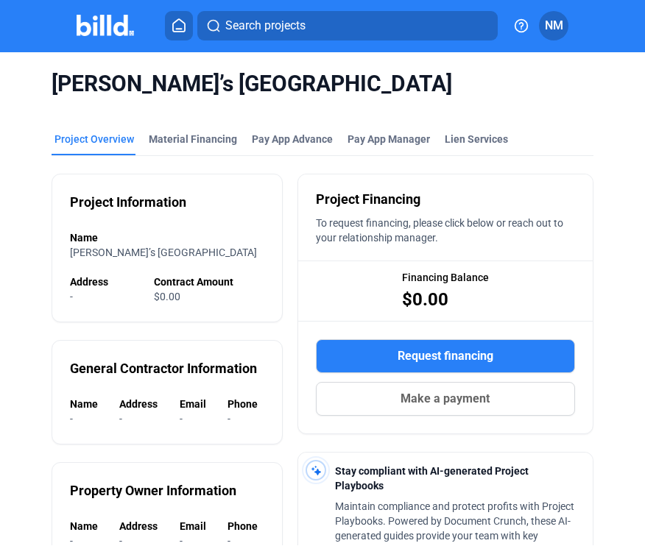
click at [193, 23] on button at bounding box center [179, 26] width 28 height 29
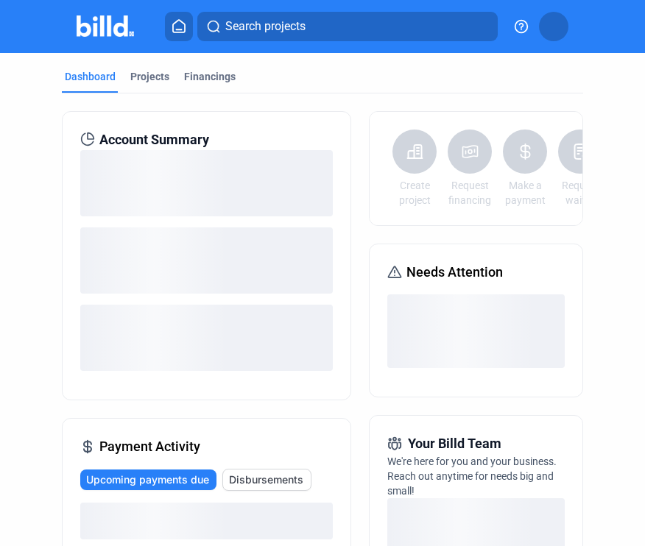
click at [176, 35] on button at bounding box center [179, 26] width 28 height 29
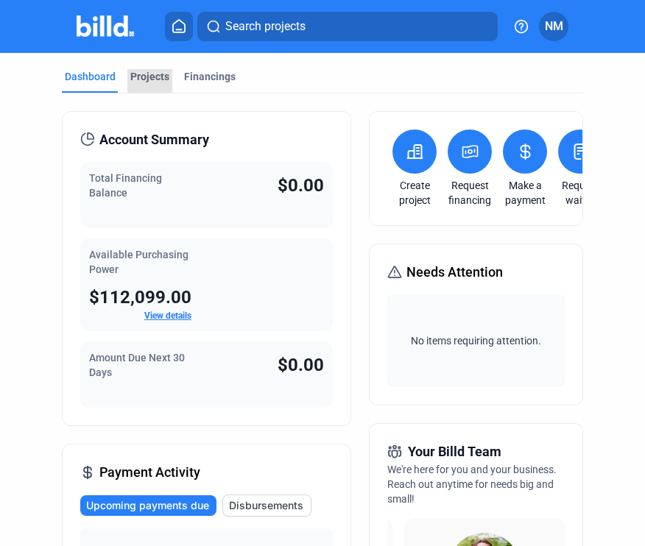
click at [158, 80] on div "Projects" at bounding box center [149, 76] width 39 height 15
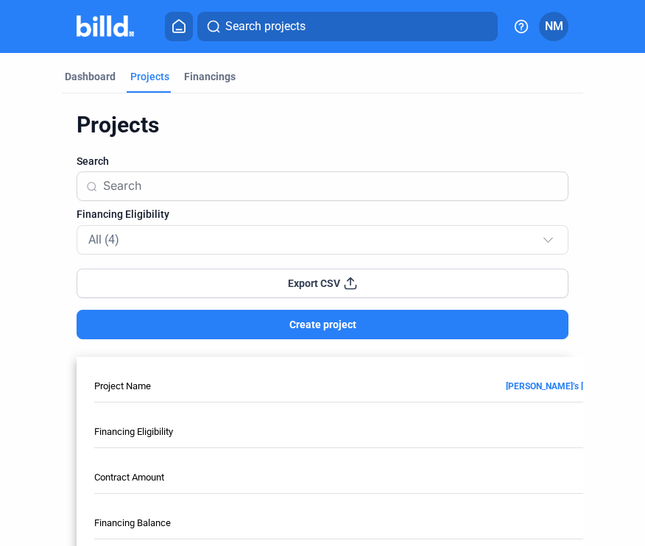
click at [175, 29] on icon at bounding box center [179, 26] width 15 height 14
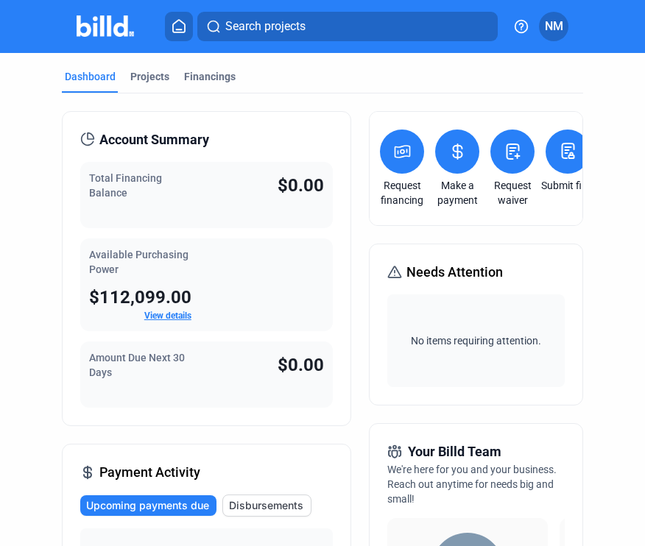
scroll to position [0, 67]
click at [405, 146] on icon at bounding box center [403, 152] width 15 height 12
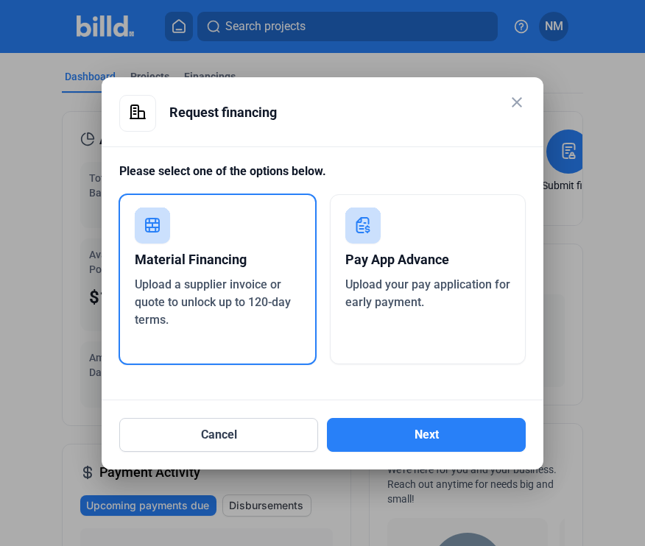
click at [432, 435] on button "Next" at bounding box center [426, 435] width 199 height 34
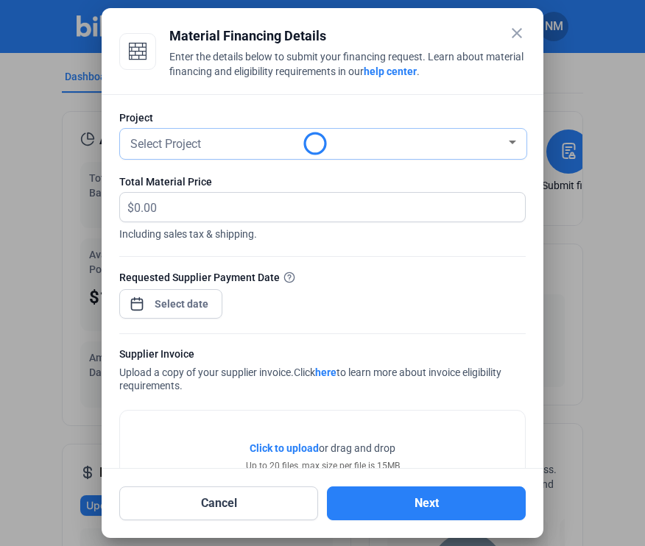
click at [505, 133] on div "Select Project" at bounding box center [316, 143] width 378 height 21
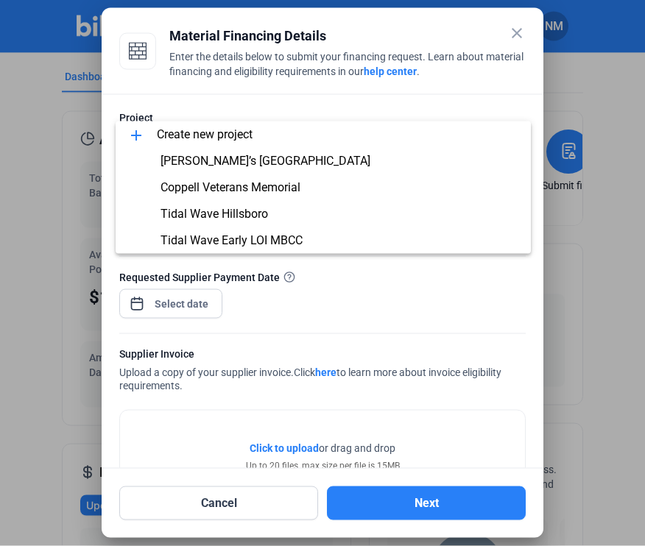
scroll to position [46, 0]
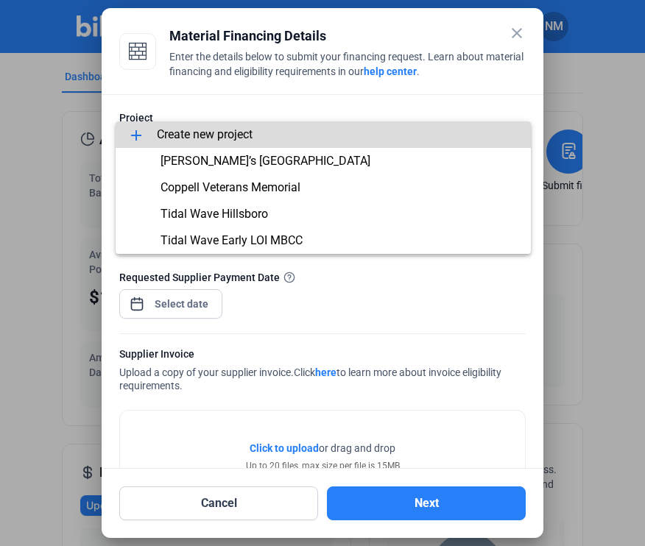
click at [267, 133] on span "add Create new project" at bounding box center [323, 134] width 392 height 27
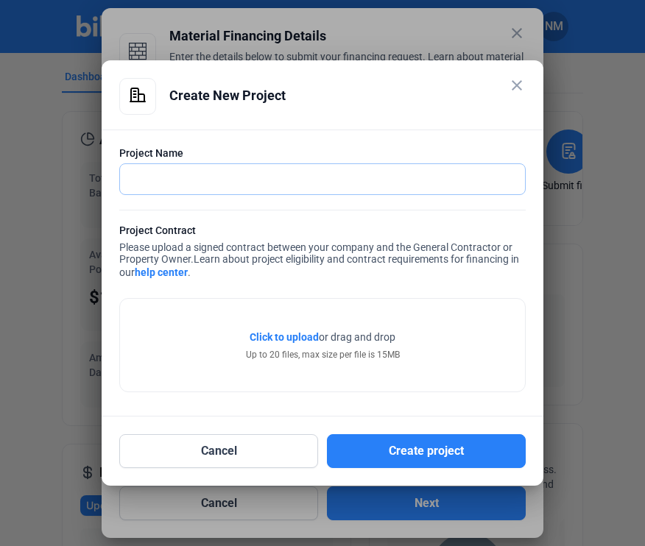
click at [332, 172] on input "text" at bounding box center [314, 179] width 389 height 30
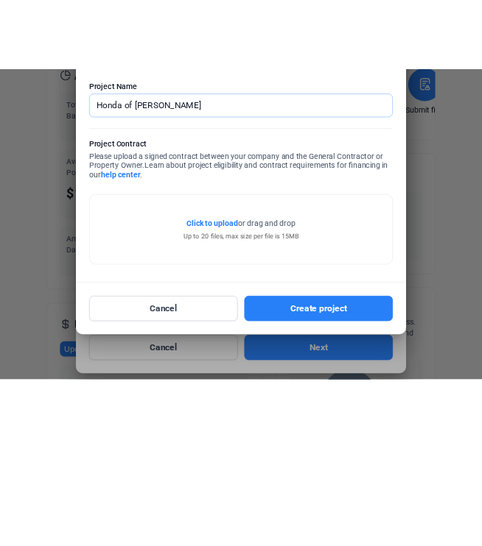
scroll to position [47, 0]
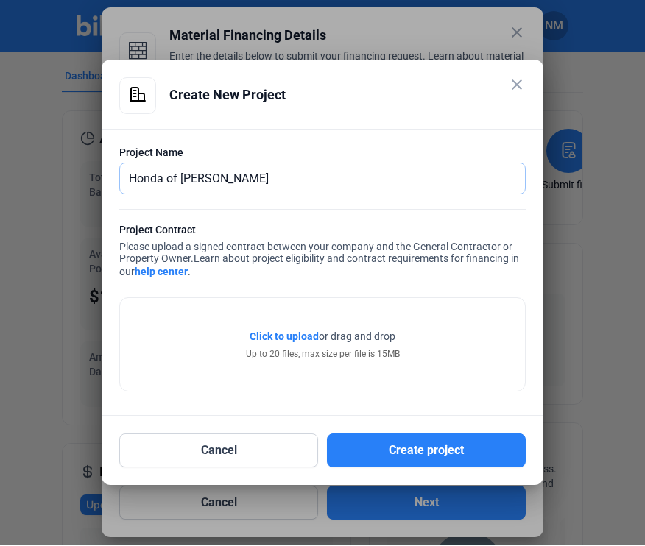
type input "Honda of [PERSON_NAME]"
click at [298, 334] on span "Click to upload" at bounding box center [284, 337] width 69 height 12
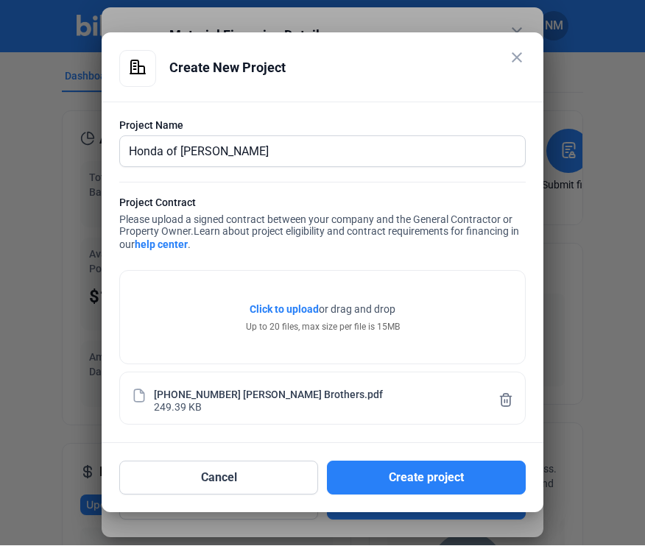
click at [456, 473] on button "Create project" at bounding box center [426, 479] width 199 height 34
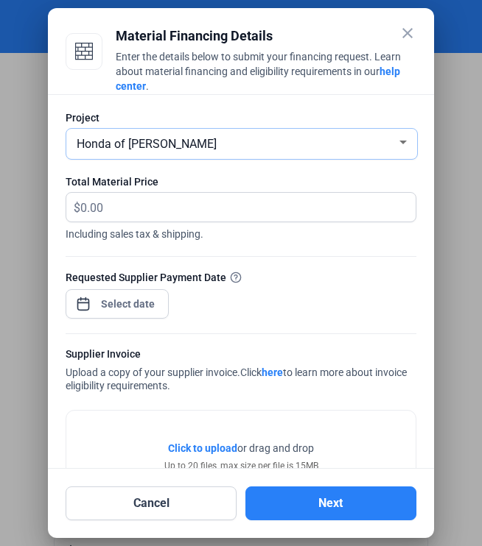
scroll to position [46, 0]
click at [149, 208] on input "text" at bounding box center [238, 207] width 317 height 29
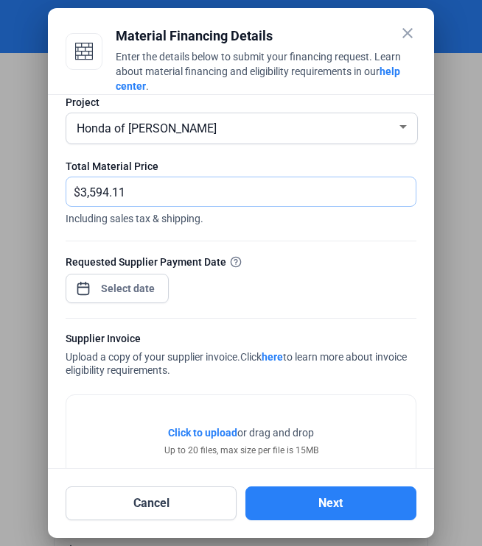
scroll to position [14, 0]
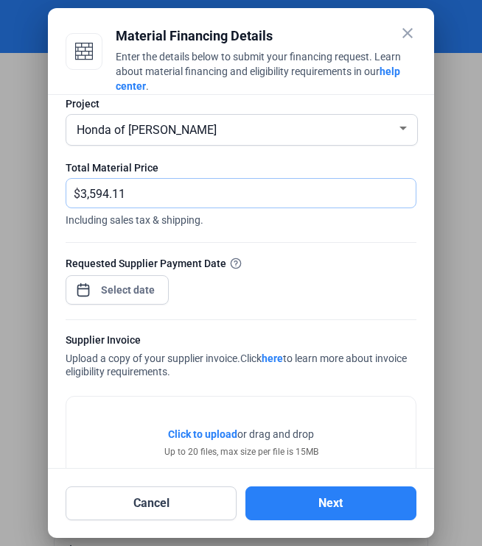
type input "3,594.11"
click at [149, 282] on div "close Material Financing Details Enter the details below to submit your financi…" at bounding box center [241, 273] width 482 height 546
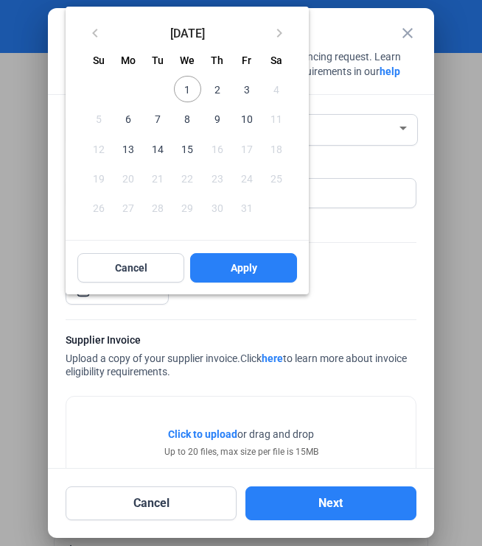
scroll to position [47, 0]
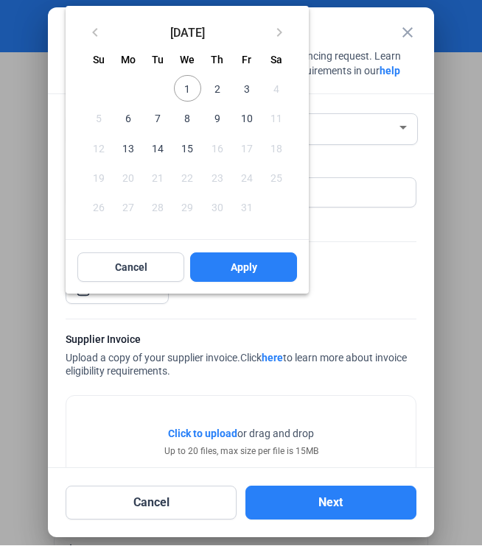
click at [252, 118] on span "10" at bounding box center [246, 118] width 27 height 27
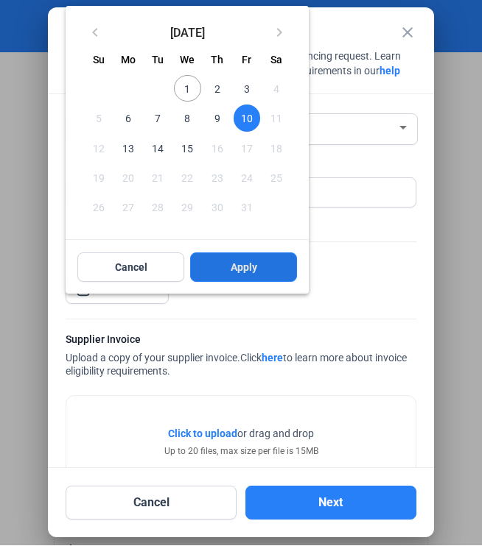
click at [267, 274] on button "Apply" at bounding box center [243, 267] width 107 height 29
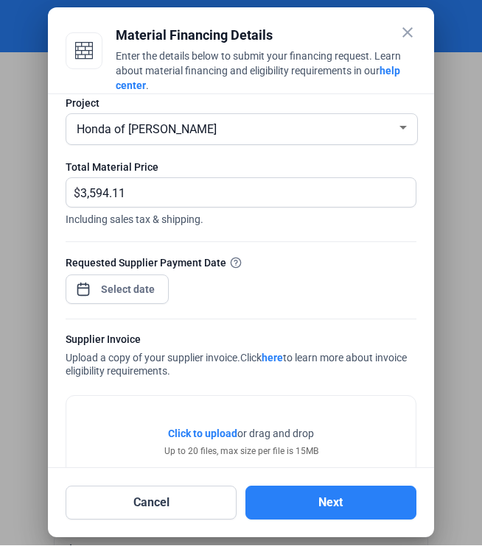
click at [211, 432] on span "Click to upload" at bounding box center [202, 435] width 69 height 12
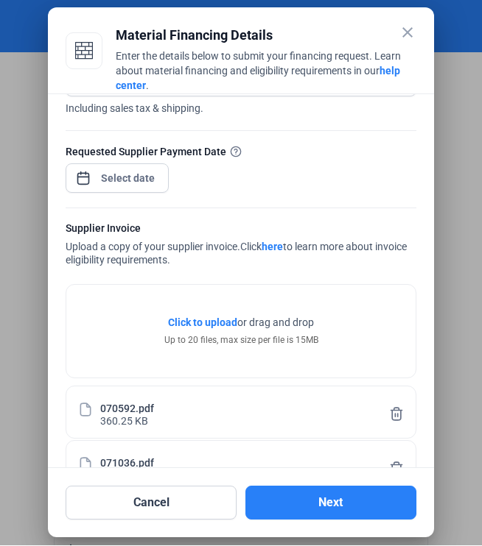
scroll to position [124, 0]
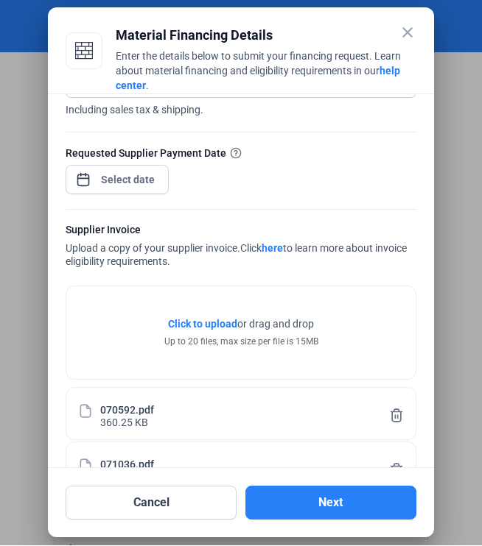
click at [376, 521] on button "Next" at bounding box center [330, 504] width 171 height 34
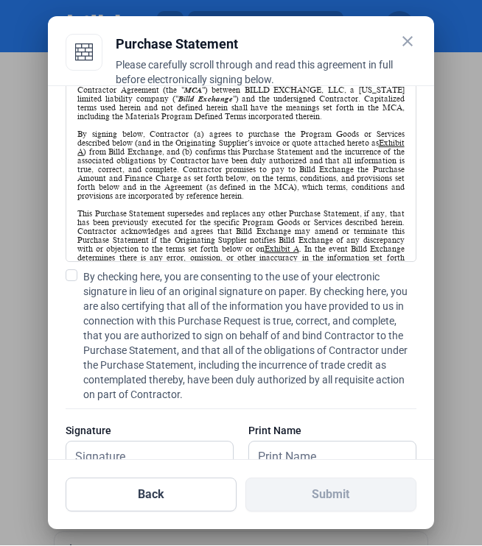
scroll to position [101, 0]
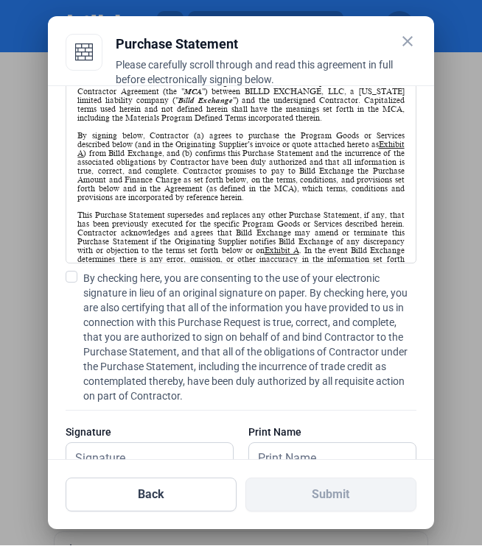
click at [71, 272] on label "By checking here, you are consenting to the use of your electronic signature in…" at bounding box center [241, 338] width 350 height 133
click at [0, 0] on input "By checking here, you are consenting to the use of your electronic signature in…" at bounding box center [0, 0] width 0 height 0
click at [150, 446] on input "text" at bounding box center [142, 459] width 152 height 30
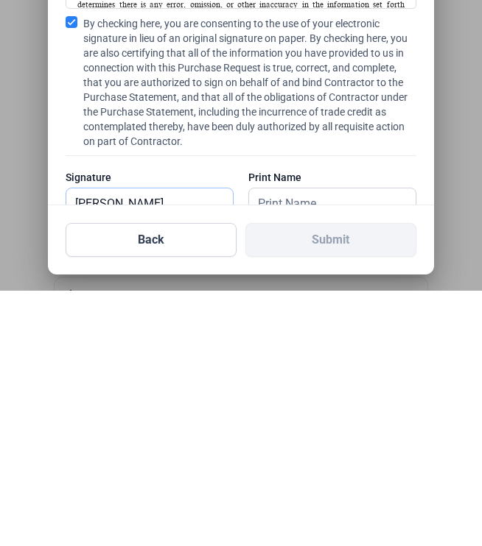
type input "[PERSON_NAME]"
click at [335, 444] on input "text" at bounding box center [325, 459] width 152 height 30
type input "[PERSON_NAME]"
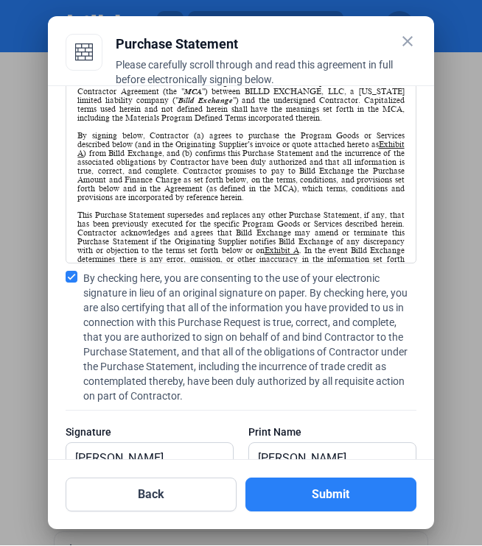
click at [373, 512] on button "Submit" at bounding box center [330, 496] width 171 height 34
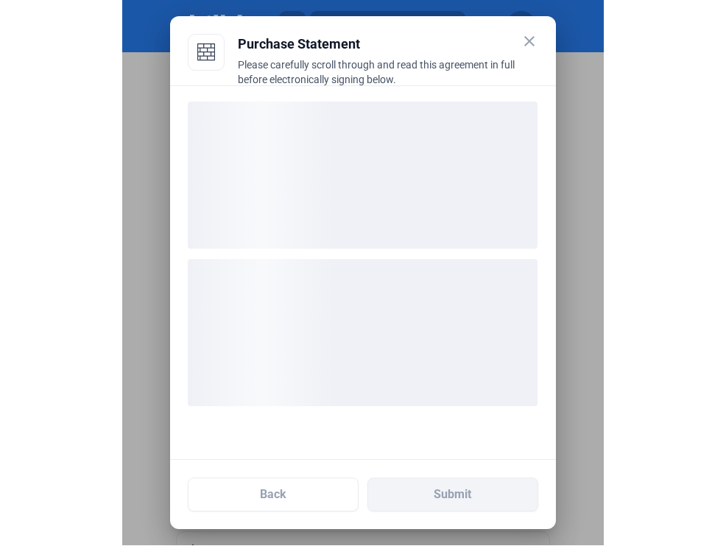
scroll to position [0, 0]
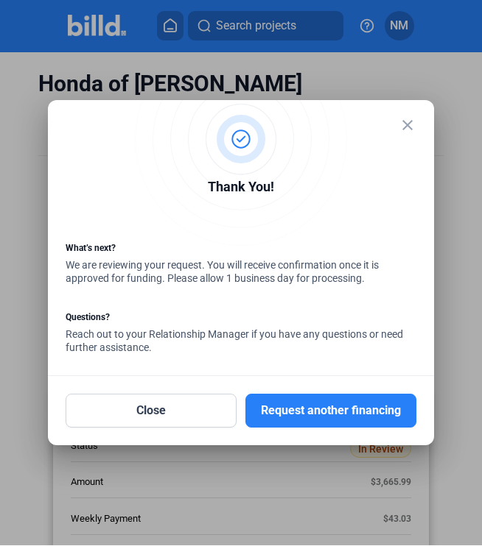
click at [409, 124] on mat-icon "close" at bounding box center [407, 126] width 18 height 18
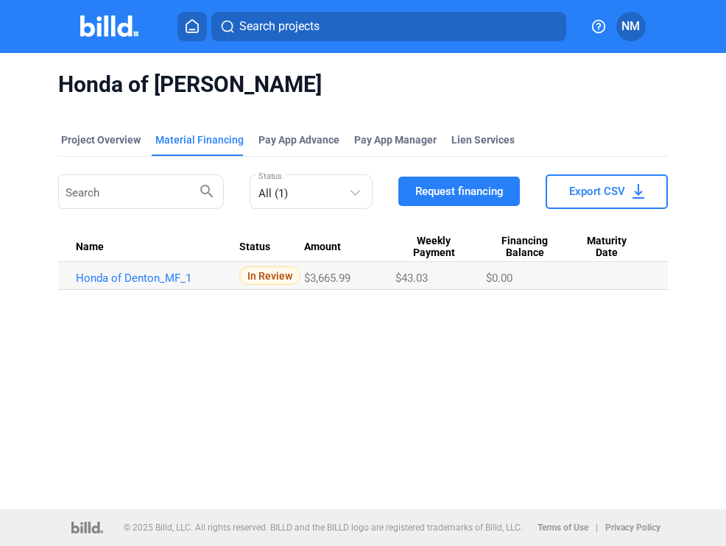
click at [659, 1] on mat-toolbar "Search projects NM" at bounding box center [363, 26] width 726 height 53
click at [203, 32] on button at bounding box center [191, 26] width 29 height 29
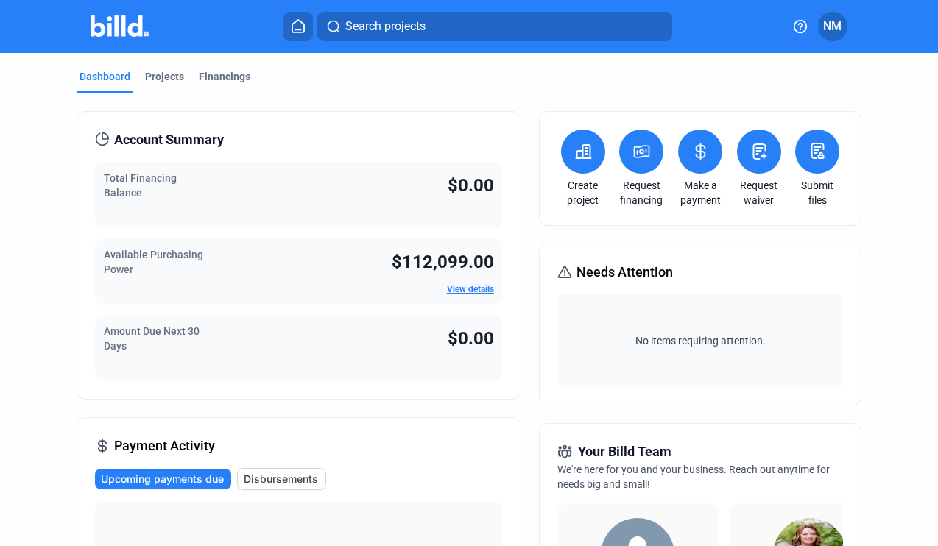
click at [649, 158] on icon at bounding box center [642, 152] width 18 height 18
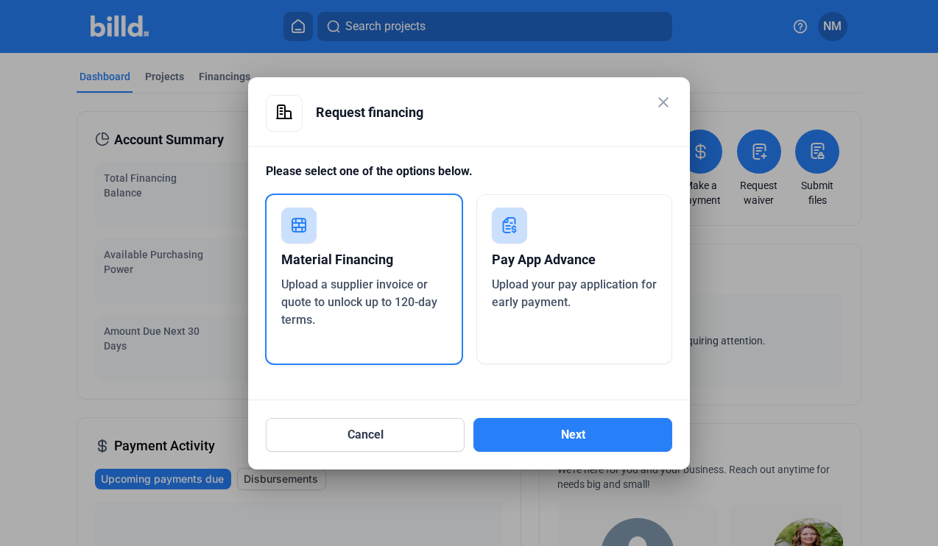
click at [548, 437] on button "Next" at bounding box center [572, 435] width 199 height 34
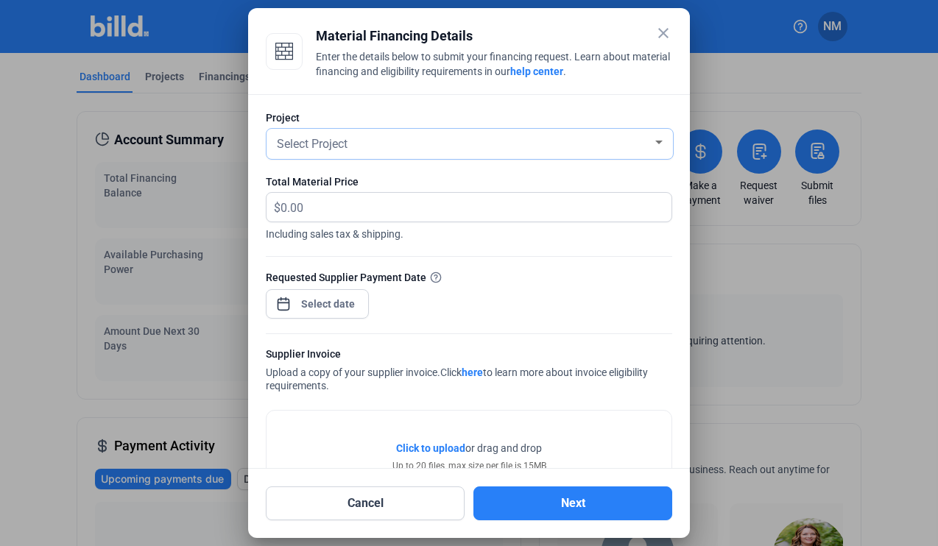
click at [648, 138] on div "Select Project" at bounding box center [463, 143] width 378 height 21
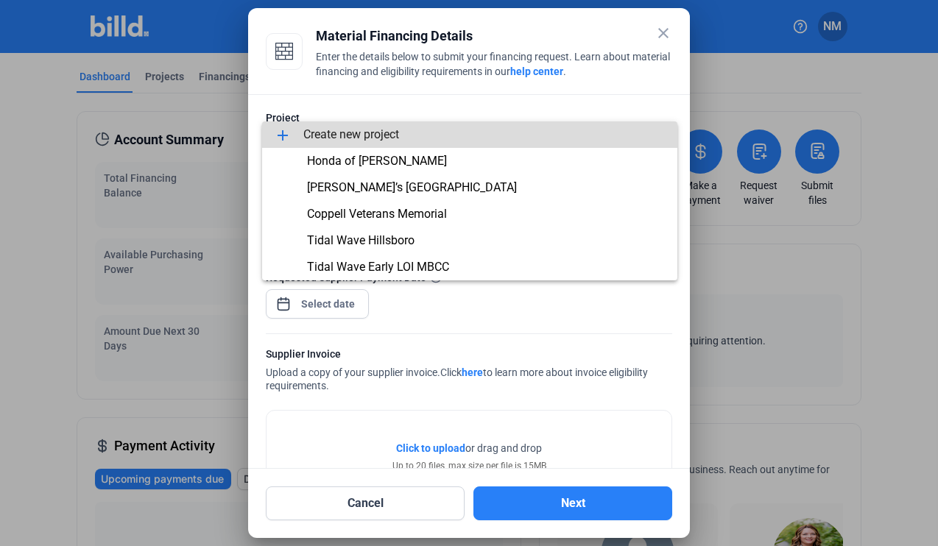
click at [406, 133] on span "add Create new project" at bounding box center [470, 134] width 392 height 27
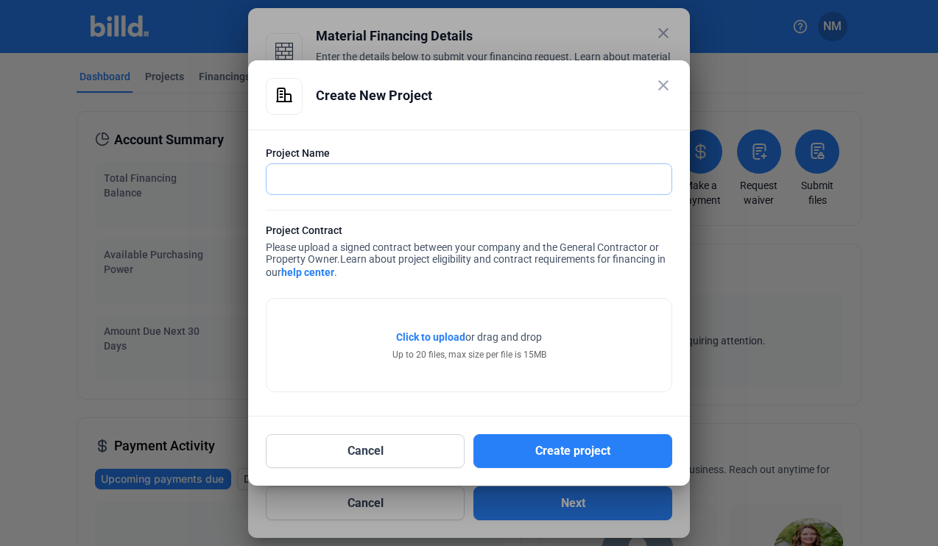
click at [526, 172] on input "text" at bounding box center [461, 179] width 389 height 30
type input "HEB Fuel Station Euless"
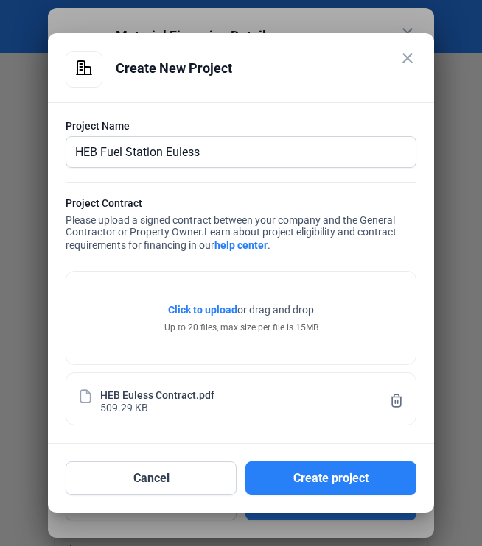
click at [355, 478] on button "Create project" at bounding box center [330, 479] width 171 height 34
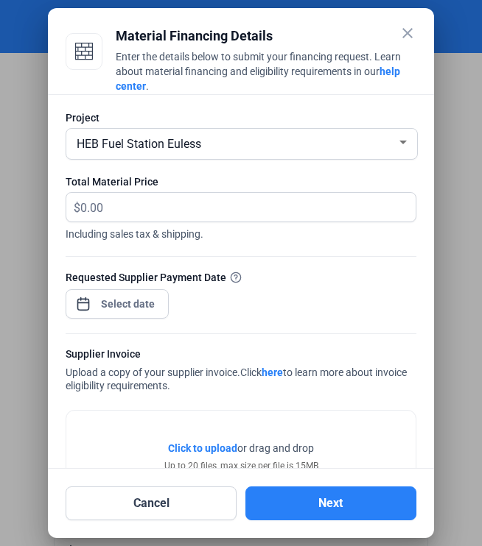
click at [214, 446] on span "Click to upload" at bounding box center [202, 449] width 69 height 12
click at [117, 209] on input "text" at bounding box center [238, 207] width 317 height 29
click at [121, 213] on input "256" at bounding box center [238, 207] width 317 height 29
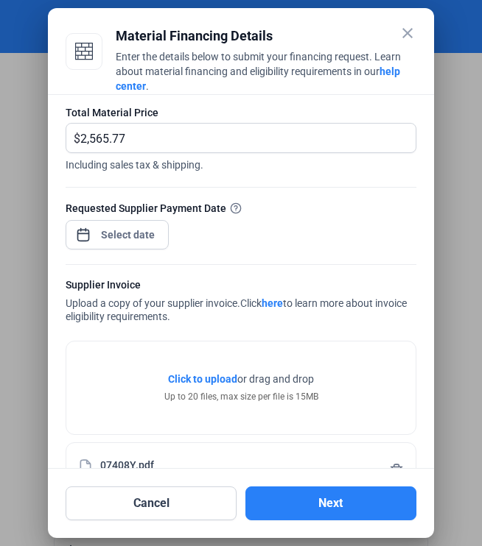
scroll to position [68, 0]
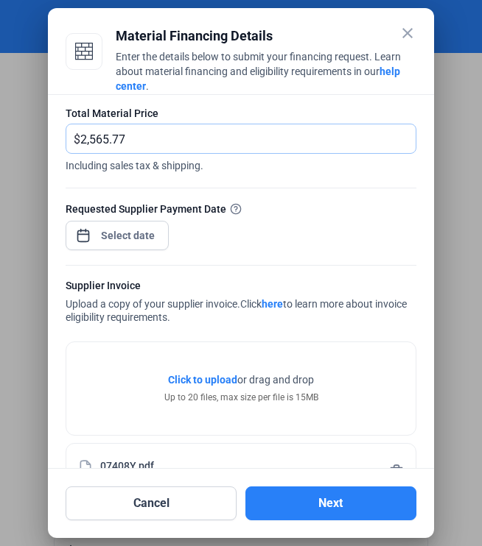
type input "2,565.77"
click at [93, 230] on span "Open calendar" at bounding box center [83, 228] width 35 height 35
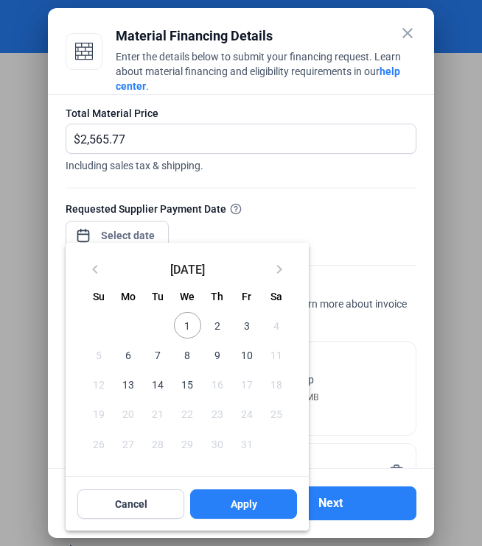
click at [242, 348] on span "10" at bounding box center [246, 355] width 27 height 27
click at [226, 506] on button "Apply" at bounding box center [243, 504] width 107 height 29
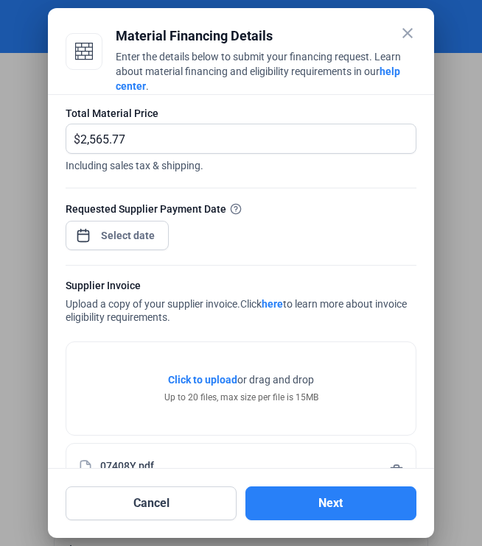
click at [275, 521] on button "Next" at bounding box center [330, 504] width 171 height 34
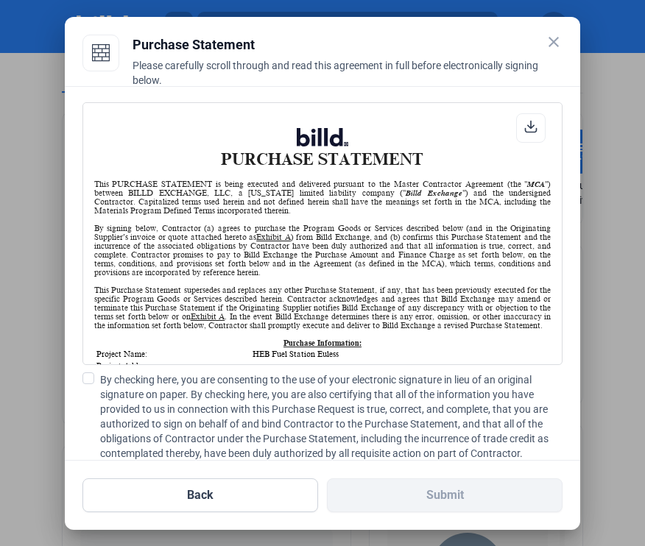
scroll to position [1, 0]
click at [89, 373] on span at bounding box center [88, 379] width 12 height 12
click at [0, 0] on input "By checking here, you are consenting to the use of your electronic signature in…" at bounding box center [0, 0] width 0 height 0
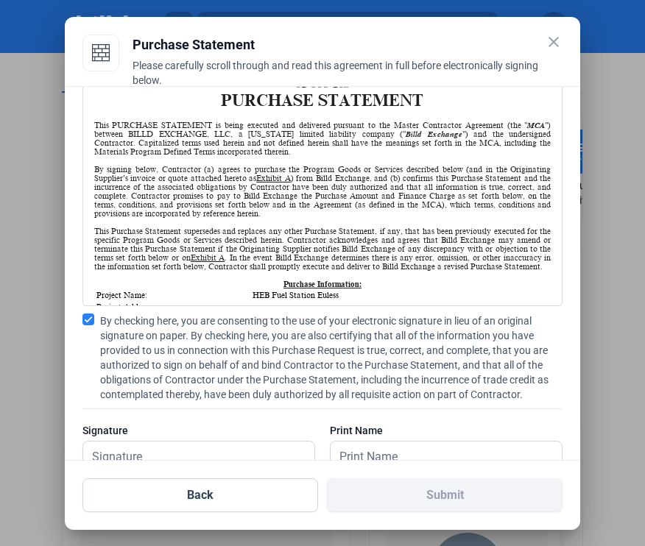
scroll to position [57, 0]
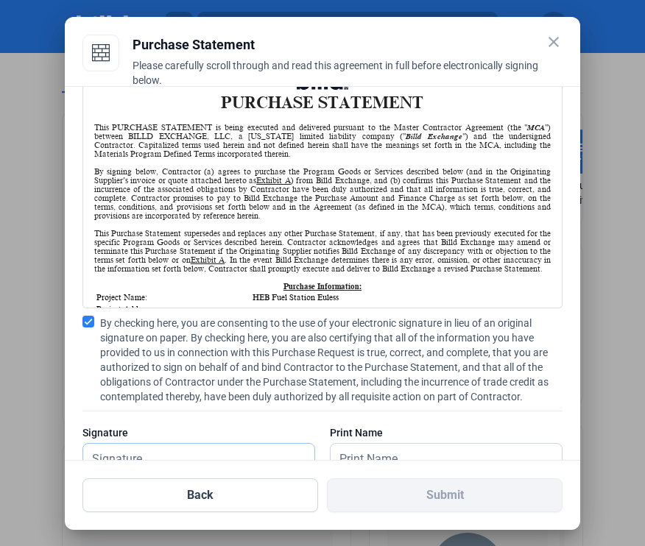
click at [121, 444] on input "text" at bounding box center [191, 459] width 216 height 30
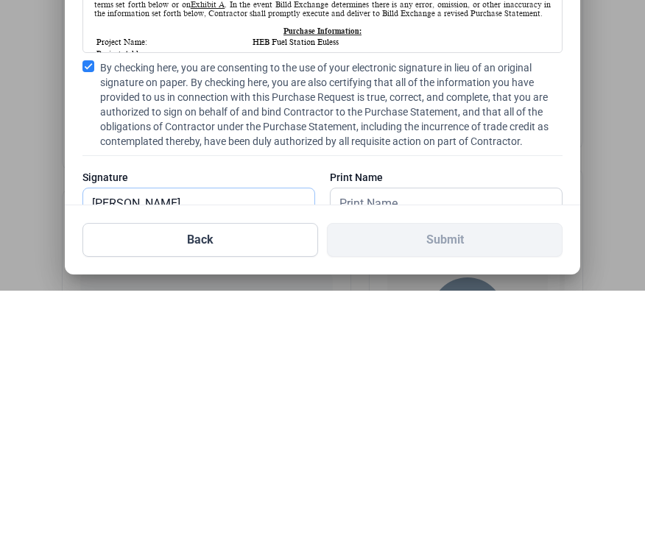
type input "[PERSON_NAME]"
click at [462, 444] on input "text" at bounding box center [439, 459] width 216 height 30
type input "[PERSON_NAME]"
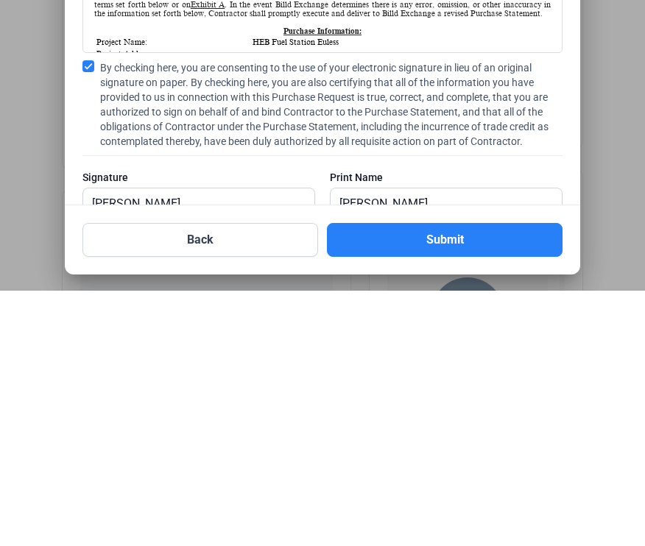
scroll to position [47, 0]
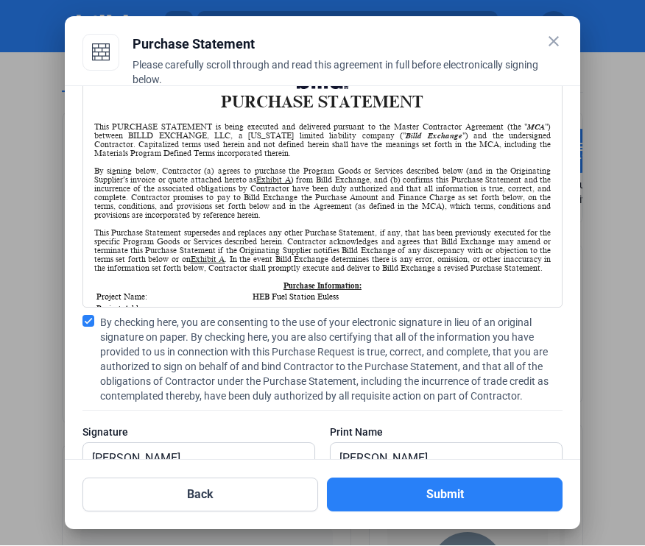
click at [465, 512] on button "Submit" at bounding box center [445, 496] width 236 height 34
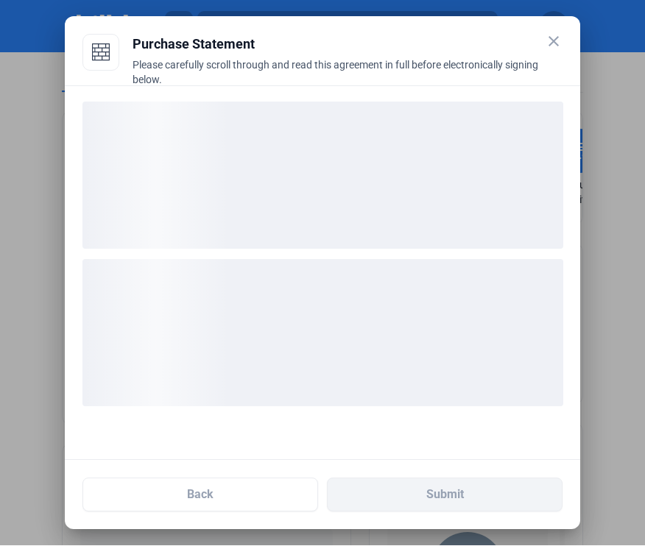
scroll to position [0, 0]
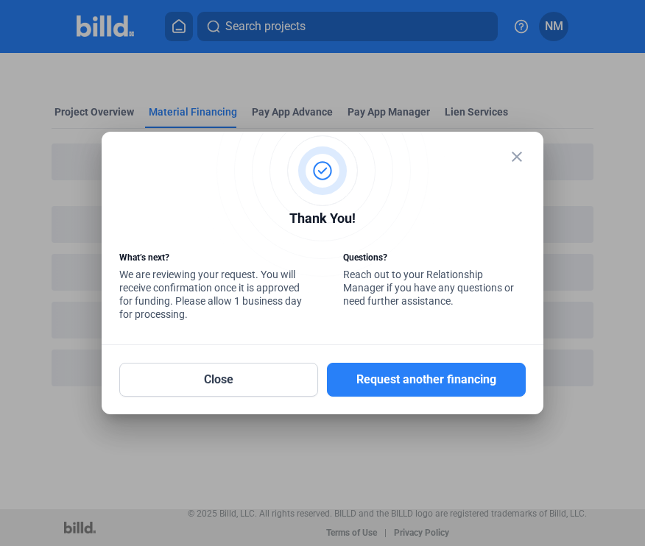
click at [525, 200] on div "close" at bounding box center [322, 175] width 406 height 52
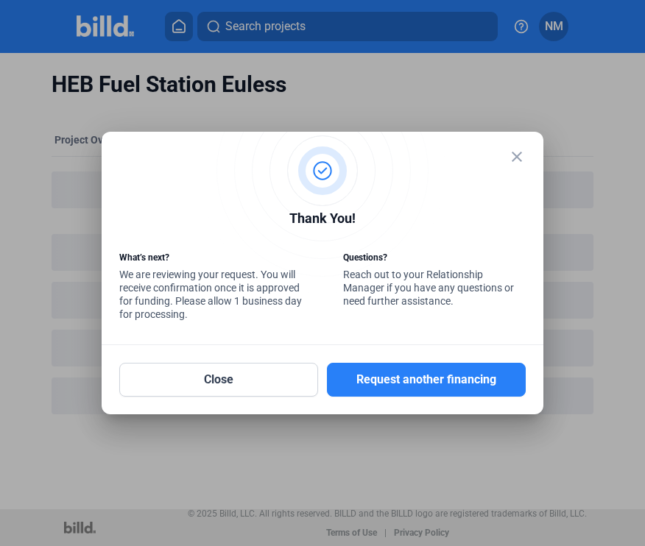
click at [523, 205] on div "Thank You! What’s next? We are reviewing your request. You will receive confirm…" at bounding box center [323, 273] width 442 height 144
click at [529, 198] on mat-dialog-container "close Thank You! What’s next? We are reviewing your request. You will receive c…" at bounding box center [323, 273] width 442 height 283
click at [521, 204] on div "Thank You! What’s next? We are reviewing your request. You will receive confirm…" at bounding box center [323, 273] width 442 height 144
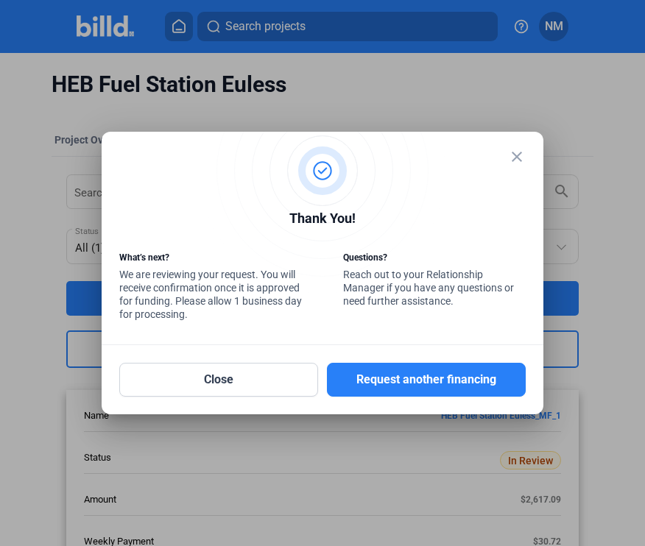
click at [272, 435] on div at bounding box center [322, 273] width 645 height 546
click at [270, 415] on div at bounding box center [322, 273] width 645 height 546
click at [259, 435] on div at bounding box center [322, 273] width 645 height 546
click at [243, 426] on div at bounding box center [322, 273] width 645 height 546
click at [524, 204] on div "Thank You! What’s next? We are reviewing your request. You will receive confirm…" at bounding box center [323, 273] width 442 height 144
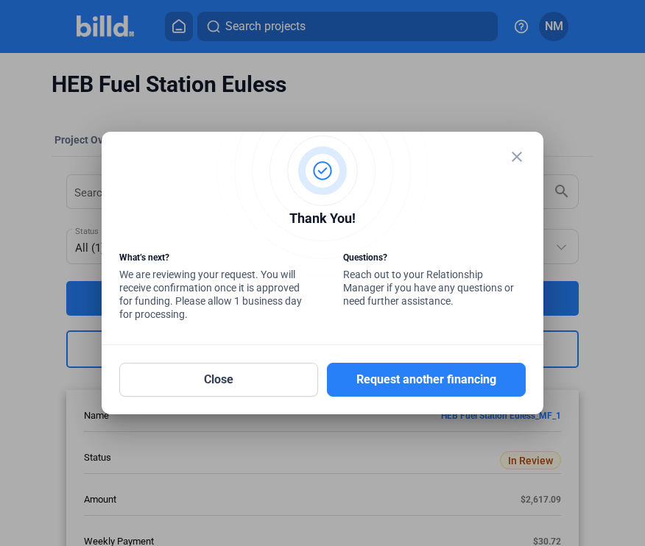
scroll to position [40, 0]
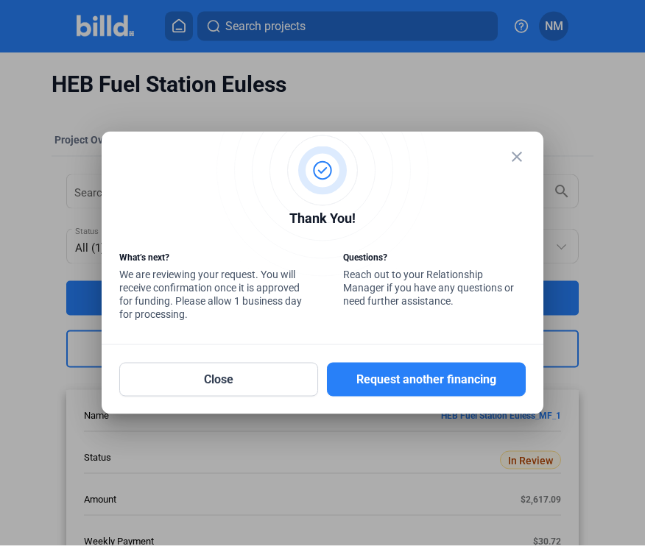
click at [589, 56] on div at bounding box center [322, 273] width 645 height 546
click at [518, 154] on mat-icon "close" at bounding box center [517, 157] width 18 height 18
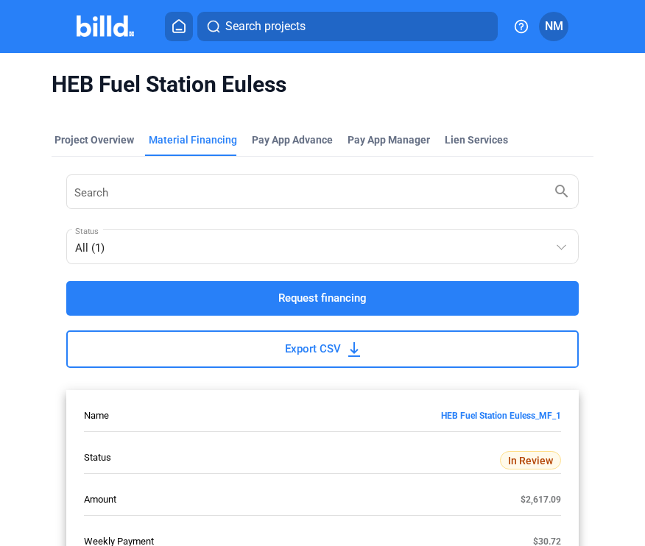
scroll to position [0, 0]
click at [180, 21] on icon at bounding box center [179, 26] width 12 height 13
